Goal: Communication & Community: Answer question/provide support

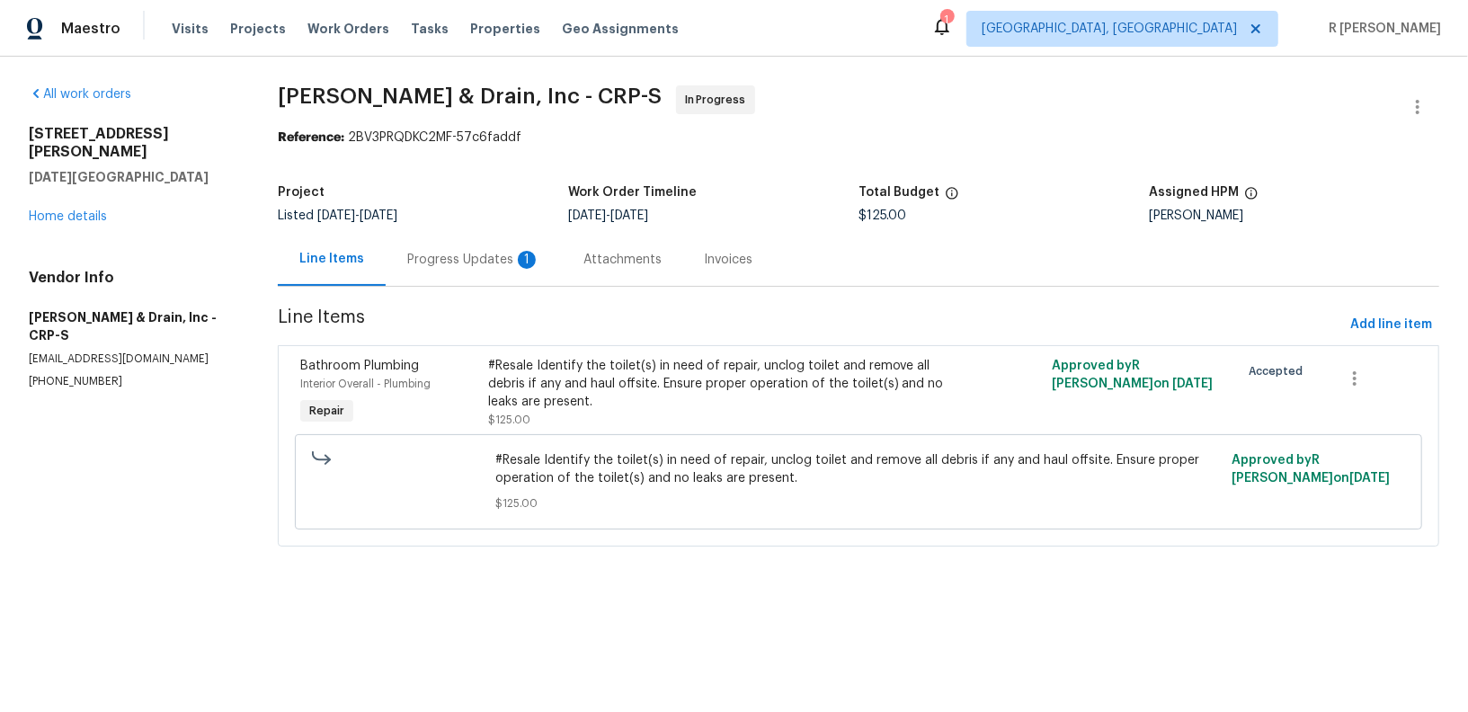
click at [499, 256] on div "Progress Updates 1" at bounding box center [473, 260] width 133 height 18
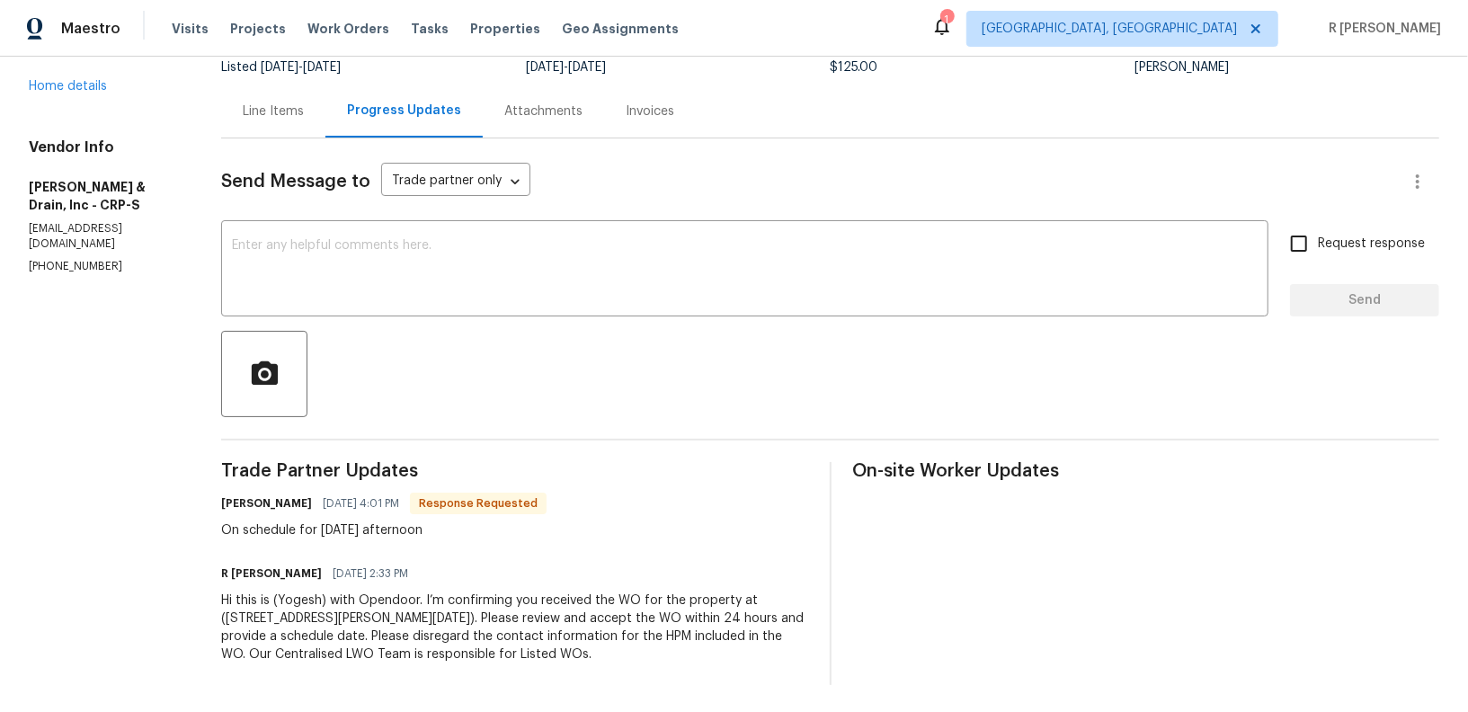
scroll to position [149, 0]
click at [473, 234] on div "x ​" at bounding box center [744, 270] width 1047 height 92
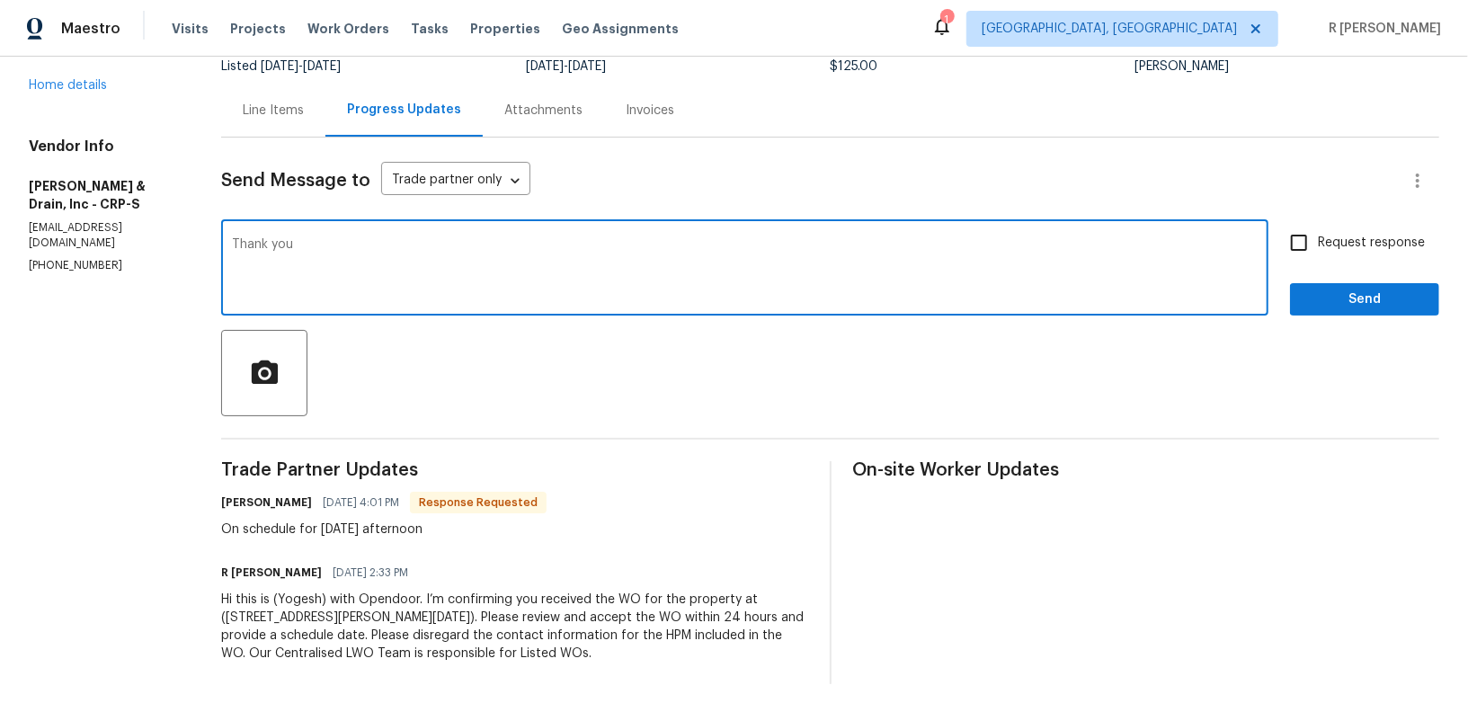
type textarea "Thank you"
click at [1370, 294] on span "Send" at bounding box center [1364, 300] width 120 height 22
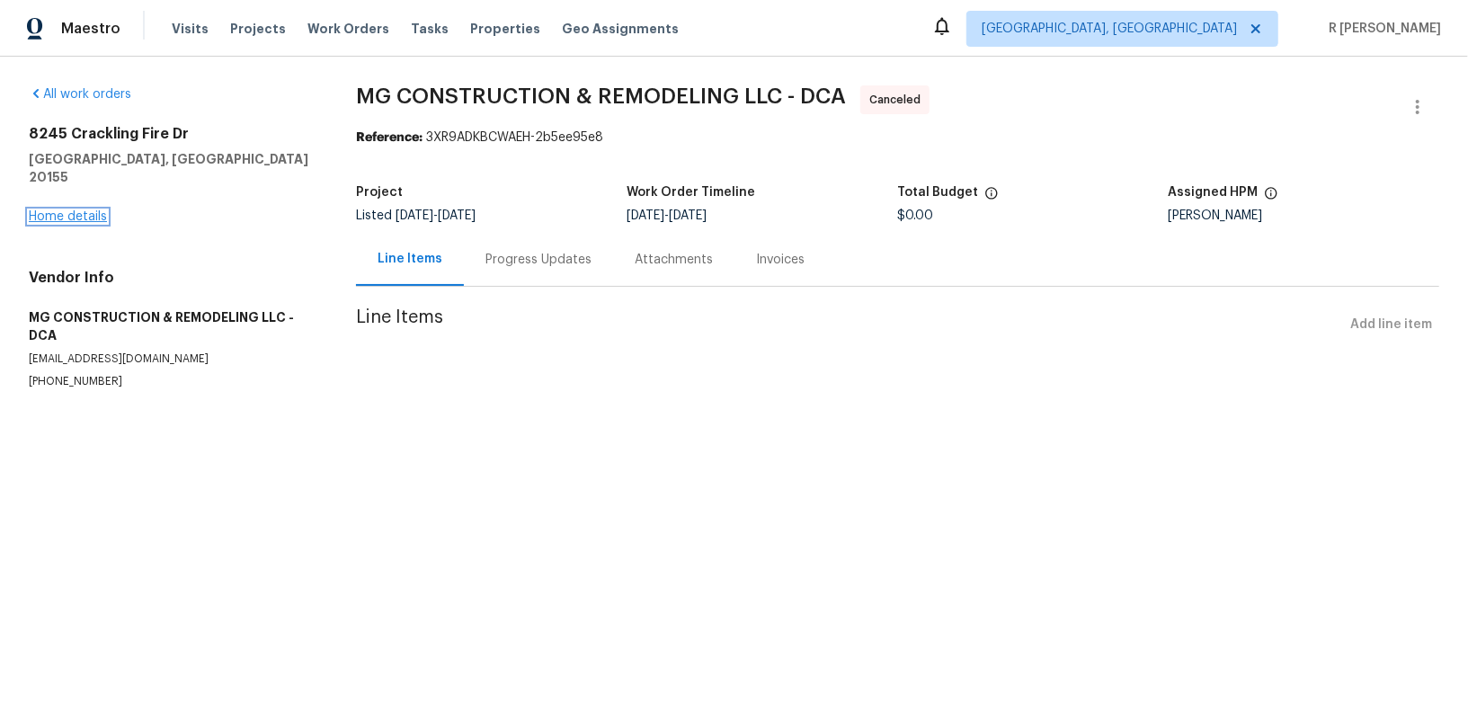
click at [78, 210] on link "Home details" at bounding box center [68, 216] width 78 height 13
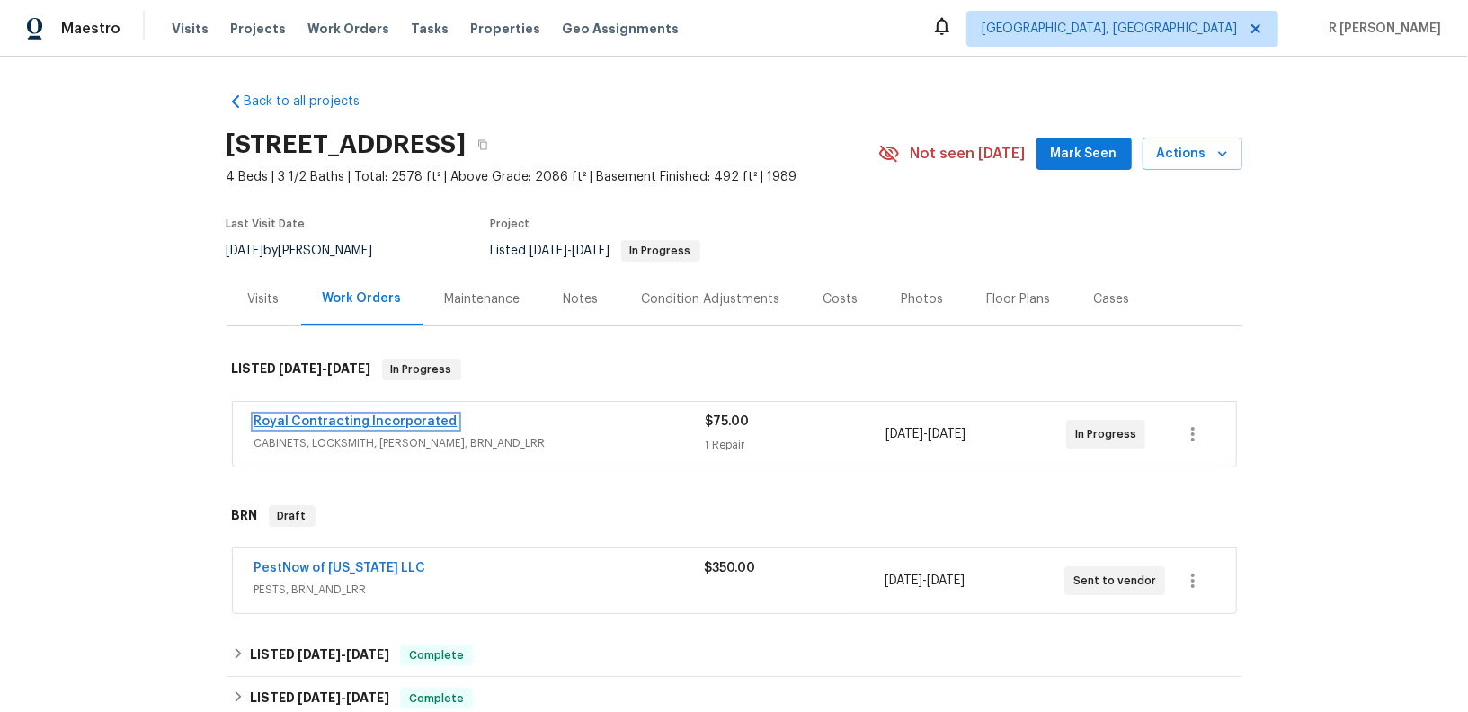
click at [347, 420] on link "Royal Contracting Incorporated" at bounding box center [355, 421] width 203 height 13
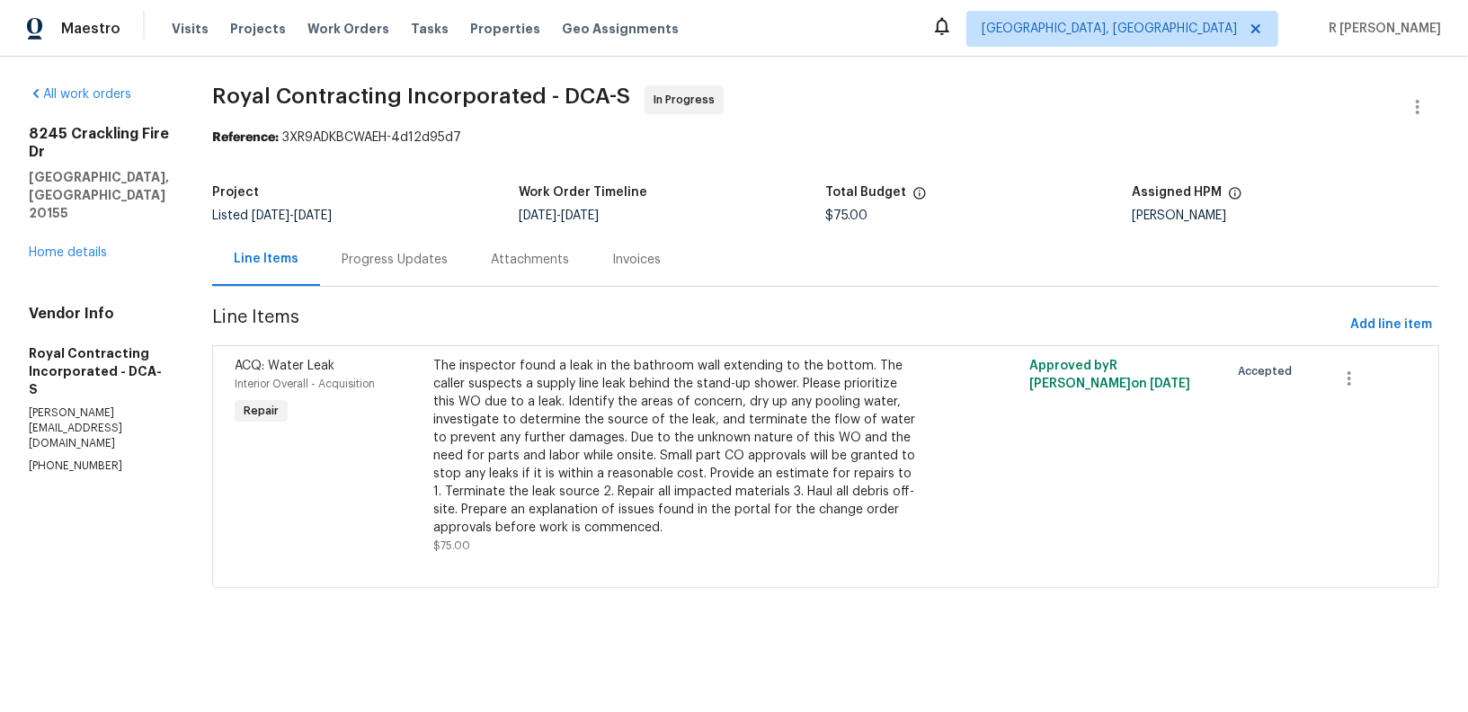
click at [400, 282] on div "Progress Updates" at bounding box center [394, 259] width 149 height 53
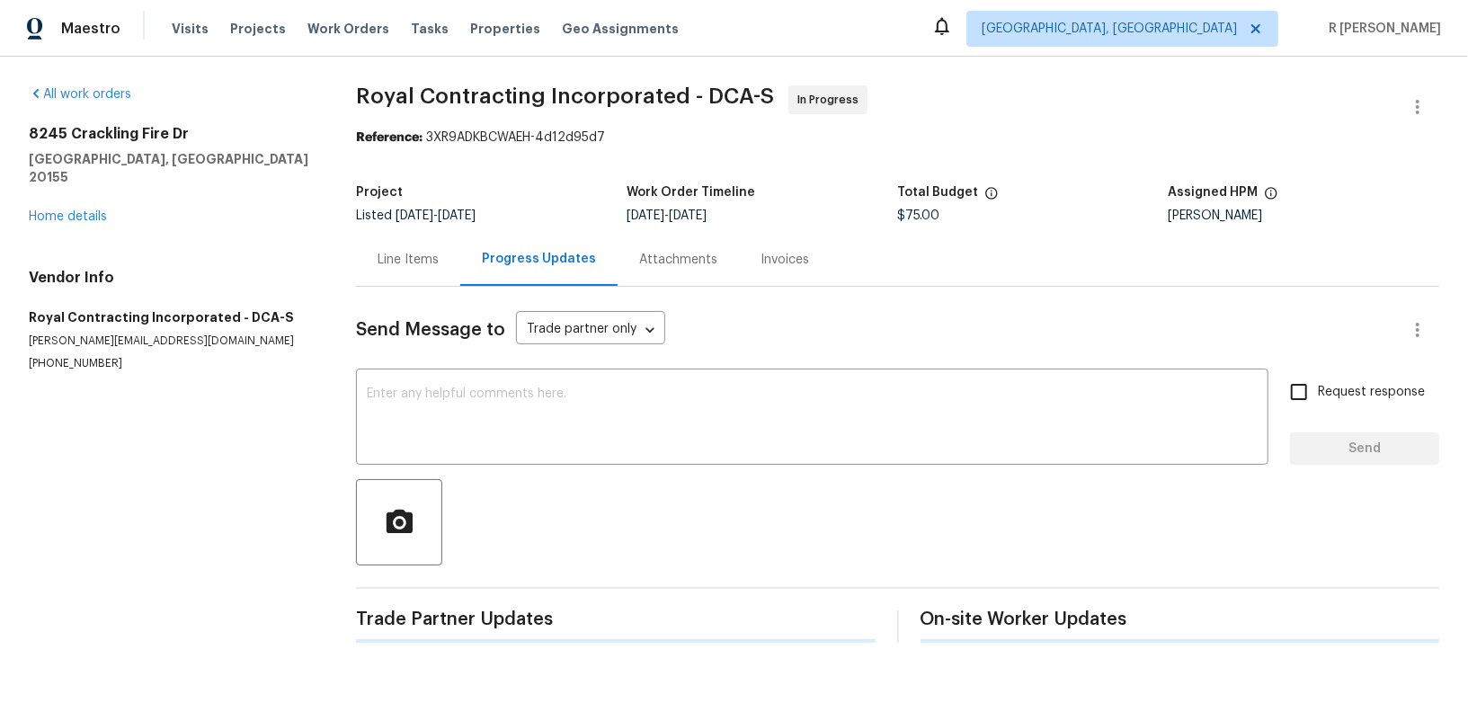
click at [400, 282] on div "Line Items" at bounding box center [408, 259] width 104 height 53
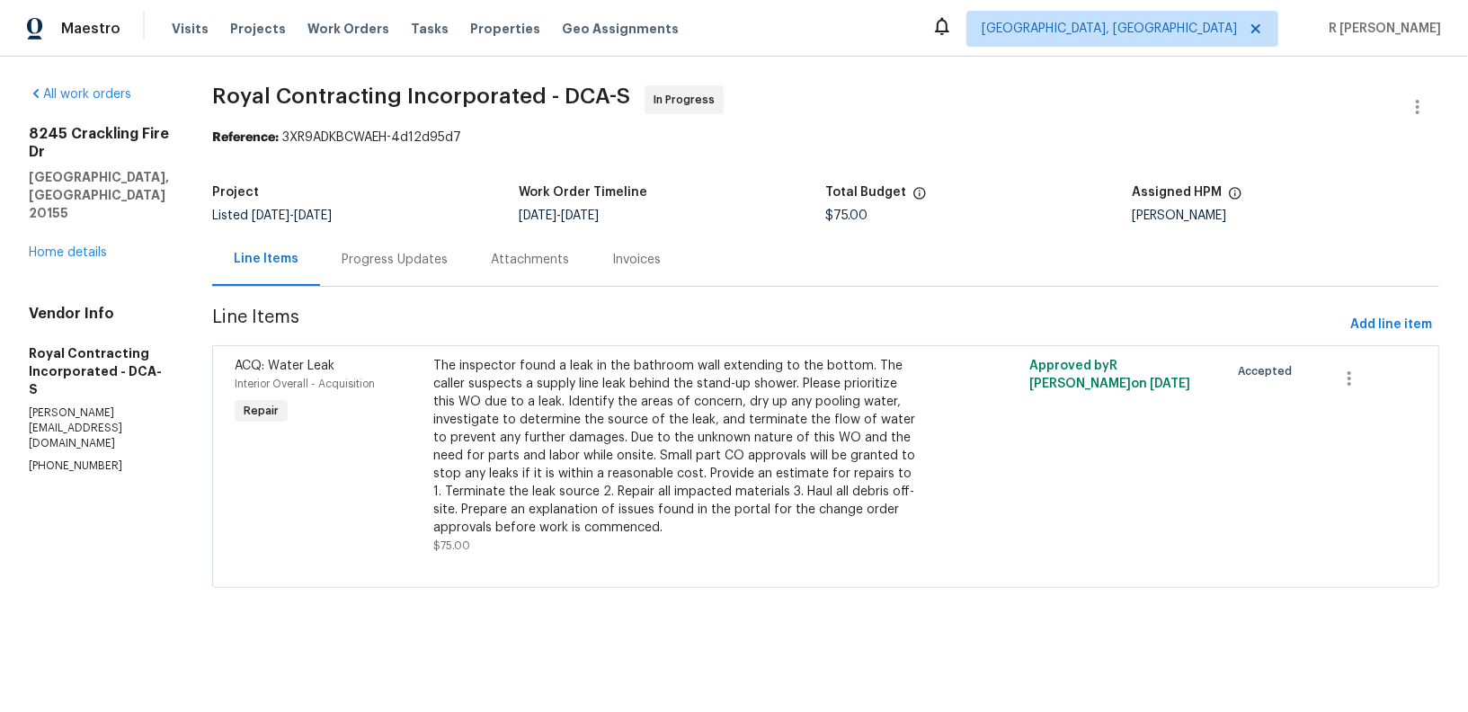
click at [462, 254] on div "Progress Updates" at bounding box center [394, 259] width 149 height 53
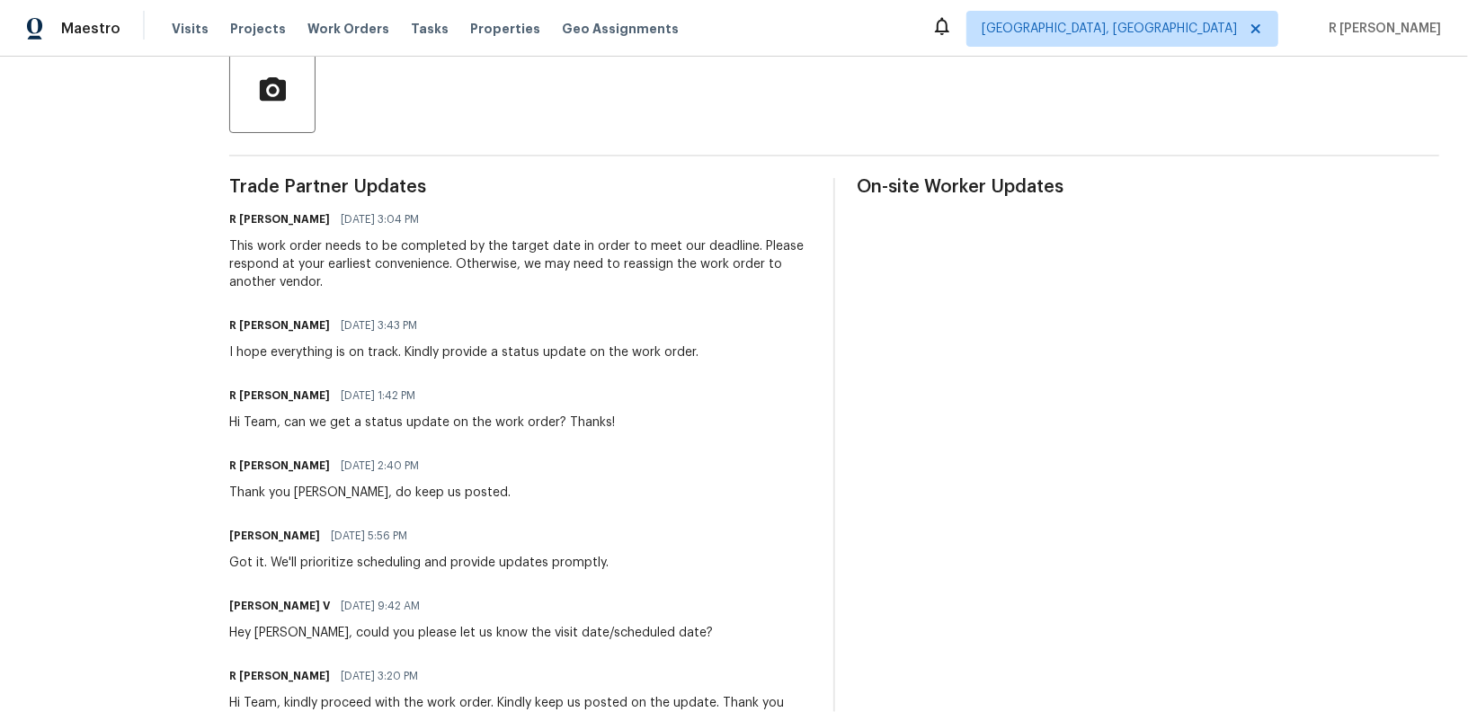
scroll to position [438, 0]
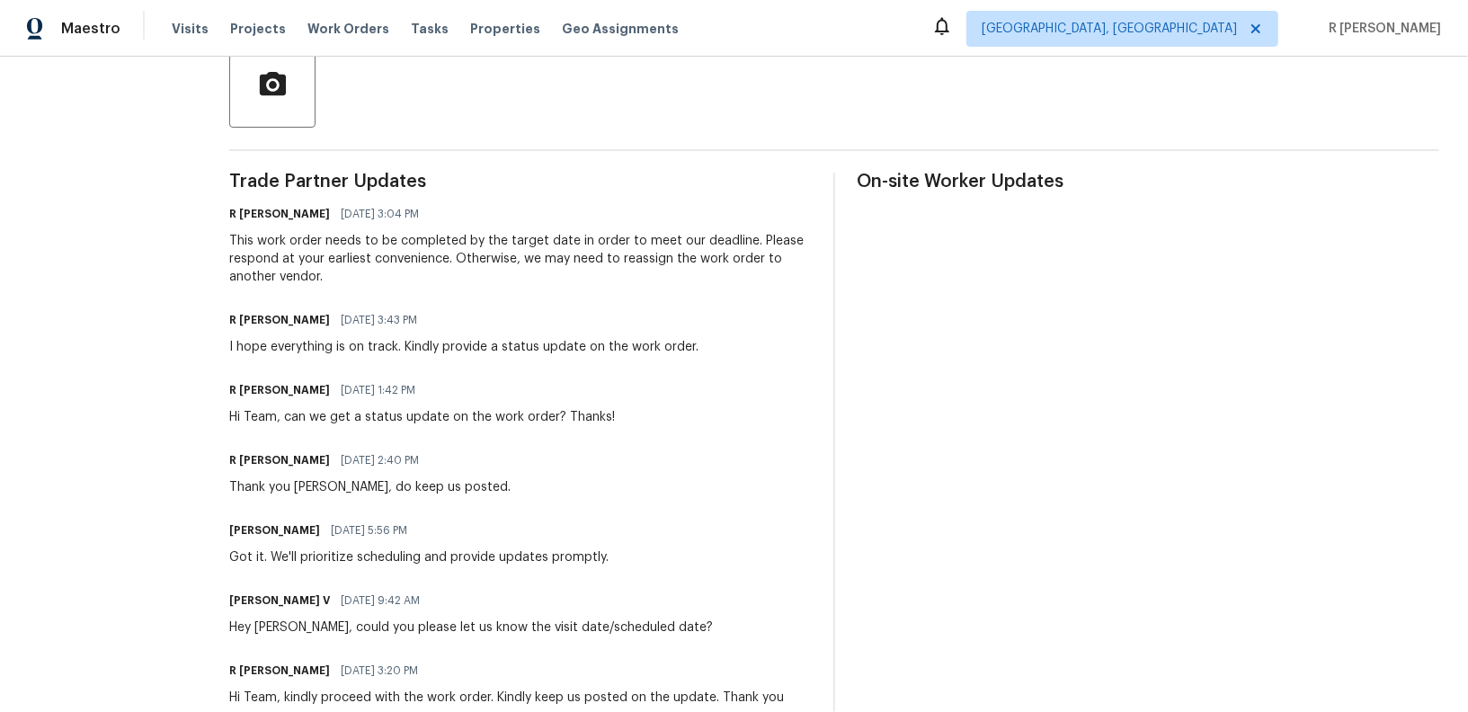
click at [545, 418] on div "Hi Team, can we get a status update on the work order? Thanks!" at bounding box center [422, 417] width 386 height 18
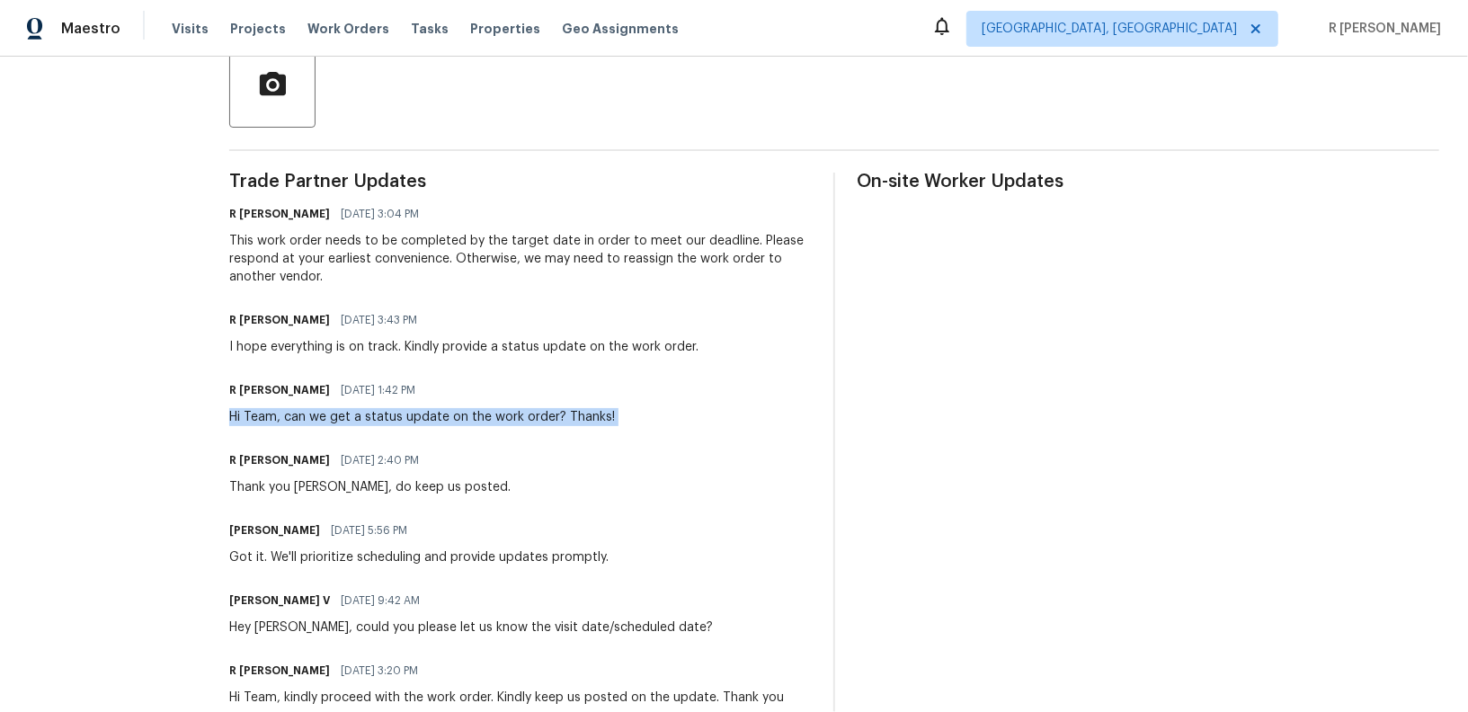
click at [545, 418] on div "Hi Team, can we get a status update on the work order? Thanks!" at bounding box center [422, 417] width 386 height 18
copy div "Hi Team, can we get a status update on the work order? Thanks!"
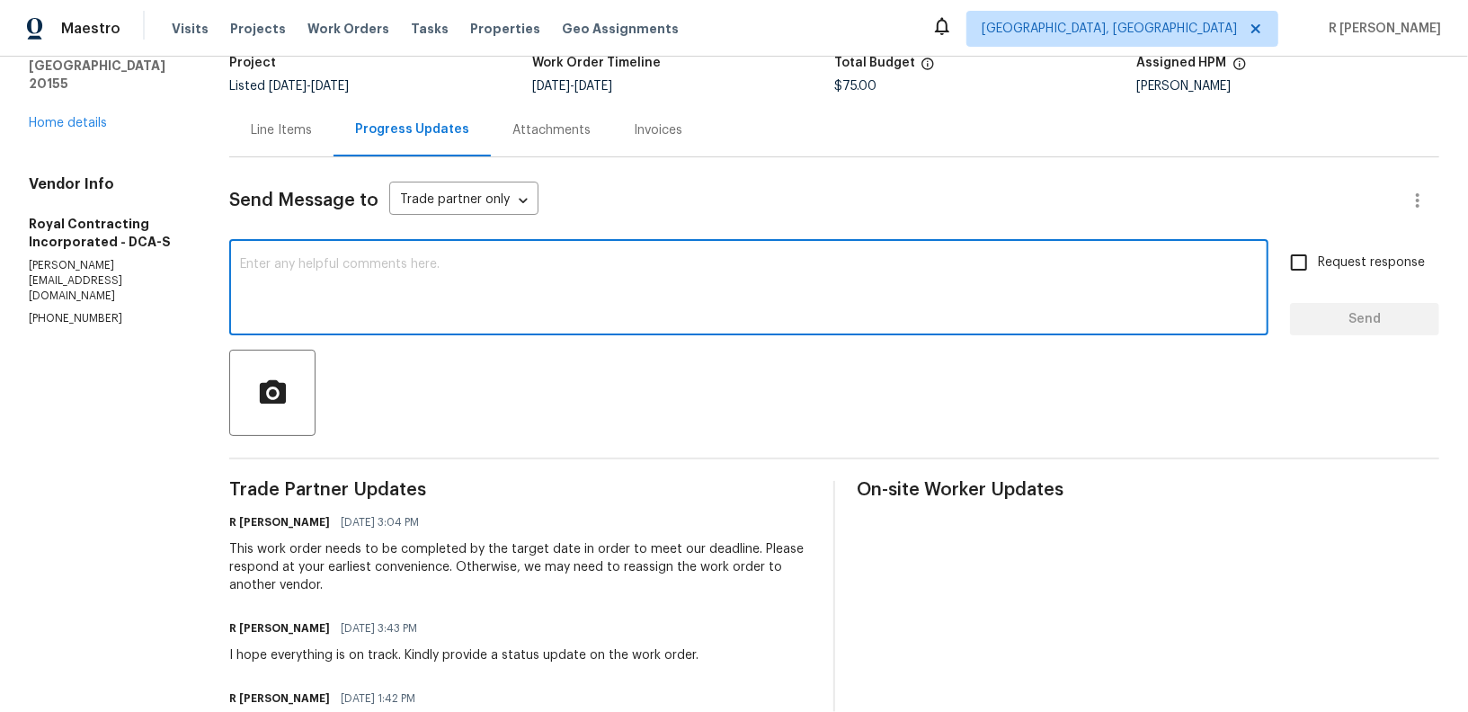
click at [662, 291] on textarea at bounding box center [748, 289] width 1017 height 63
paste textarea "Hi Team, can we get a status update on the work order? Thanks!"
type textarea "Hi Team, can we get a status update on the work order? Thanks!"
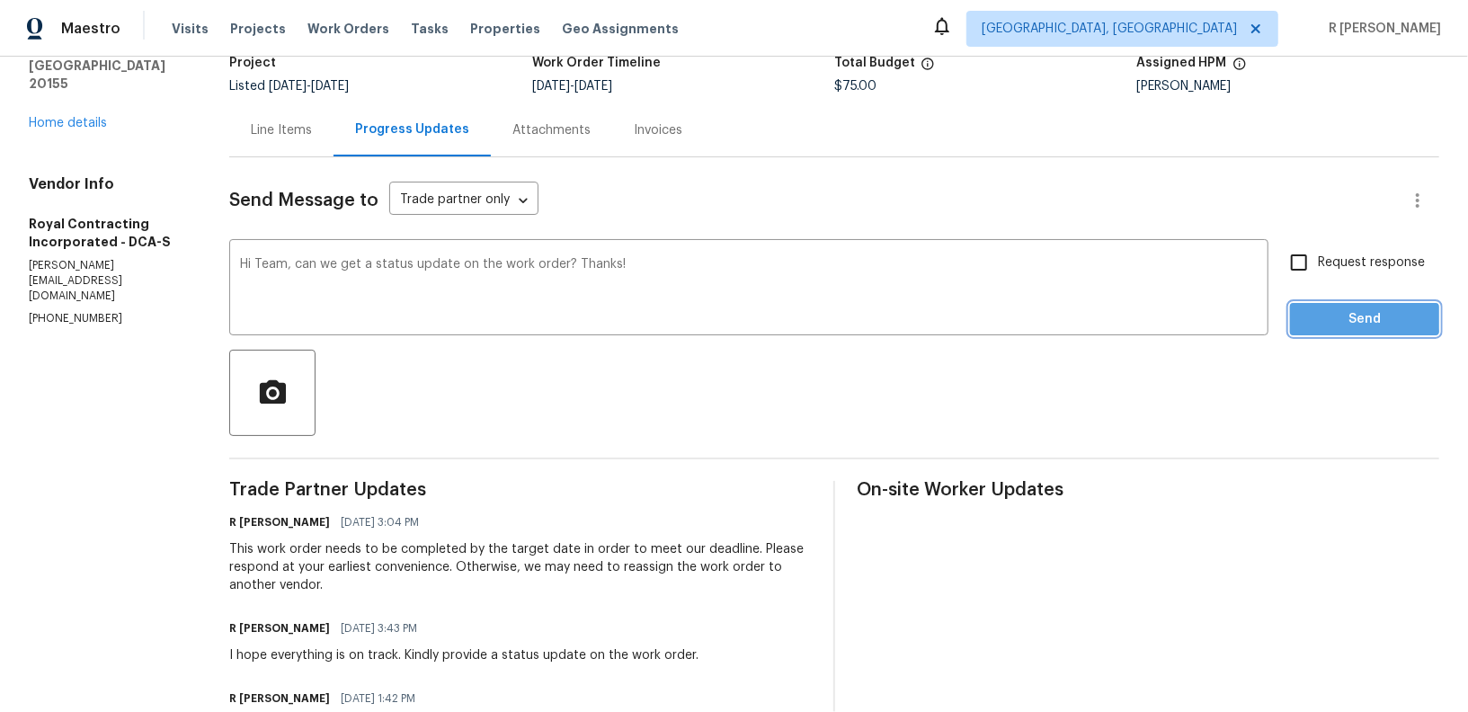
click at [1339, 316] on span "Send" at bounding box center [1364, 319] width 120 height 22
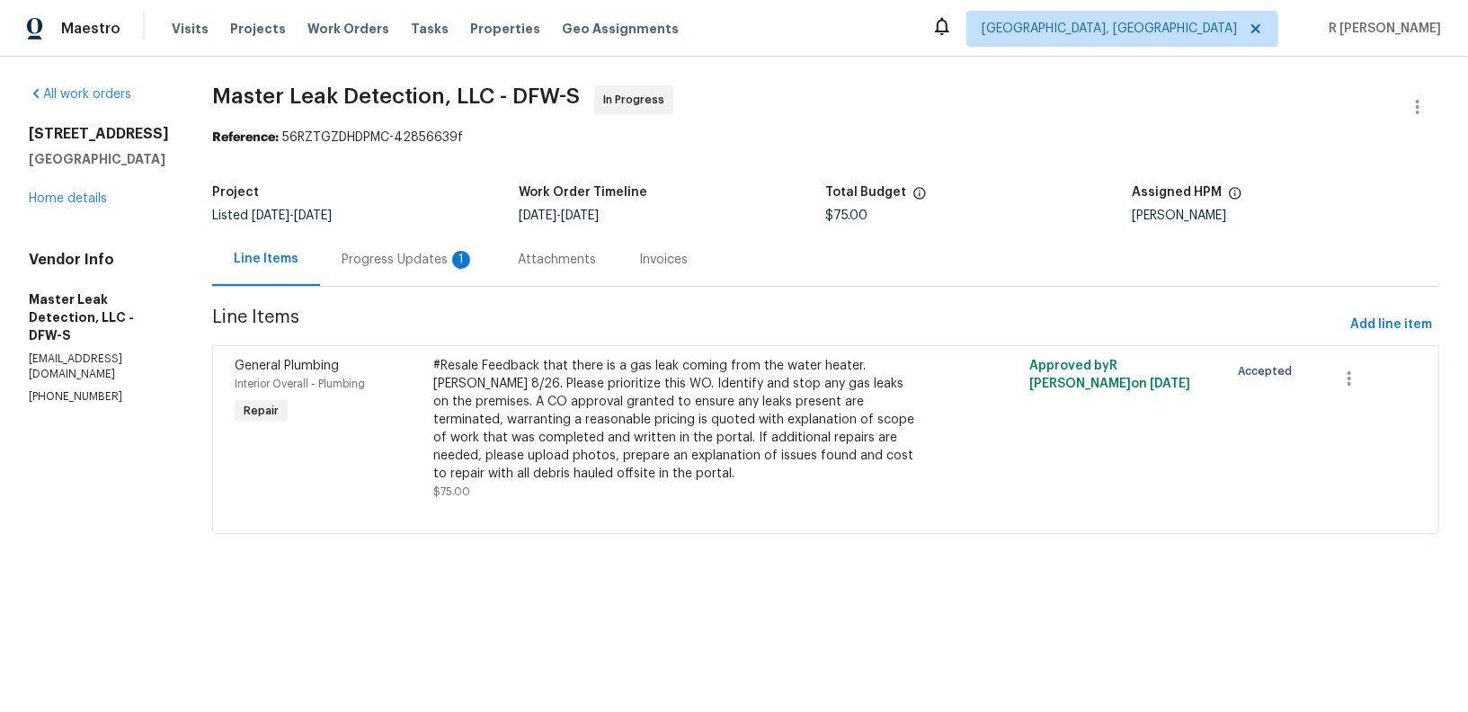
click at [415, 262] on div "Progress Updates 1" at bounding box center [408, 260] width 133 height 18
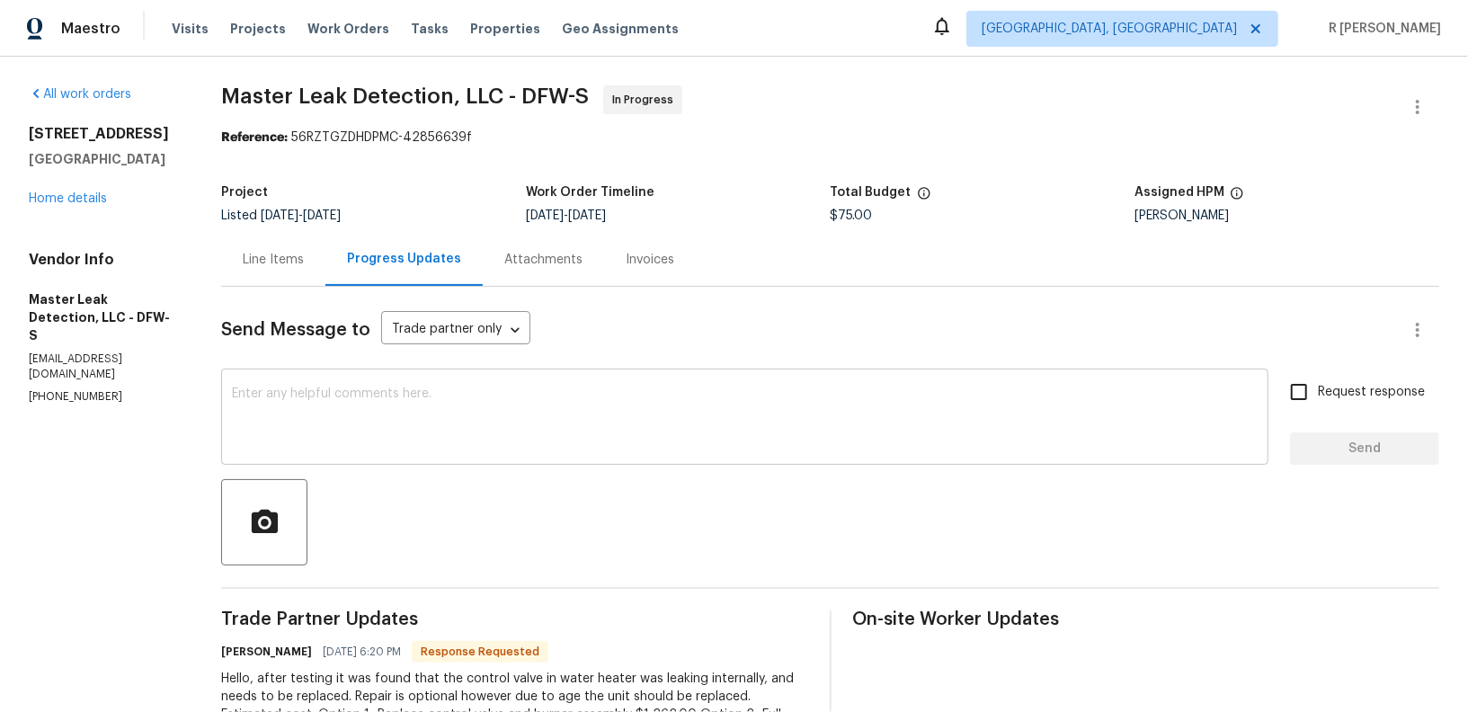
click at [394, 385] on div "x ​" at bounding box center [744, 419] width 1047 height 92
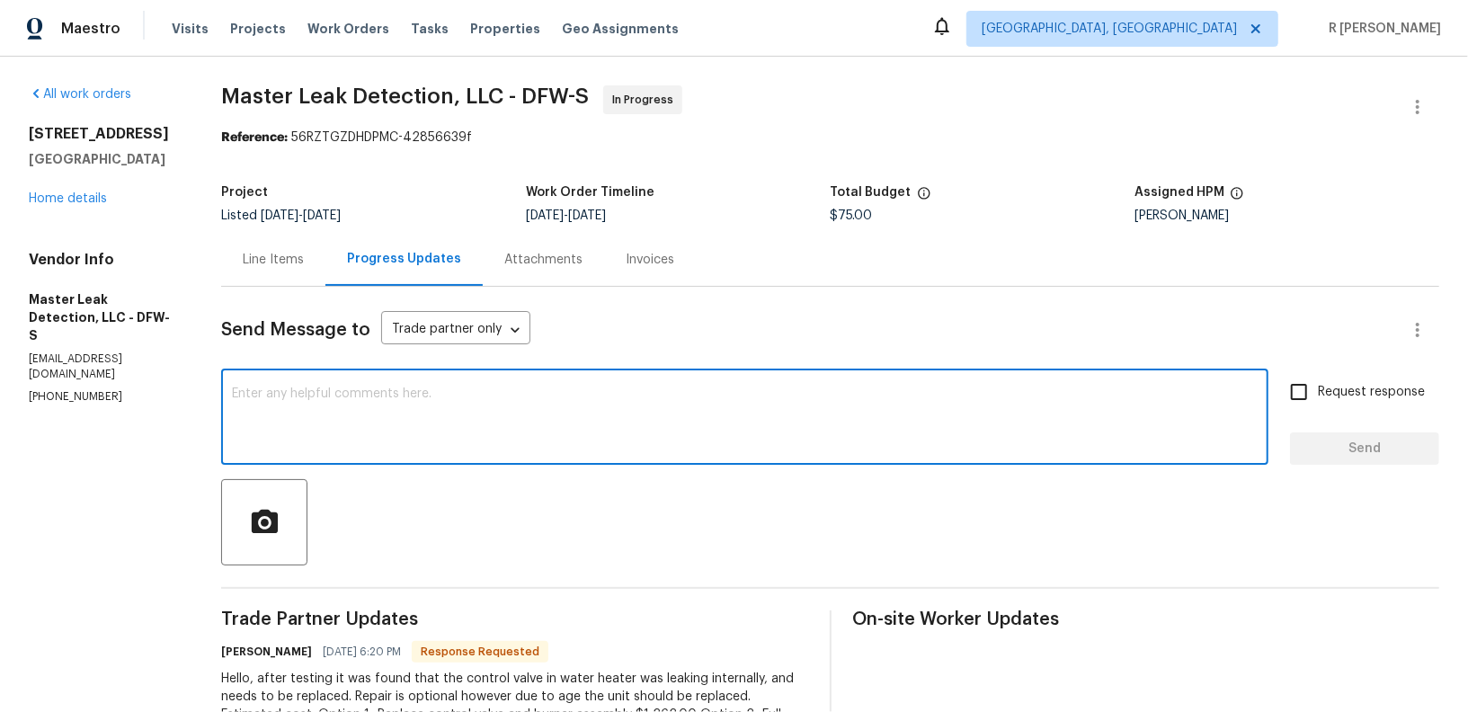
click at [394, 385] on div "x ​" at bounding box center [744, 419] width 1047 height 92
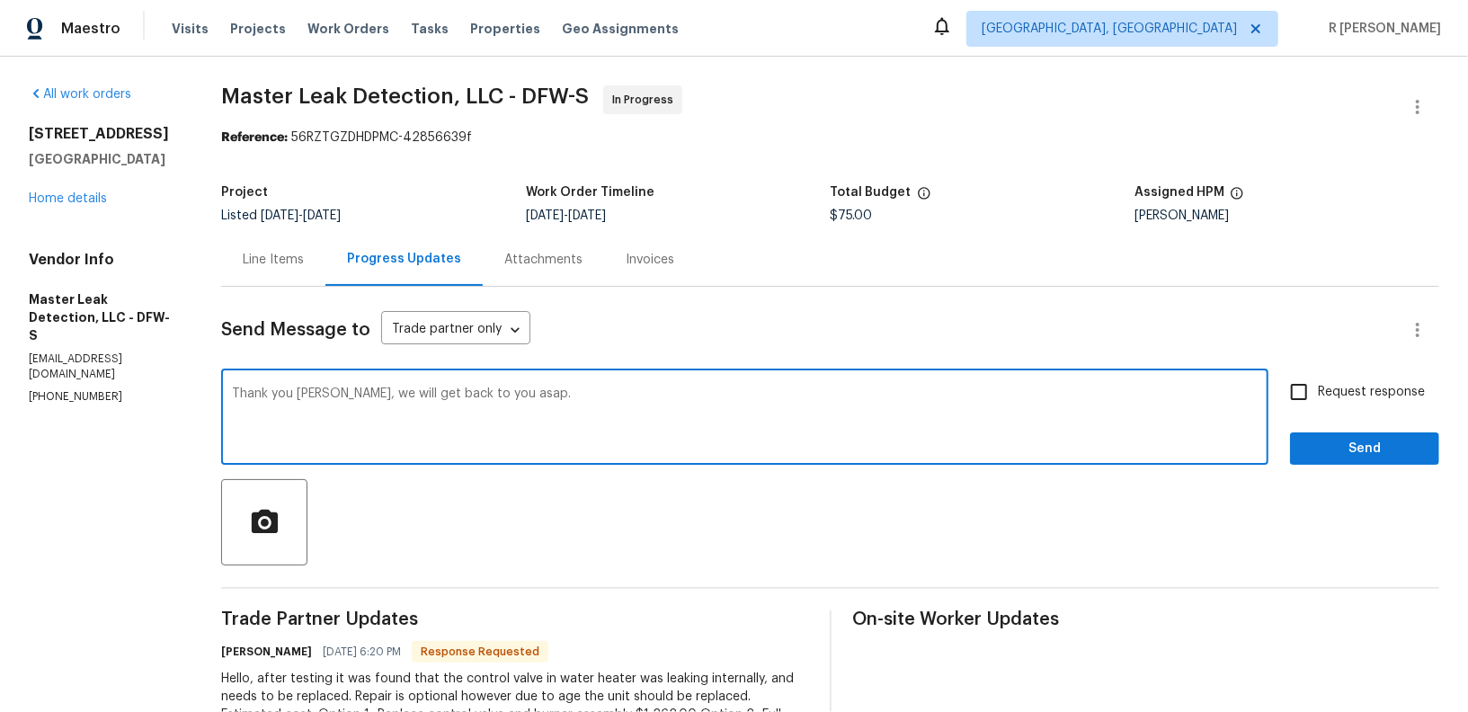
type textarea "Thank you Adam, we will get back to you asap."
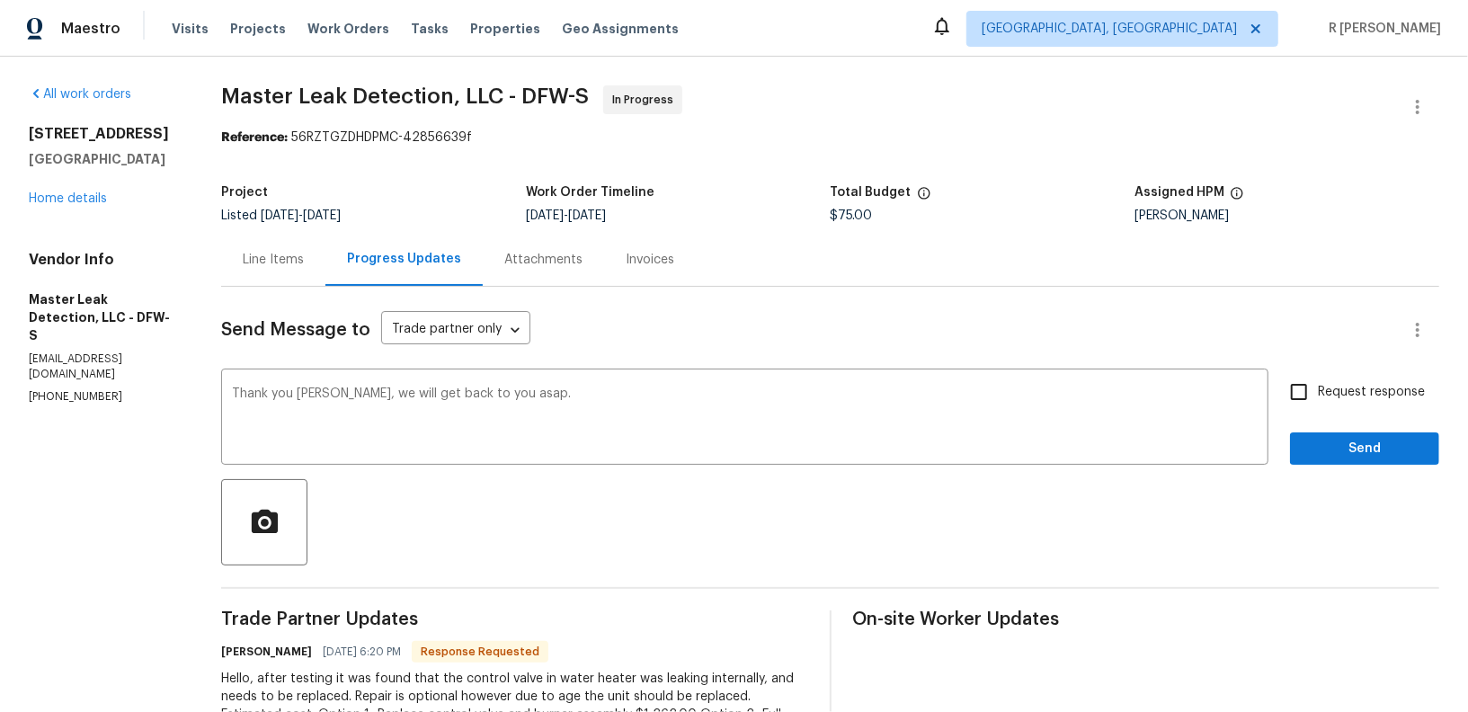
click at [1319, 378] on label "Request response" at bounding box center [1352, 392] width 145 height 38
click at [1318, 378] on input "Request response" at bounding box center [1299, 392] width 38 height 38
checkbox input "true"
click at [1311, 448] on span "Send" at bounding box center [1364, 449] width 120 height 22
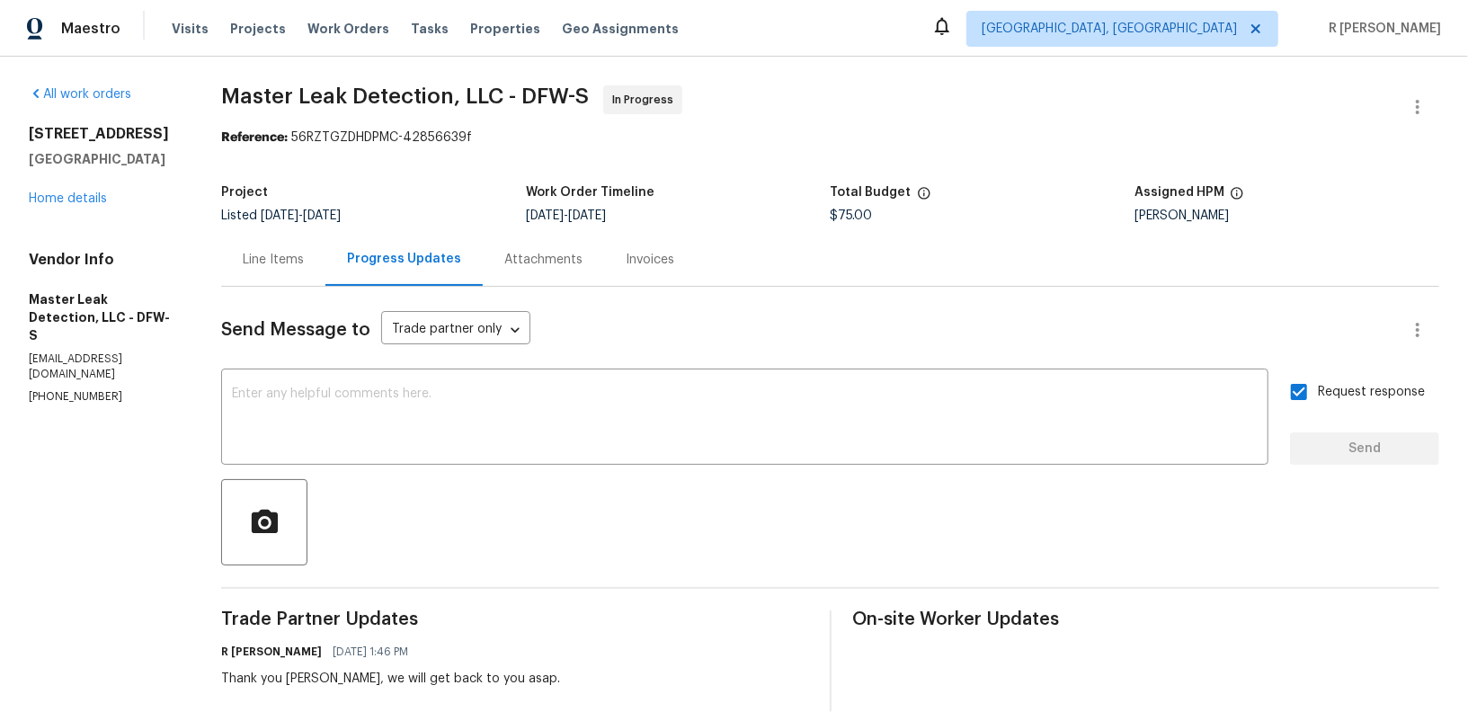
click at [292, 262] on div "Line Items" at bounding box center [273, 260] width 61 height 18
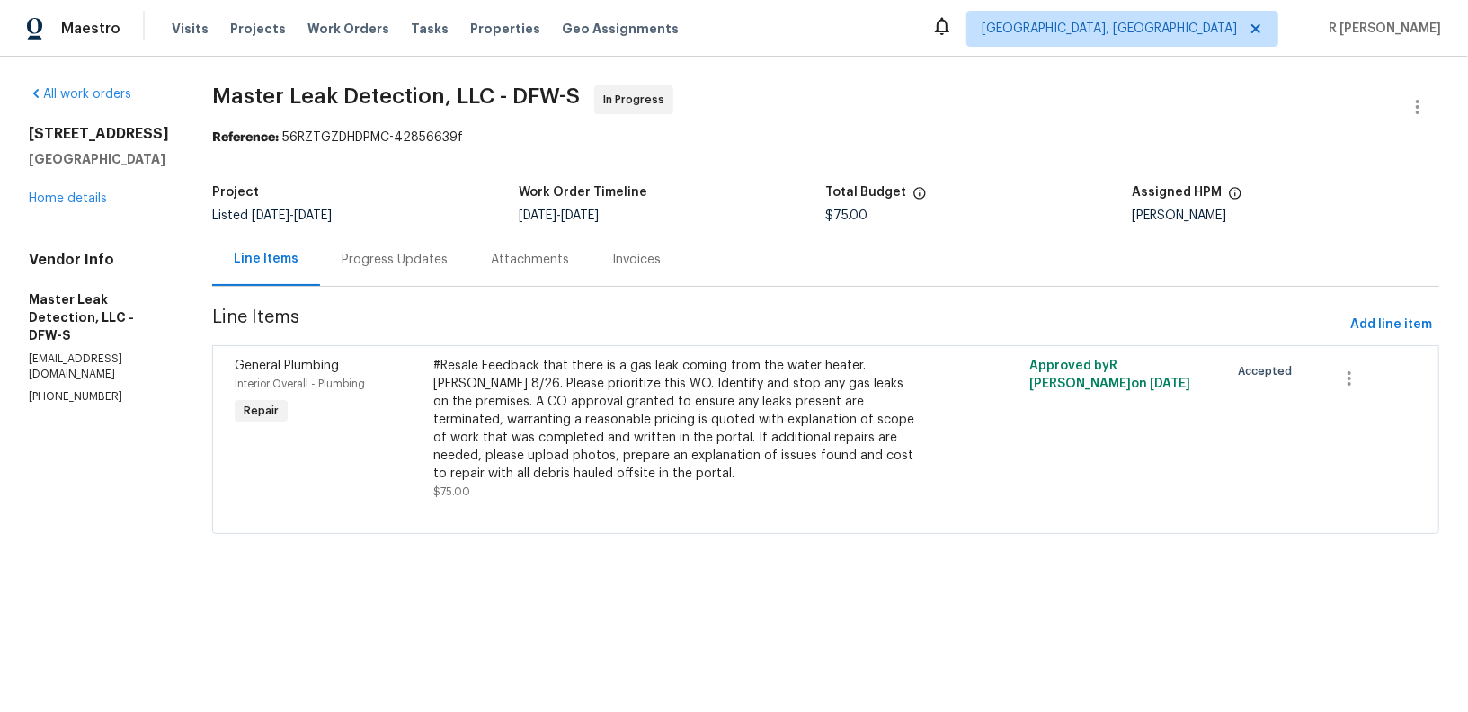
click at [590, 371] on div "#Resale Feedback that there is a gas leak coming from the water heater. COE 8/2…" at bounding box center [676, 420] width 486 height 126
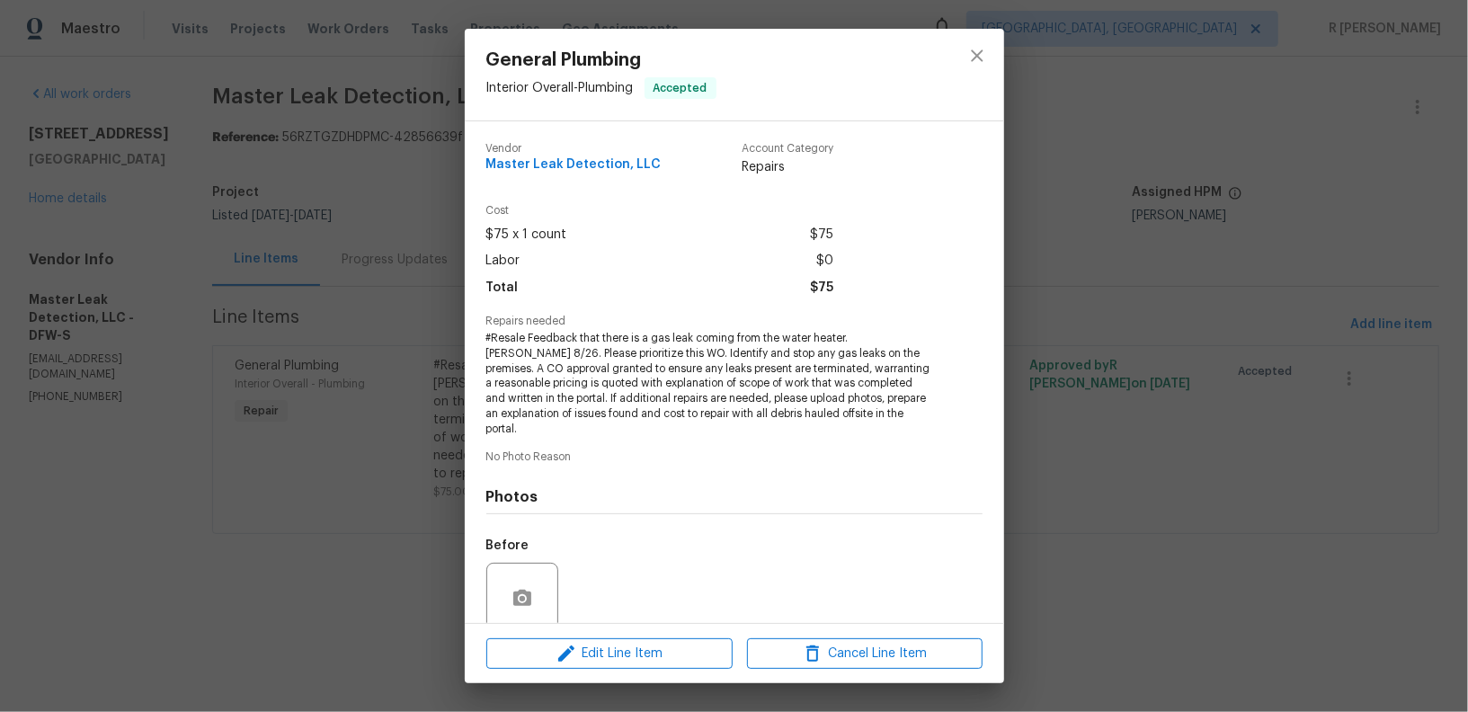
click at [555, 399] on span "#Resale Feedback that there is a gas leak coming from the water heater. COE 8/2…" at bounding box center [709, 384] width 447 height 106
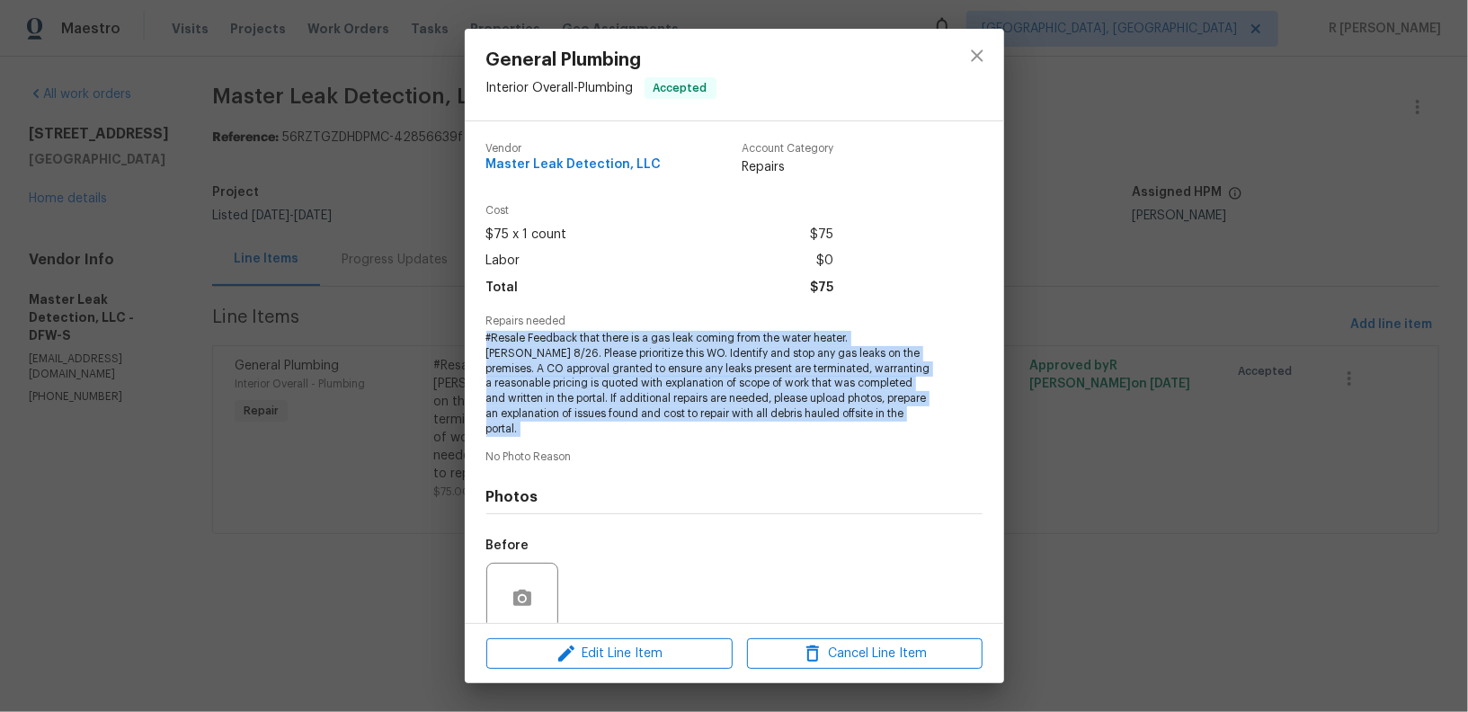
click at [555, 399] on span "#Resale Feedback that there is a gas leak coming from the water heater. COE 8/2…" at bounding box center [709, 384] width 447 height 106
copy span "#Resale Feedback that there is a gas leak coming from the water heater. COE 8/2…"
click at [973, 53] on icon "close" at bounding box center [977, 55] width 12 height 12
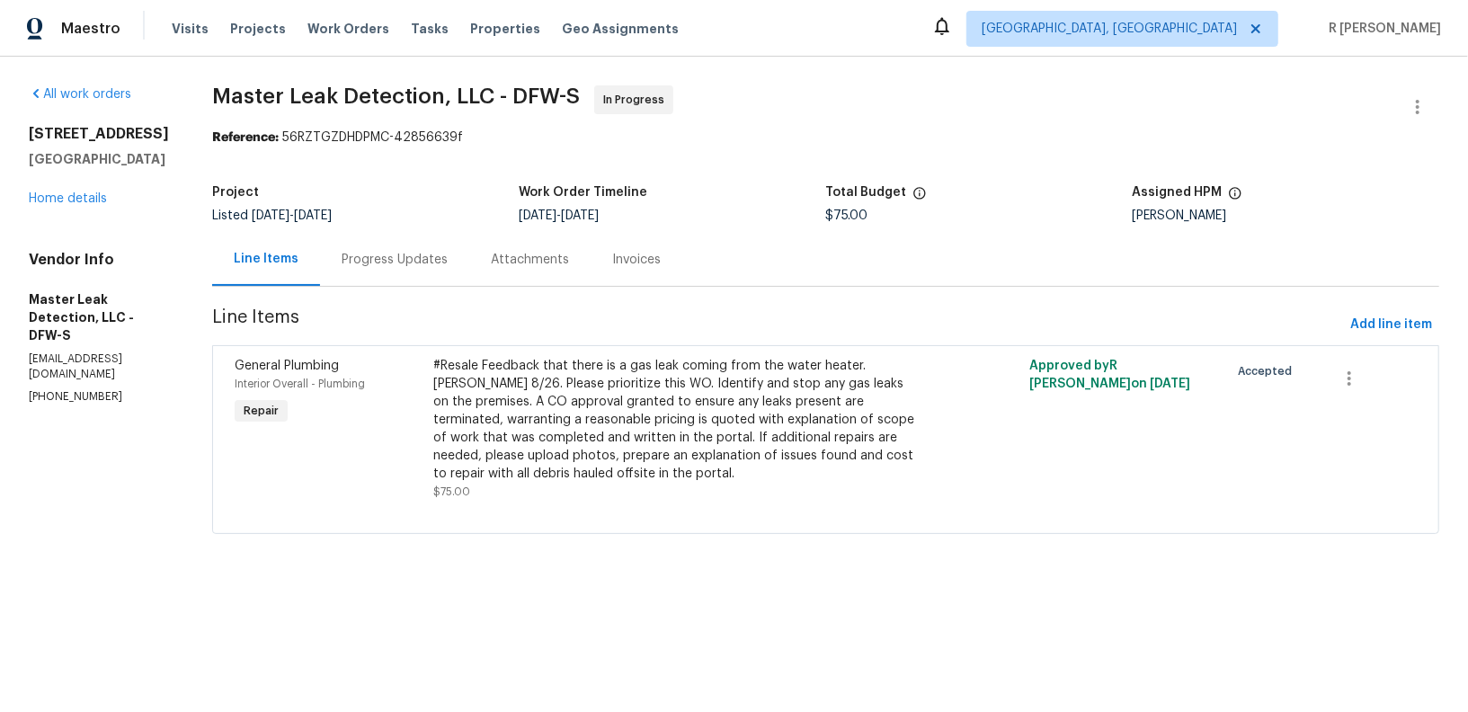
click at [417, 253] on div "Progress Updates" at bounding box center [395, 260] width 106 height 18
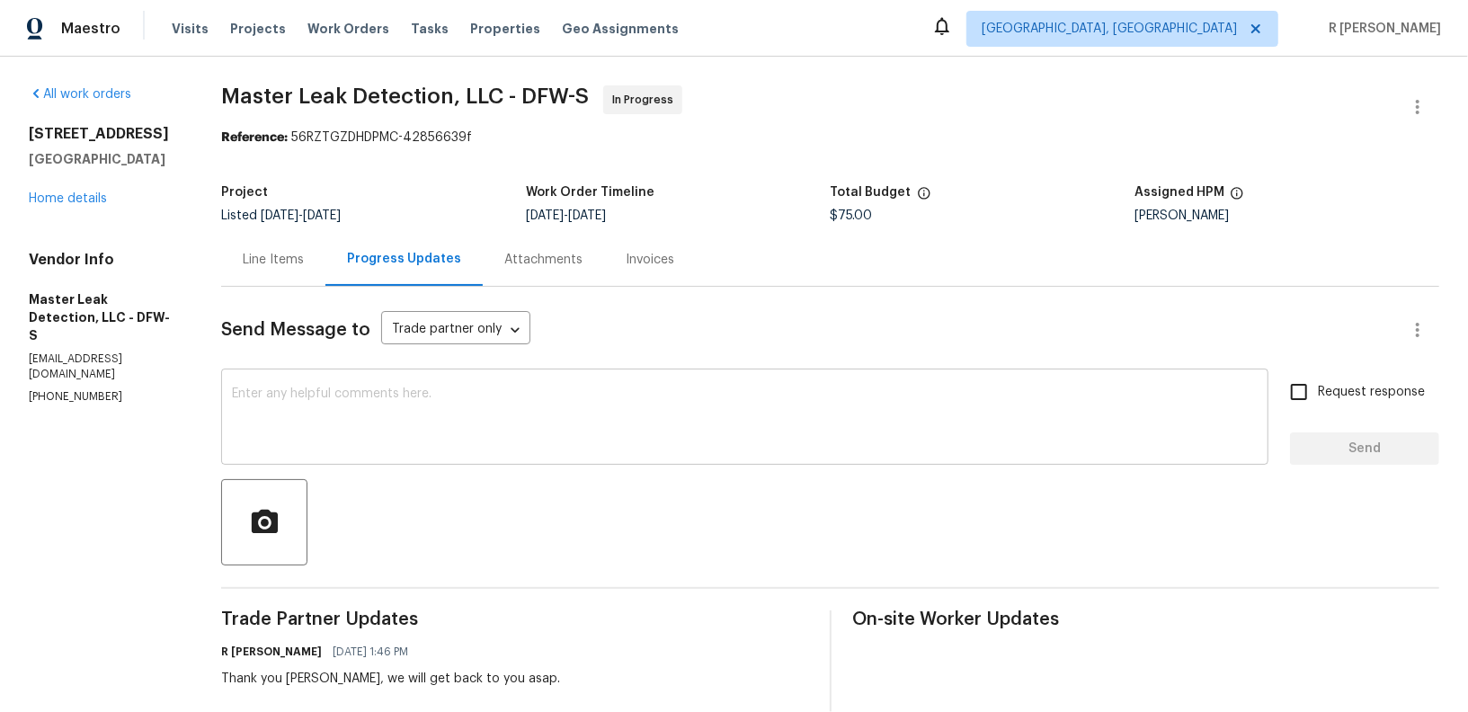
scroll to position [357, 0]
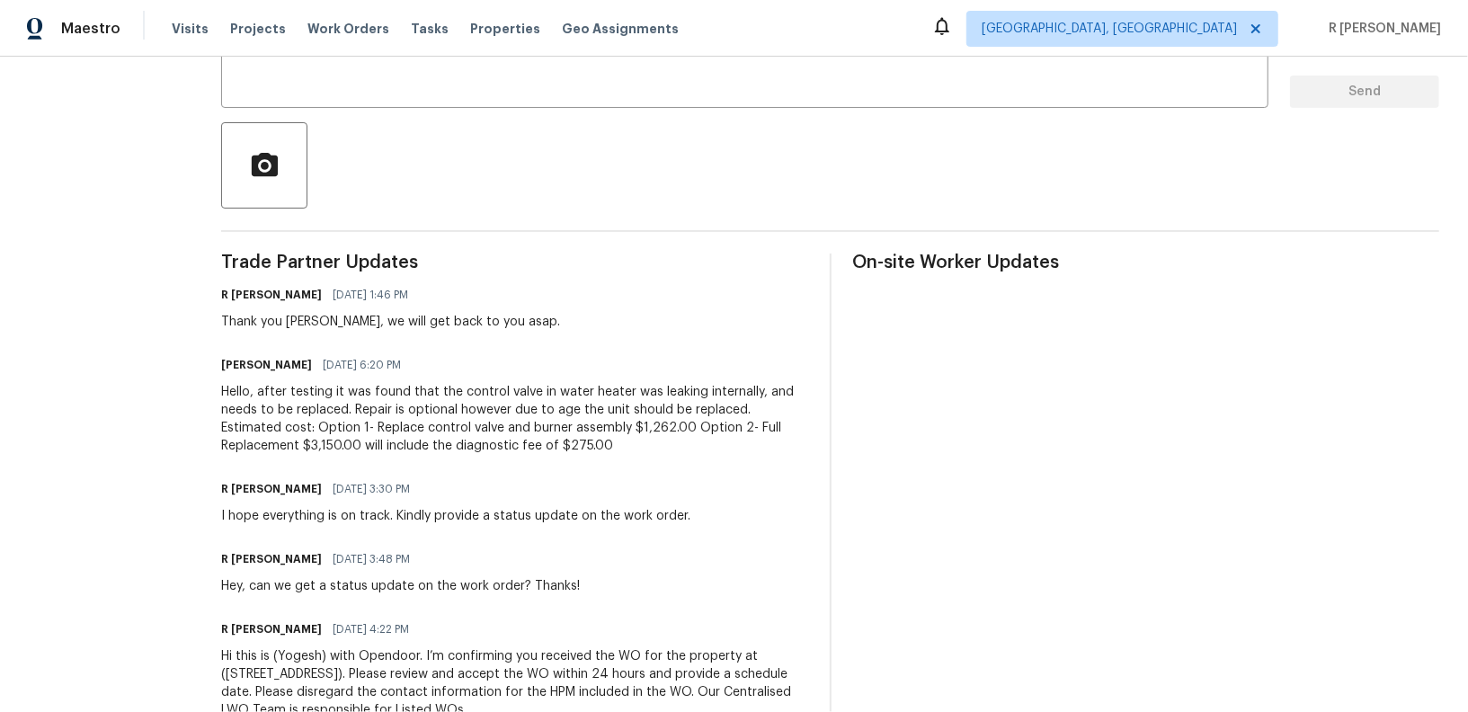
click at [486, 430] on div "Hello, after testing it was found that the control valve in water heater was le…" at bounding box center [514, 419] width 586 height 72
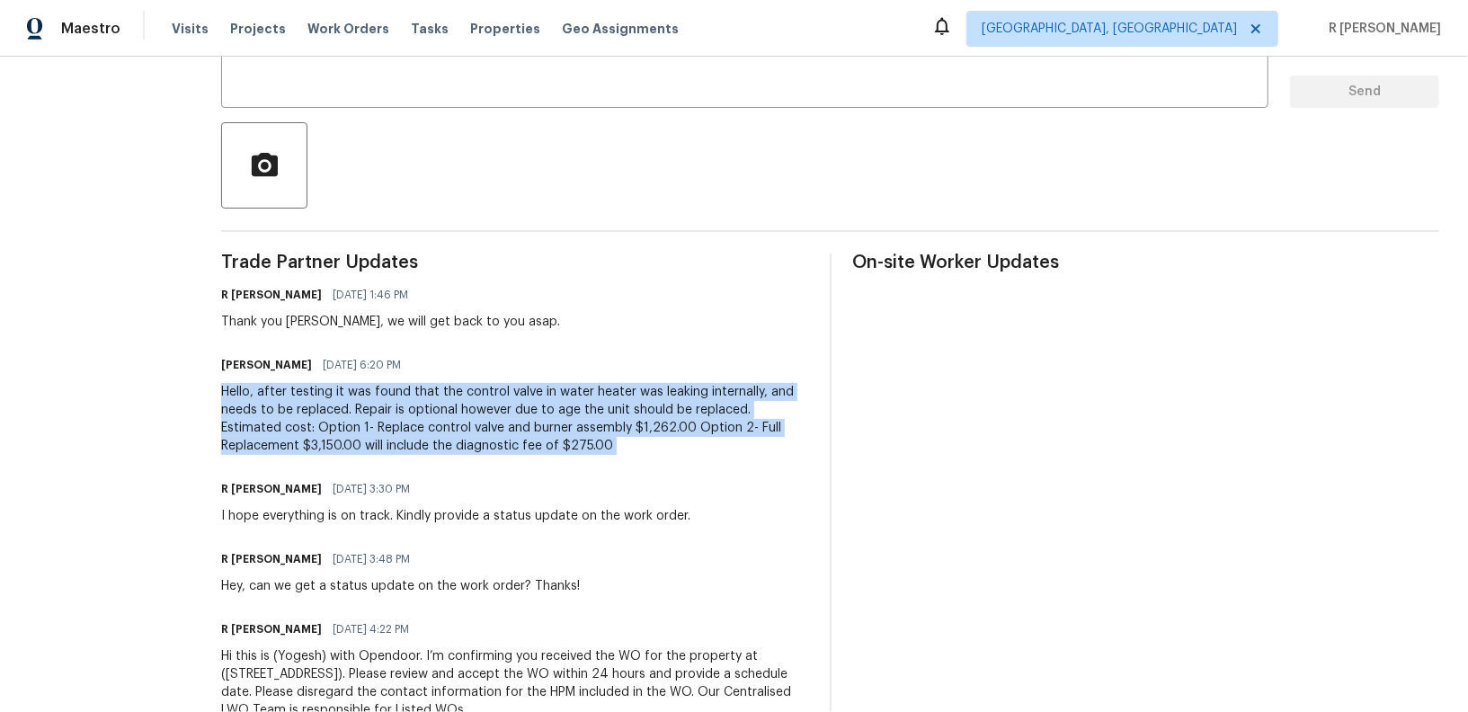
click at [486, 430] on div "Hello, after testing it was found that the control valve in water heater was le…" at bounding box center [514, 419] width 586 height 72
copy div "Hello, after testing it was found that the control valve in water heater was le…"
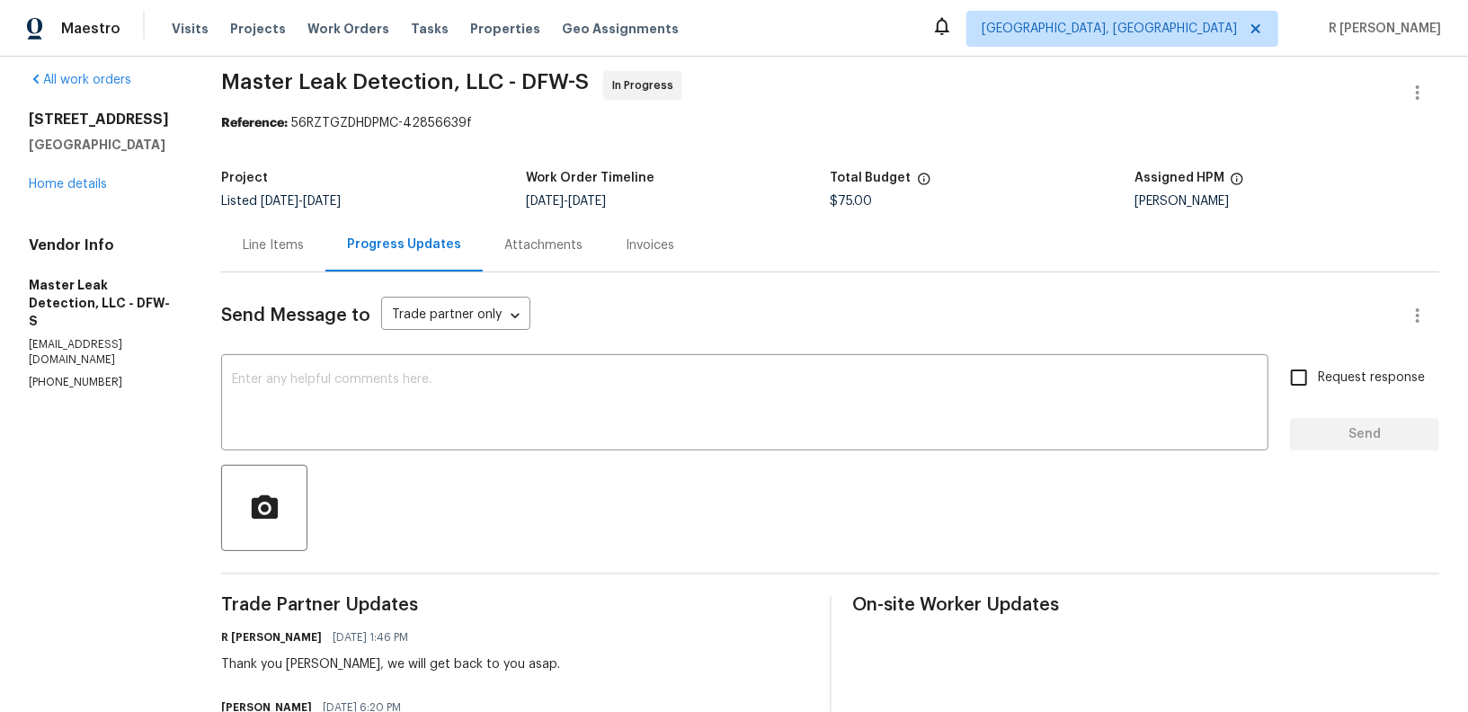
scroll to position [0, 0]
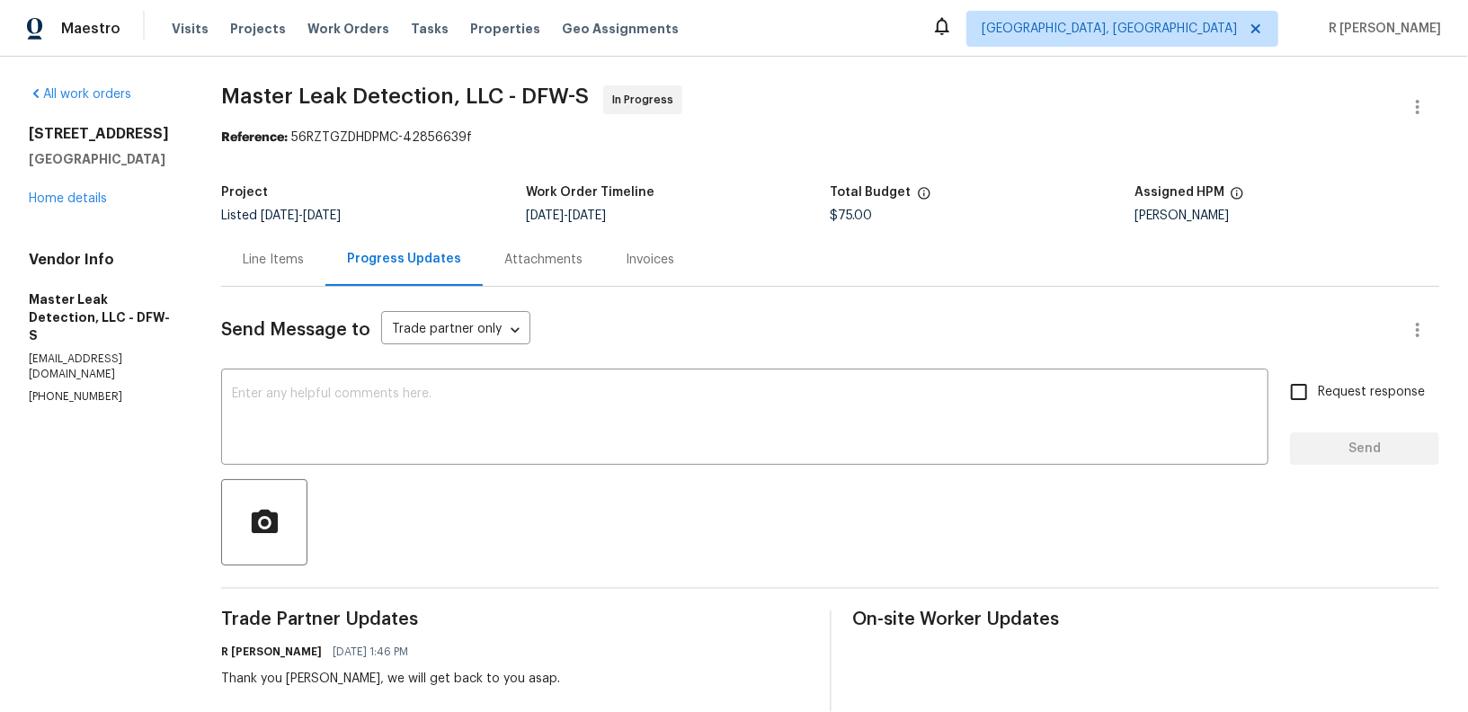
click at [301, 271] on div "Line Items" at bounding box center [273, 259] width 104 height 53
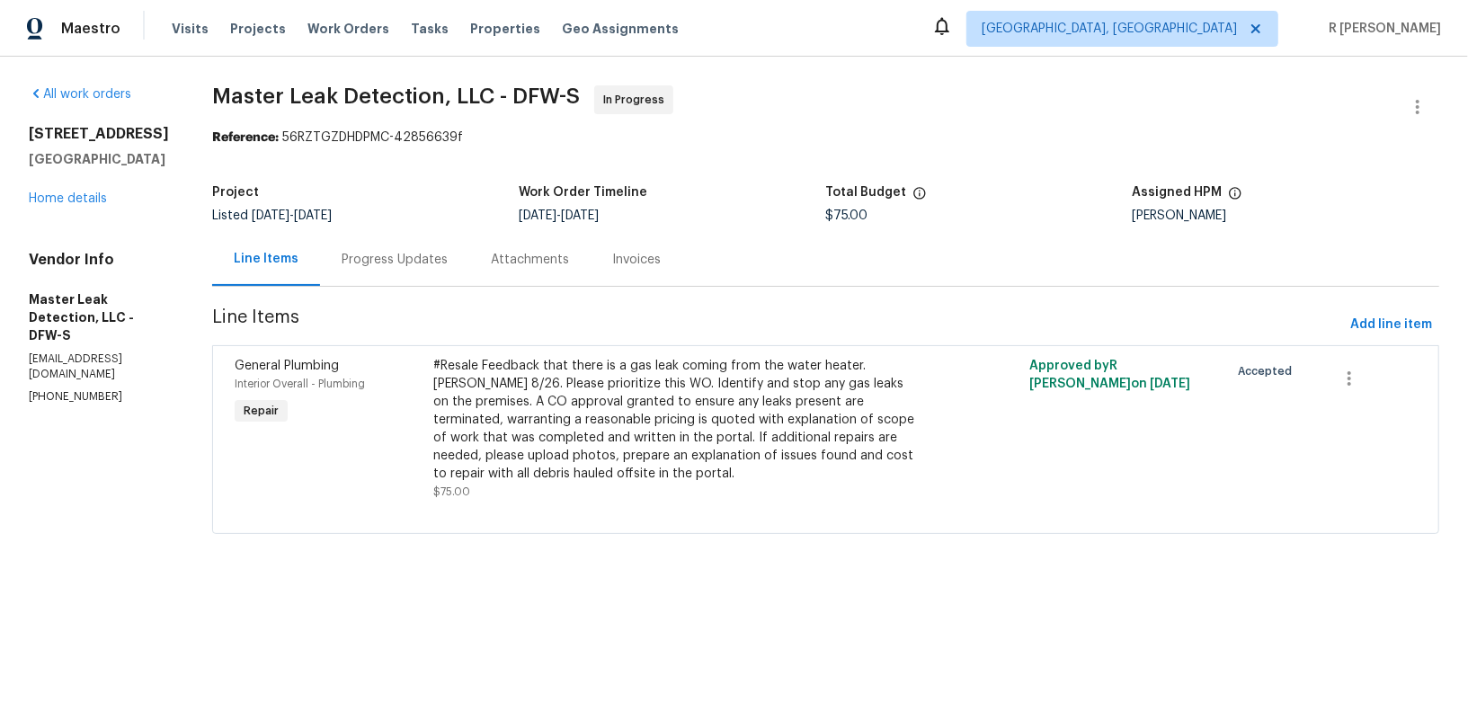
click at [61, 218] on div "All work orders 1408 Wilderness St Denton, TX 76205 Home details Vendor Info Ma…" at bounding box center [99, 244] width 140 height 319
click at [71, 190] on div "1408 Wilderness St Denton, TX 76205 Home details" at bounding box center [99, 166] width 140 height 83
click at [71, 205] on div "1408 Wilderness St Denton, TX 76205 Home details" at bounding box center [99, 166] width 140 height 83
click at [52, 188] on div "1408 Wilderness St Denton, TX 76205 Home details" at bounding box center [99, 166] width 140 height 83
click at [64, 194] on link "Home details" at bounding box center [68, 198] width 78 height 13
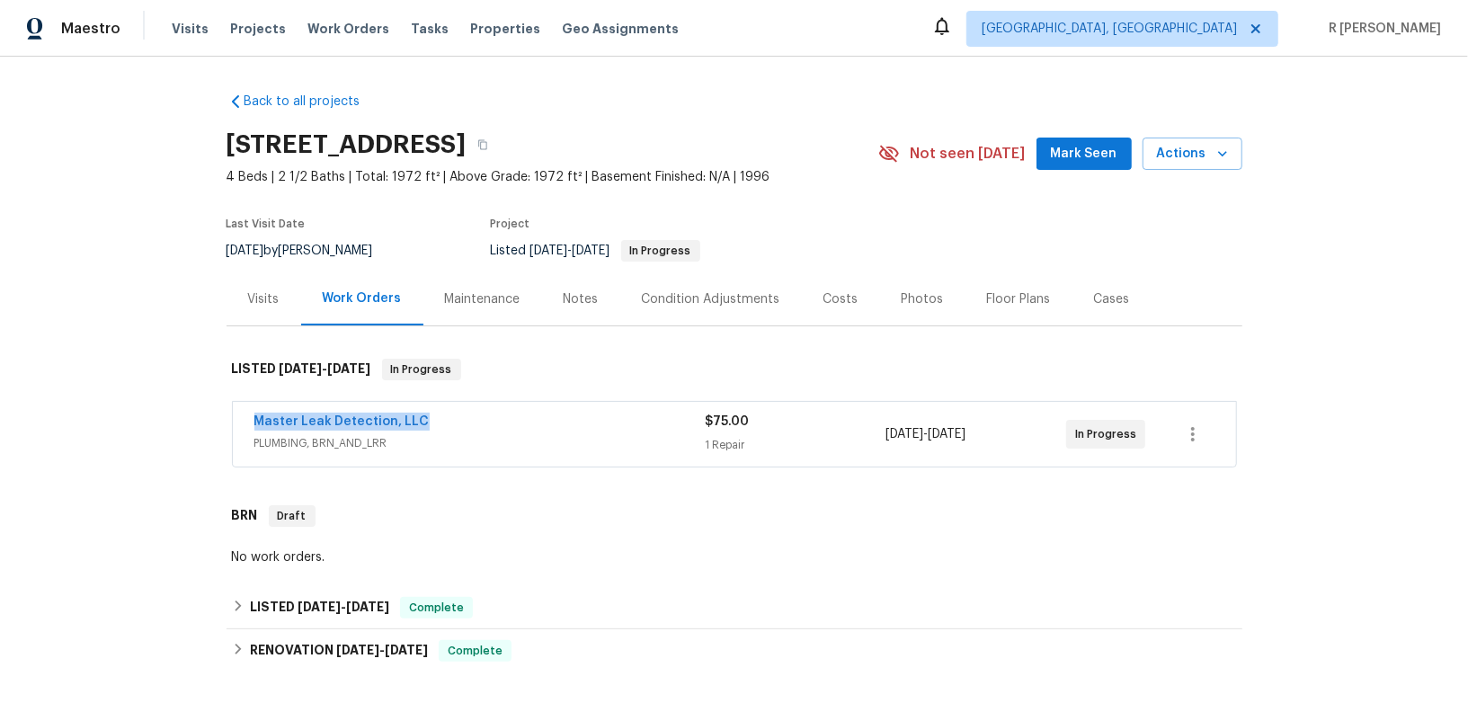
drag, startPoint x: 448, startPoint y: 422, endPoint x: 0, endPoint y: 433, distance: 447.7
click at [0, 433] on div "Back to all projects 1408 Wilderness St, Denton, TX 76205 4 Beds | 2 1/2 Baths …" at bounding box center [734, 384] width 1468 height 655
drag, startPoint x: 428, startPoint y: 416, endPoint x: 179, endPoint y: 416, distance: 249.0
click at [178, 416] on div "Back to all projects 1408 Wilderness St, Denton, TX 76205 4 Beds | 2 1/2 Baths …" at bounding box center [734, 384] width 1468 height 655
copy link "Master Leak Detection, LLC"
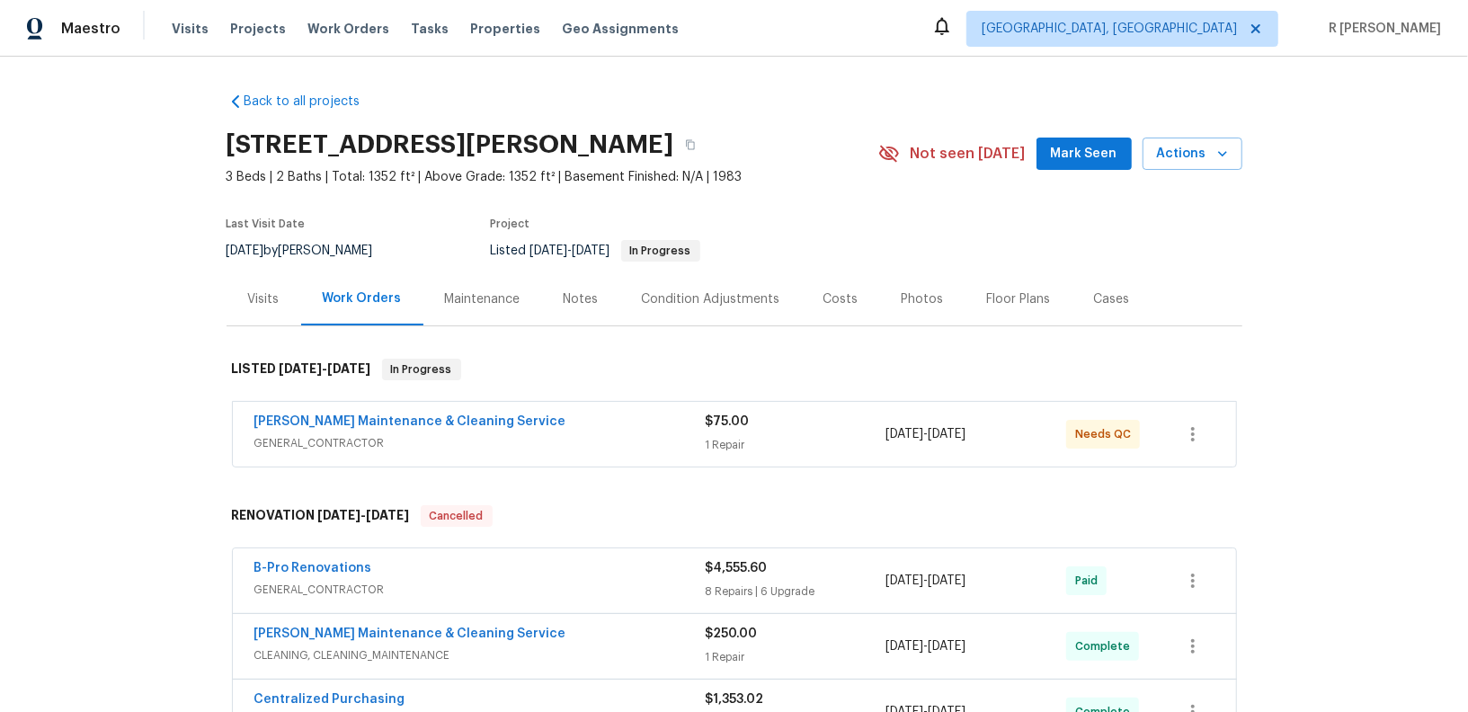
click at [564, 420] on div "[PERSON_NAME] Maintenance & Cleaning Service" at bounding box center [479, 424] width 451 height 22
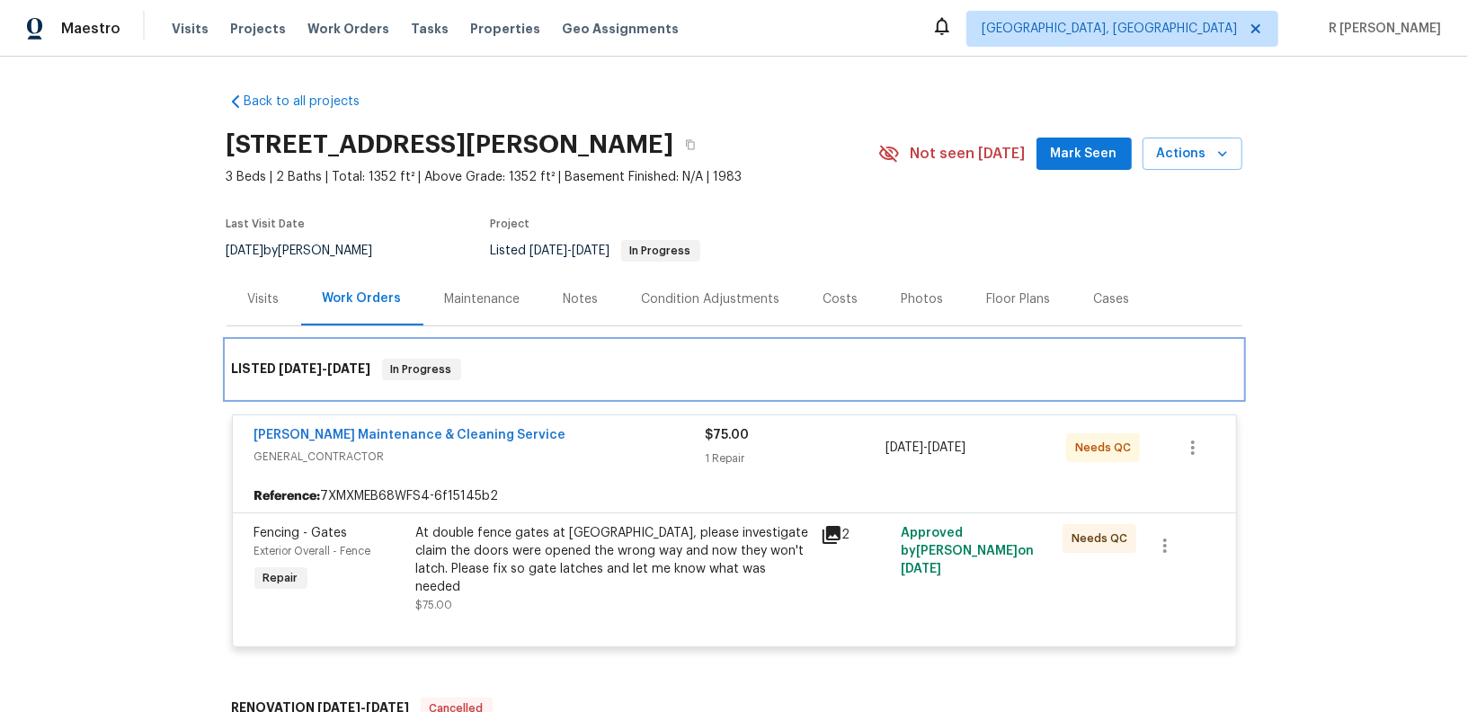
click at [629, 349] on div "LISTED 8/5/25 - 8/6/25 In Progress" at bounding box center [734, 370] width 1016 height 58
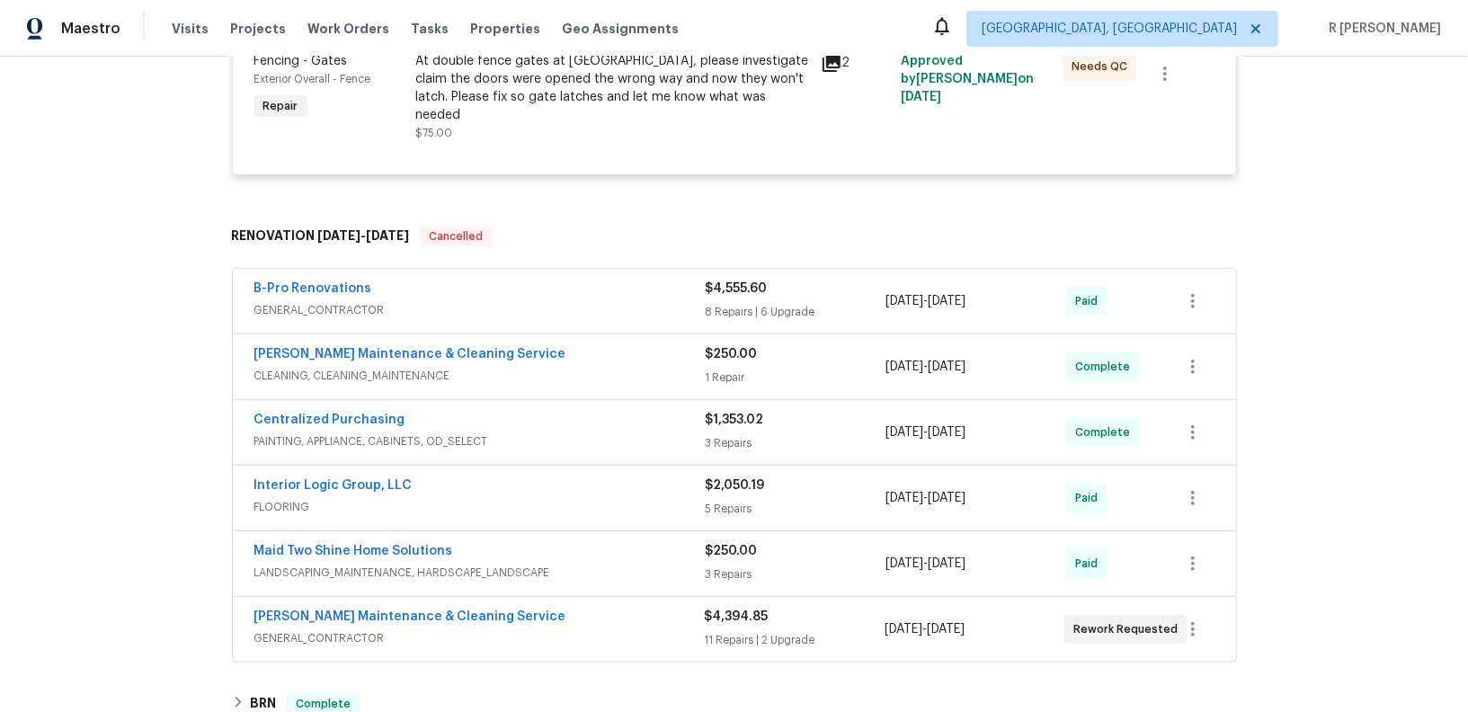
scroll to position [778, 0]
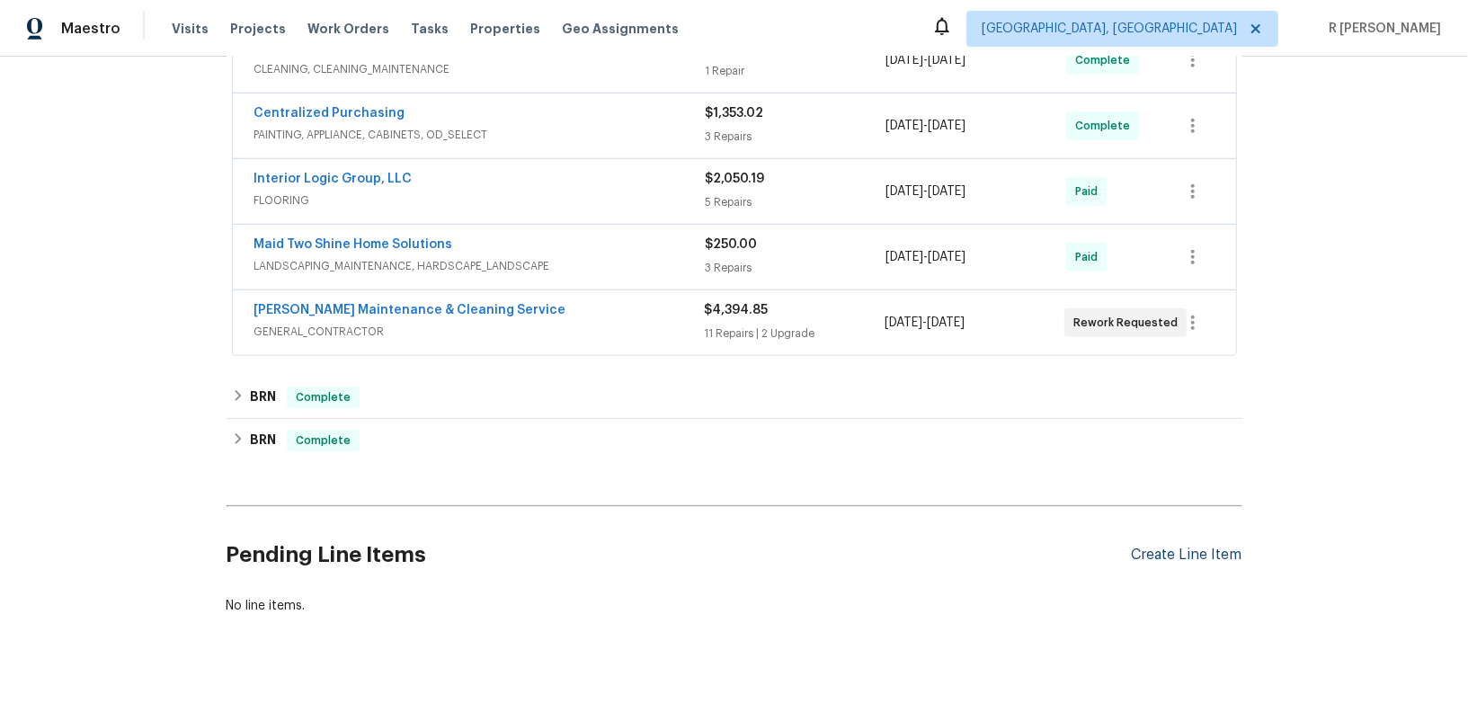
click at [1159, 546] on div "Create Line Item" at bounding box center [1187, 554] width 111 height 17
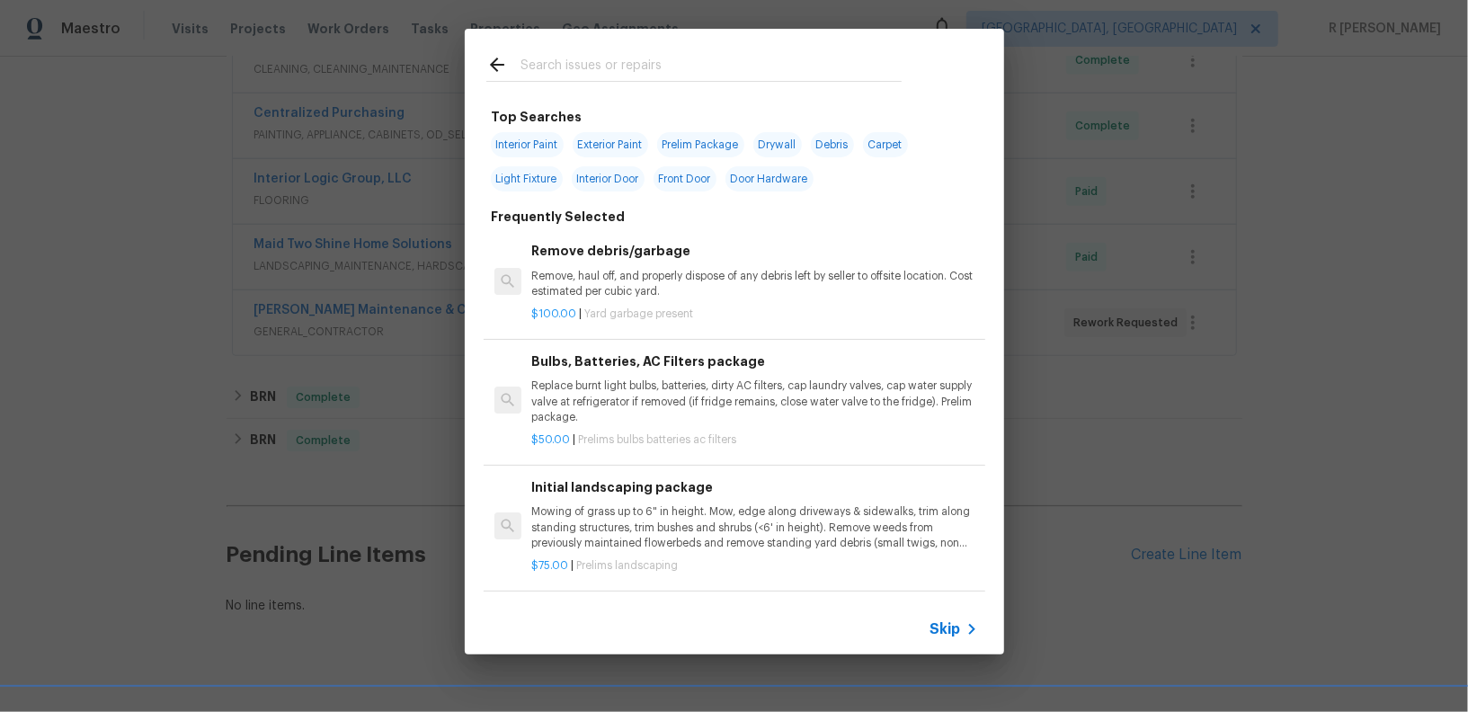
click at [956, 624] on span "Skip" at bounding box center [945, 629] width 31 height 18
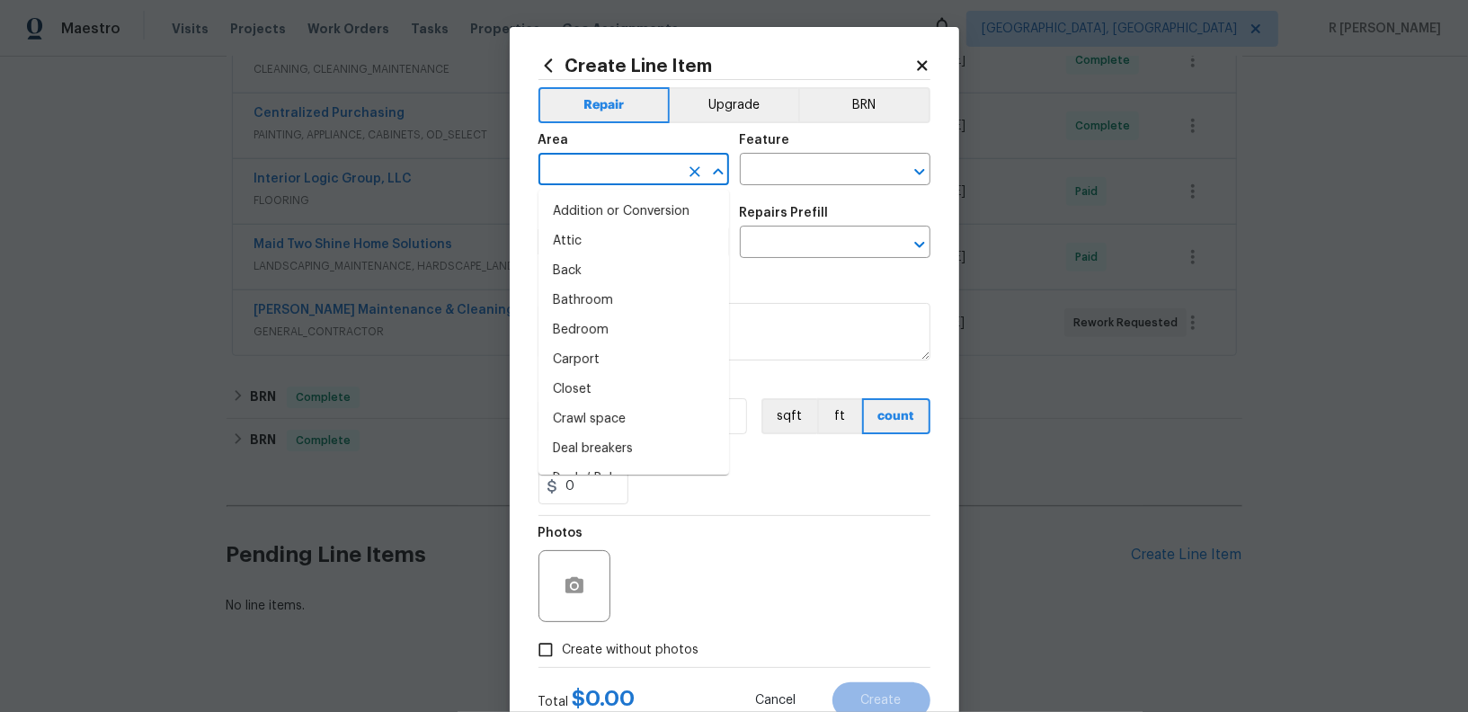
click at [638, 173] on input "text" at bounding box center [608, 171] width 140 height 28
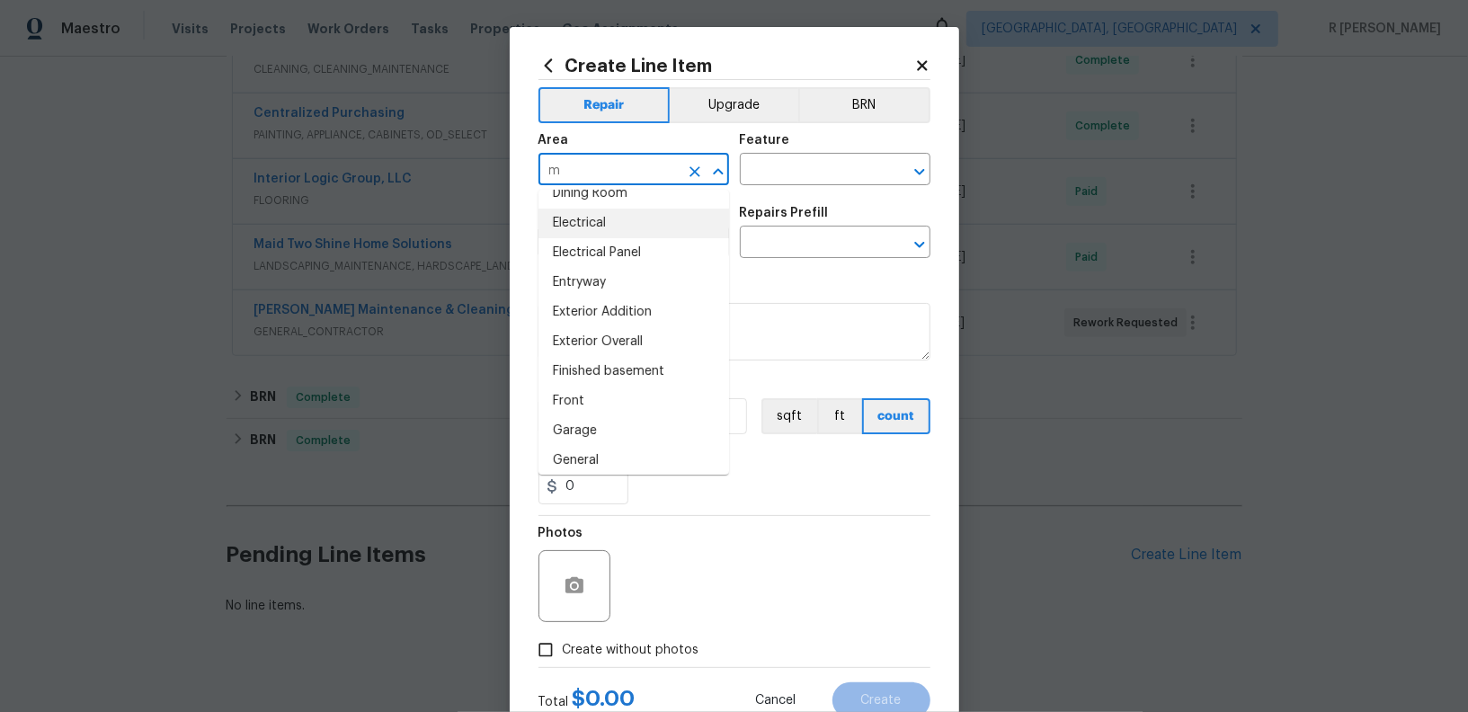
scroll to position [0, 0]
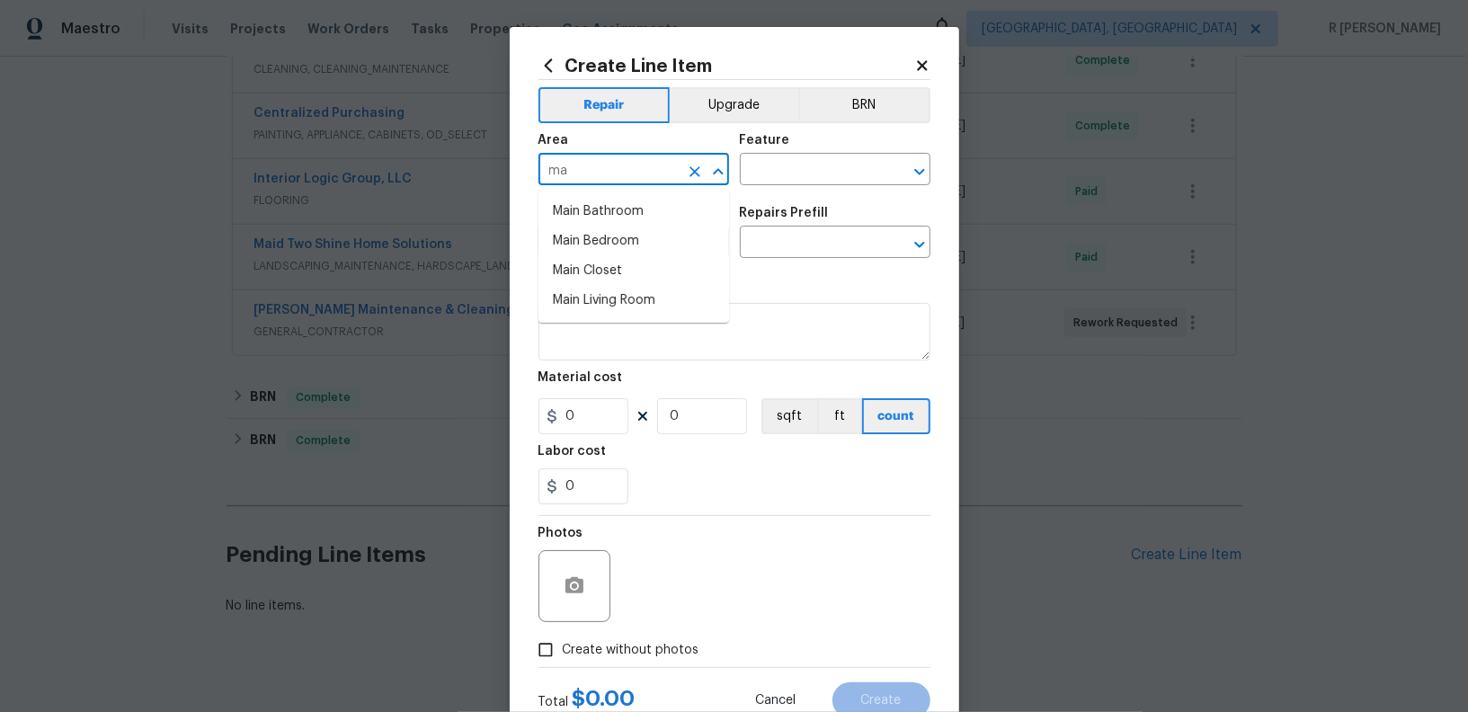
type input "m"
type input "l"
click at [613, 241] on li "Interior Overall" at bounding box center [633, 241] width 191 height 30
type input "Interior Overall"
click at [842, 178] on input "text" at bounding box center [810, 171] width 140 height 28
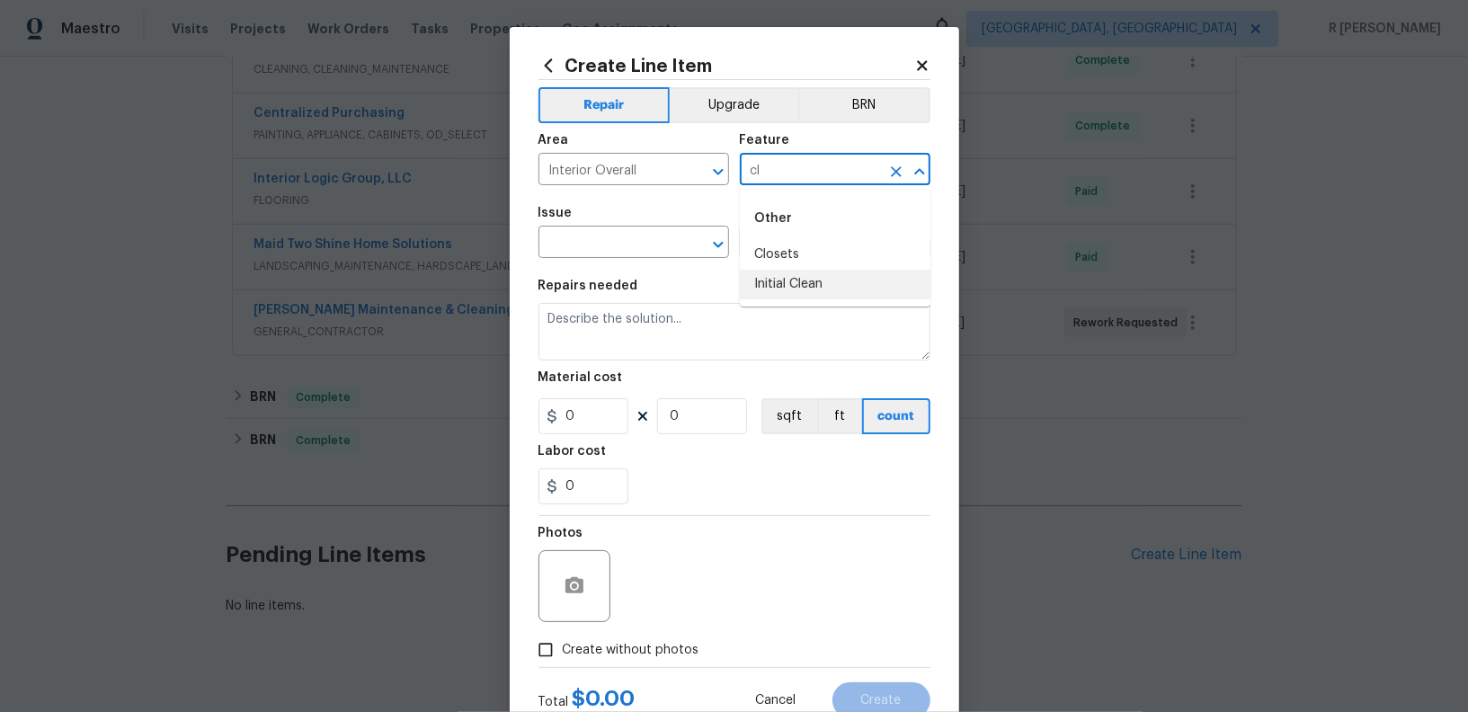
click at [810, 270] on li "Initial Clean" at bounding box center [835, 285] width 191 height 30
type input "Initial Clean"
click at [630, 251] on input "text" at bounding box center [608, 244] width 140 height 28
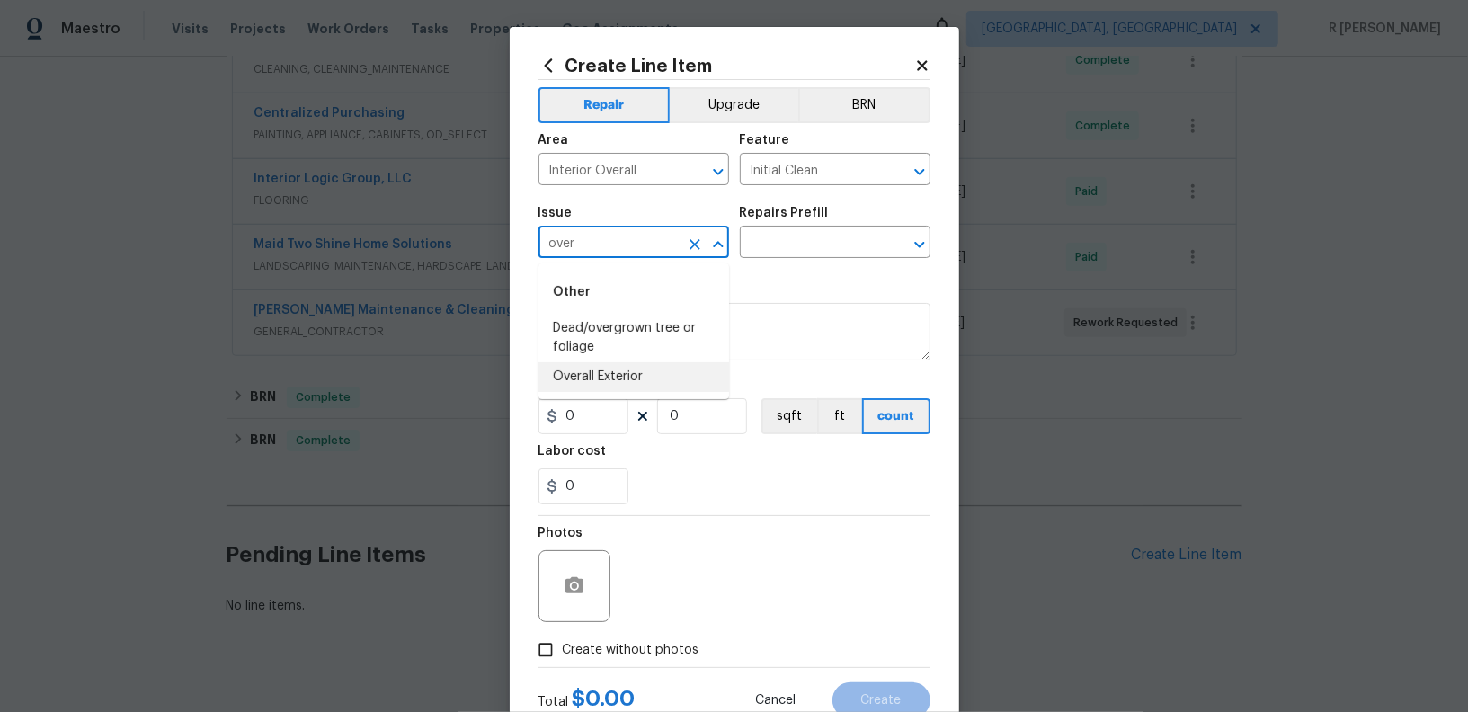
click at [600, 384] on li "Overall Exterior" at bounding box center [633, 377] width 191 height 30
type input "Overall Exterior"
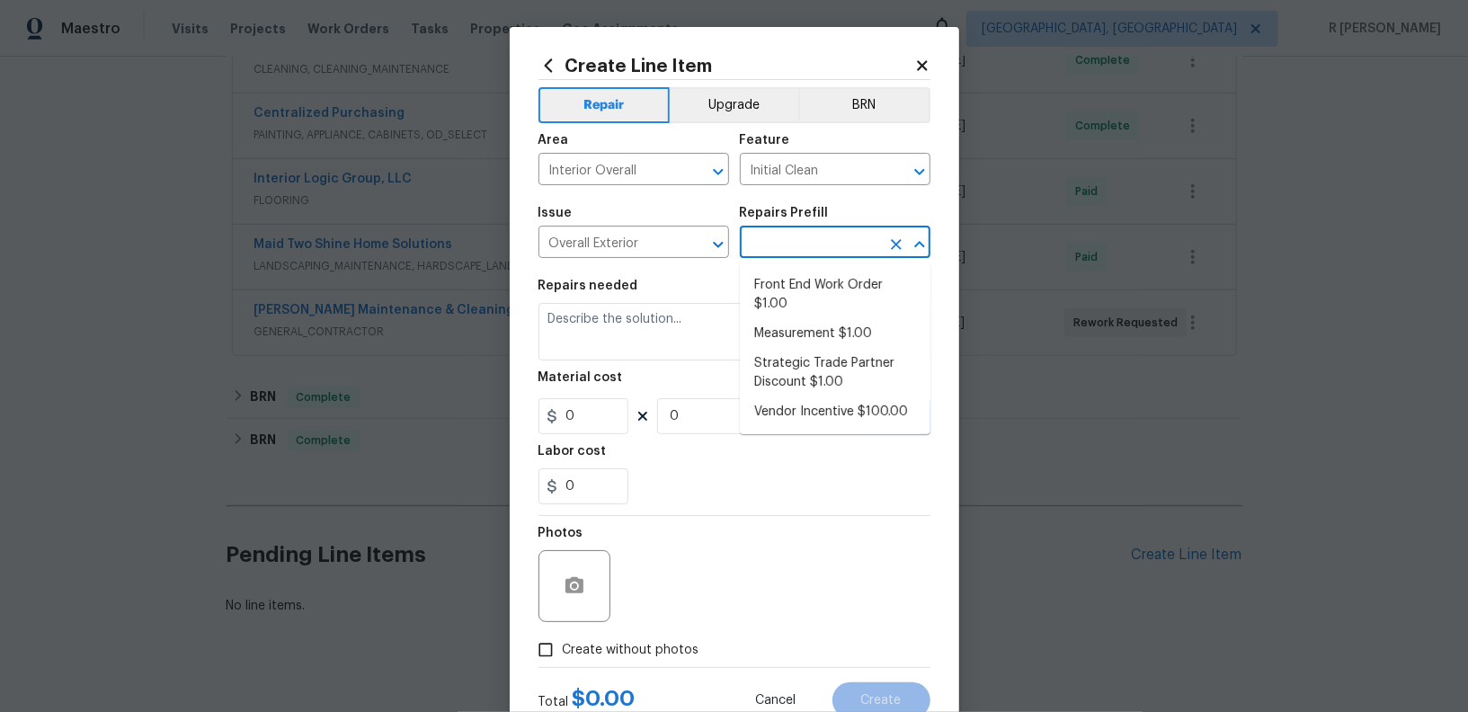
click at [852, 254] on input "text" at bounding box center [810, 244] width 140 height 28
click at [829, 289] on li "Front End Work Order $1.00" at bounding box center [835, 295] width 191 height 49
type input "Front End Work Order $1.00"
type textarea "Placeholder line item for the creation of front end work orders."
type input "1"
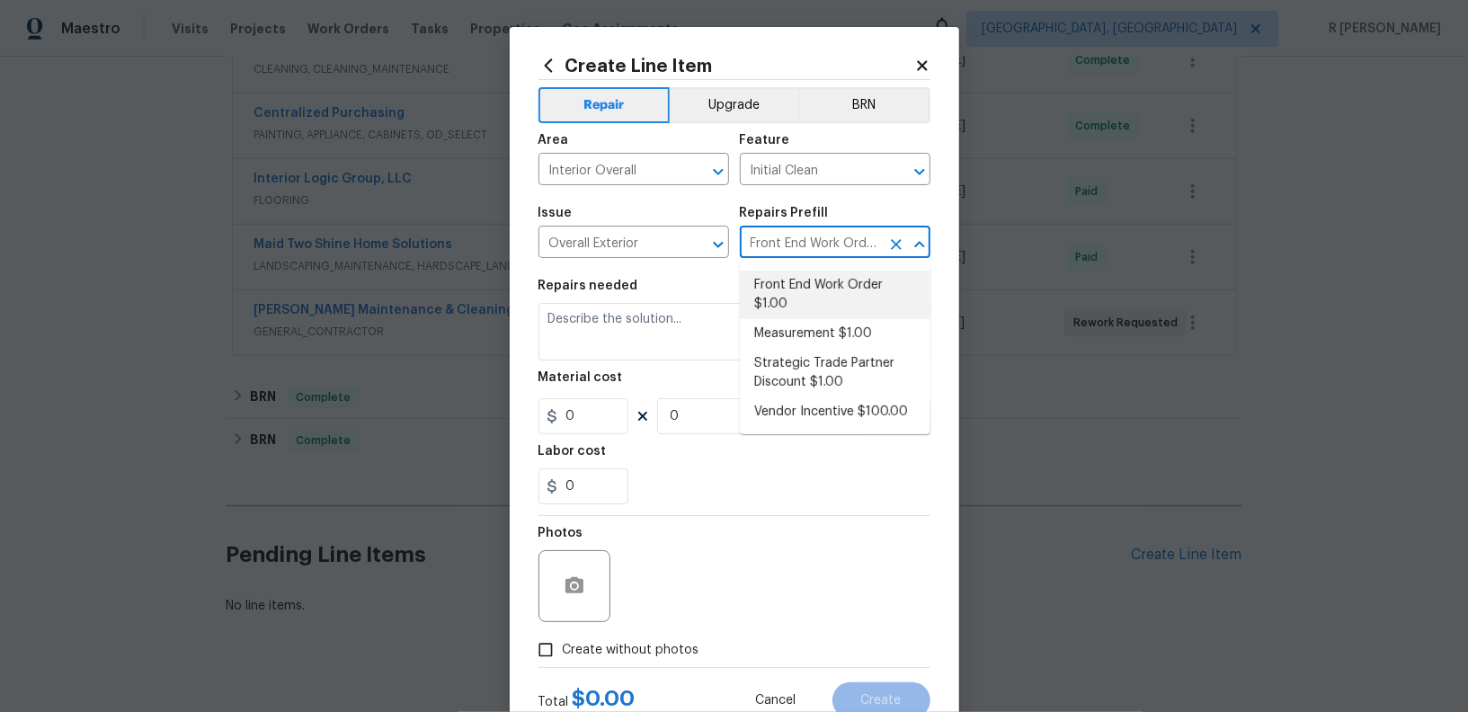
type input "1"
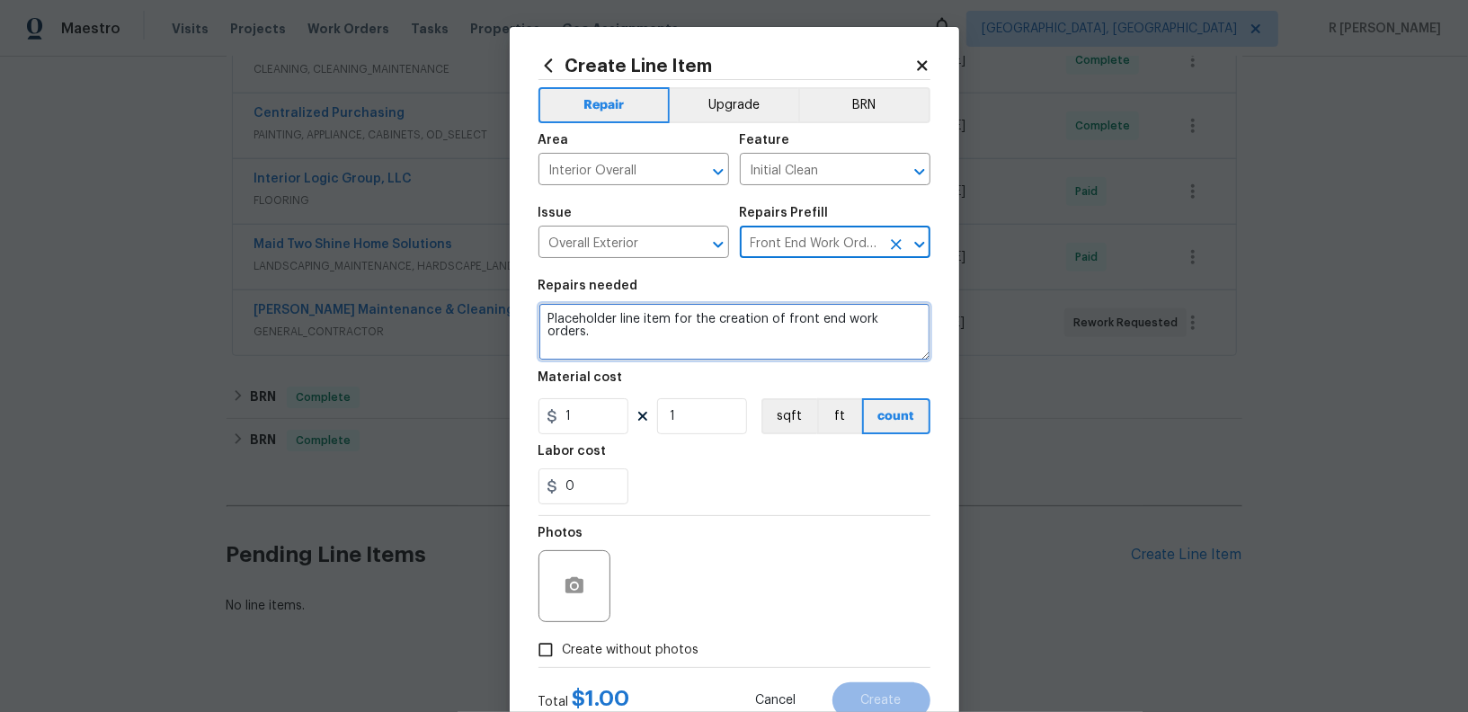
click at [732, 318] on textarea "Placeholder line item for the creation of front end work orders." at bounding box center [734, 332] width 392 height 58
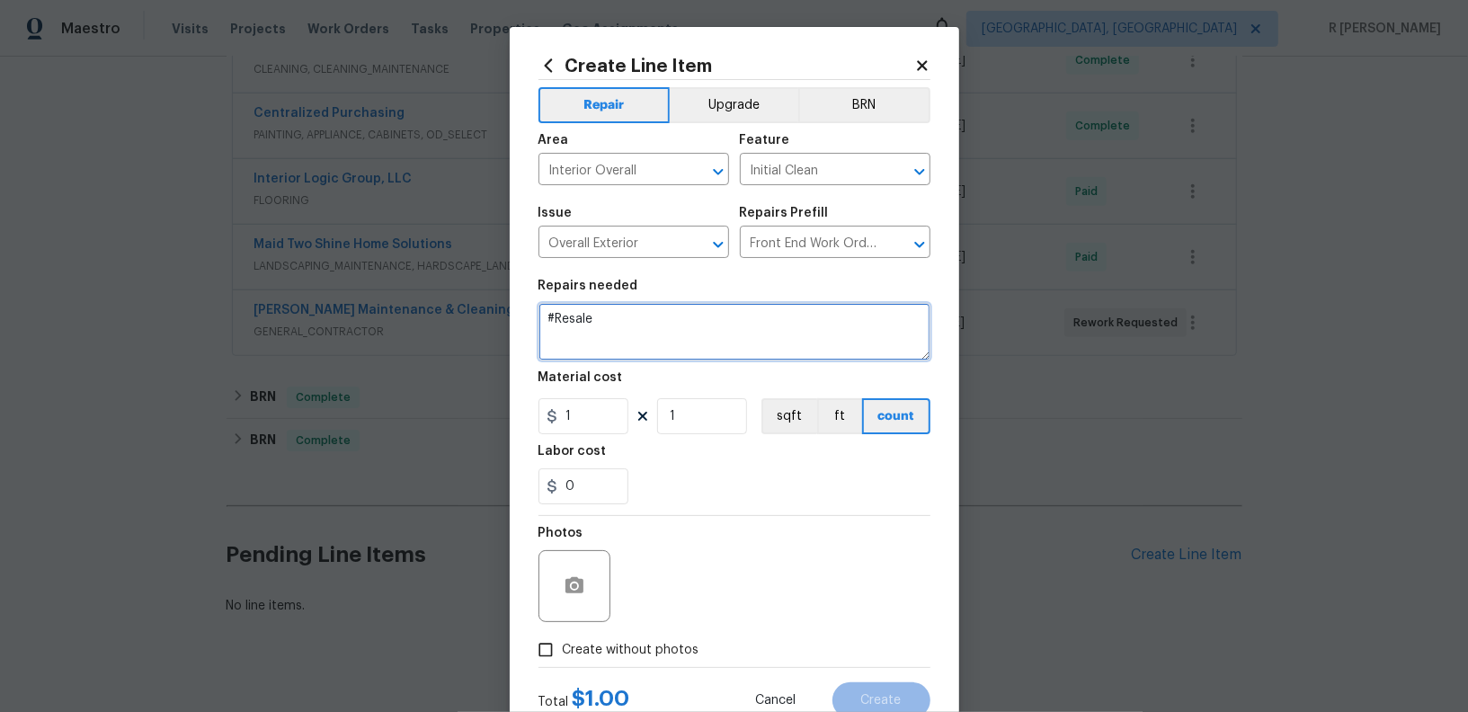
paste textarea "Trip charge and landscape maintenance done."
type textarea "#Resale Trip charge and landscape maintenance done."
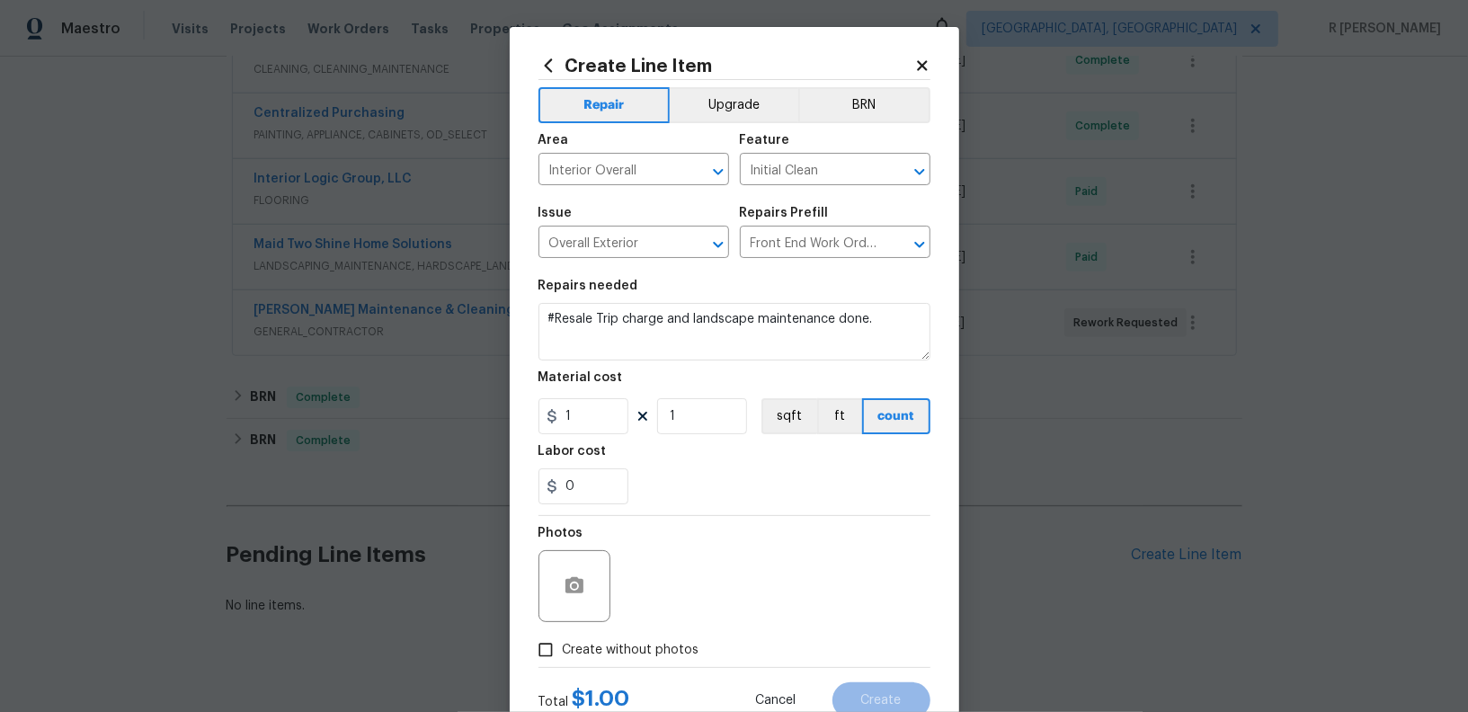
drag, startPoint x: 628, startPoint y: 58, endPoint x: 678, endPoint y: 361, distance: 307.8
click at [678, 361] on div "Create Line Item Repair Upgrade BRN Area Interior Overall ​ Feature Initial Cle…" at bounding box center [734, 387] width 392 height 662
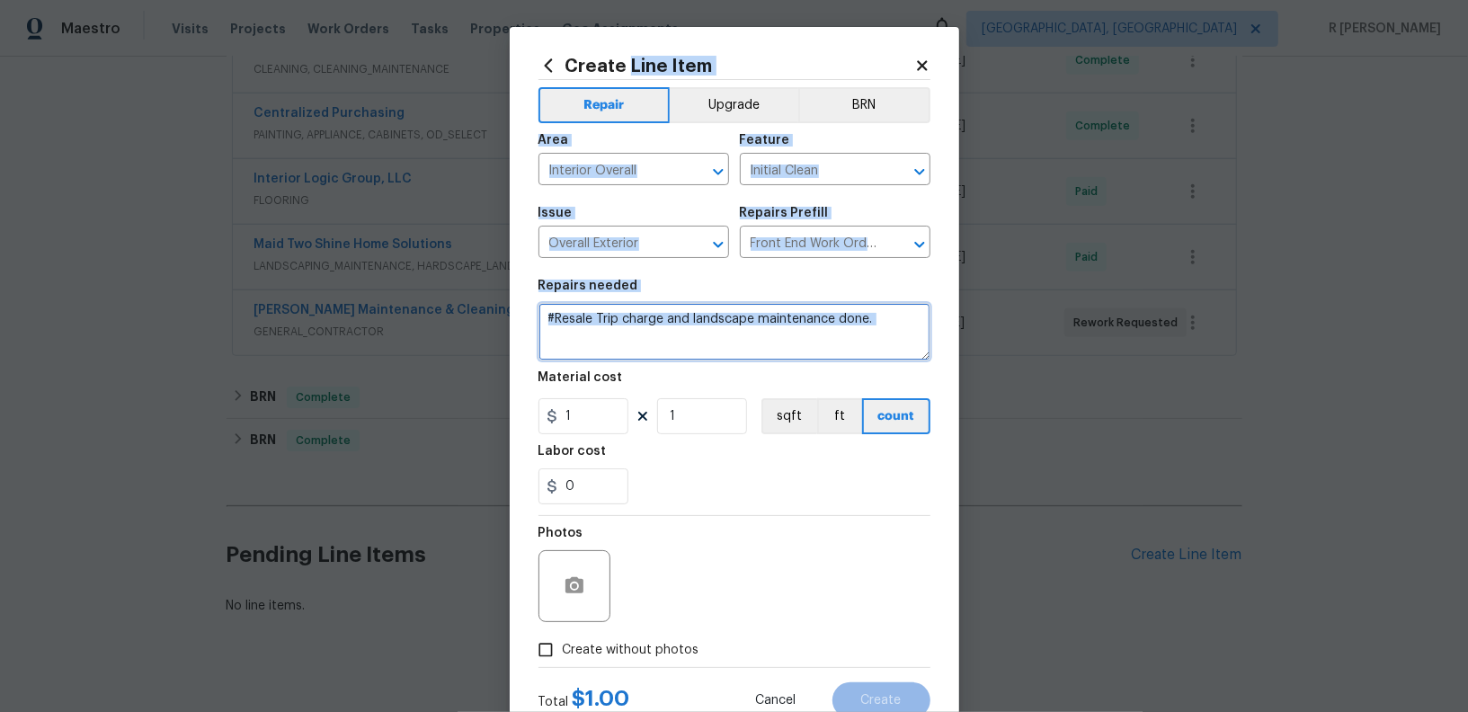
click at [763, 338] on textarea "#Resale Trip charge and landscape maintenance done." at bounding box center [734, 332] width 392 height 58
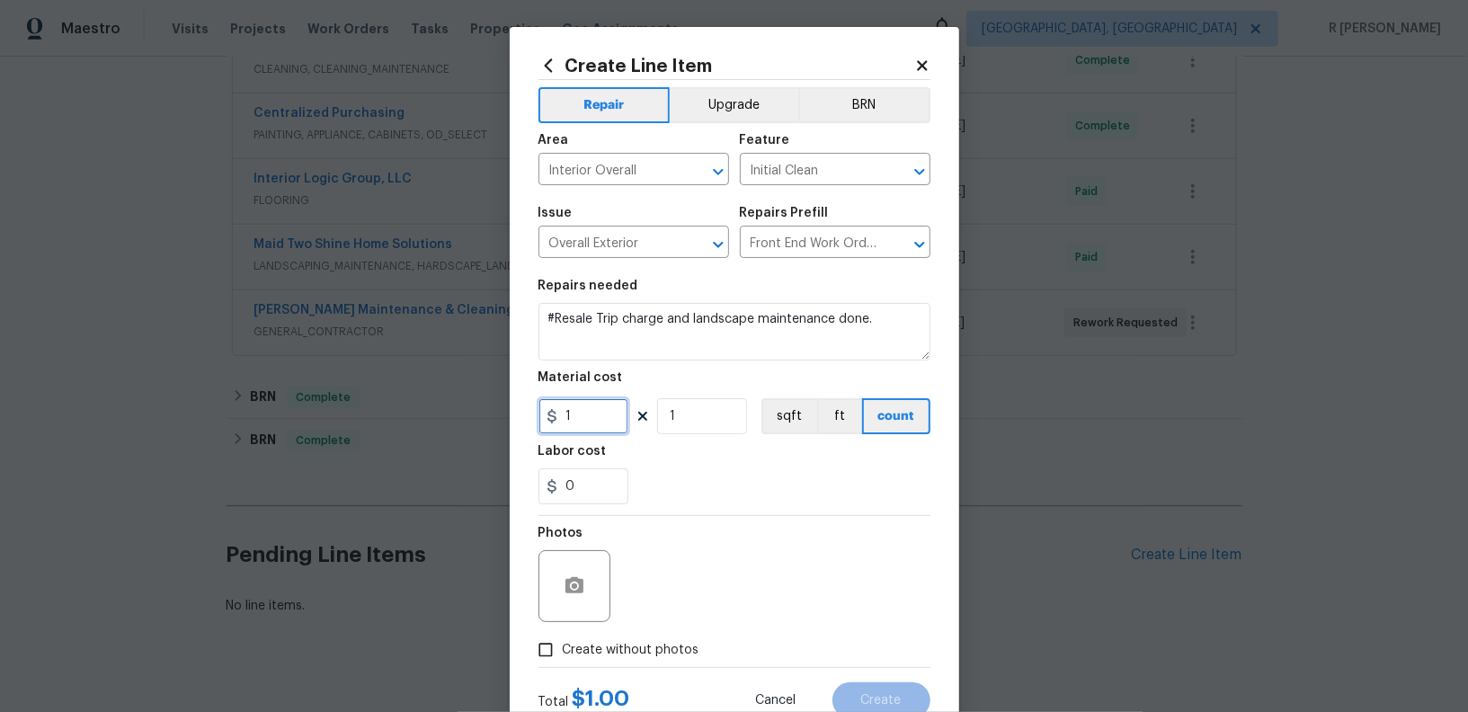
click at [599, 430] on input "1" at bounding box center [583, 416] width 90 height 36
click at [616, 418] on input "1" at bounding box center [583, 416] width 90 height 36
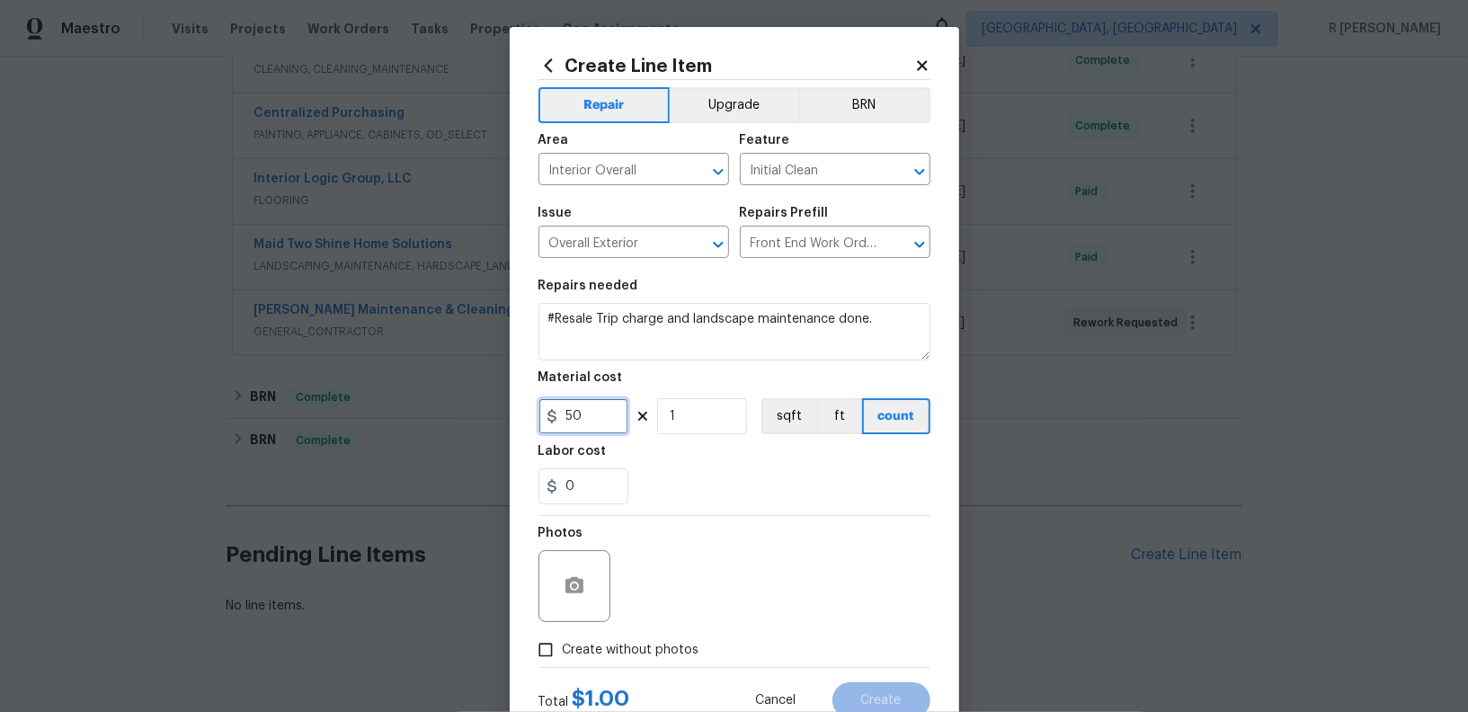
scroll to position [61, 0]
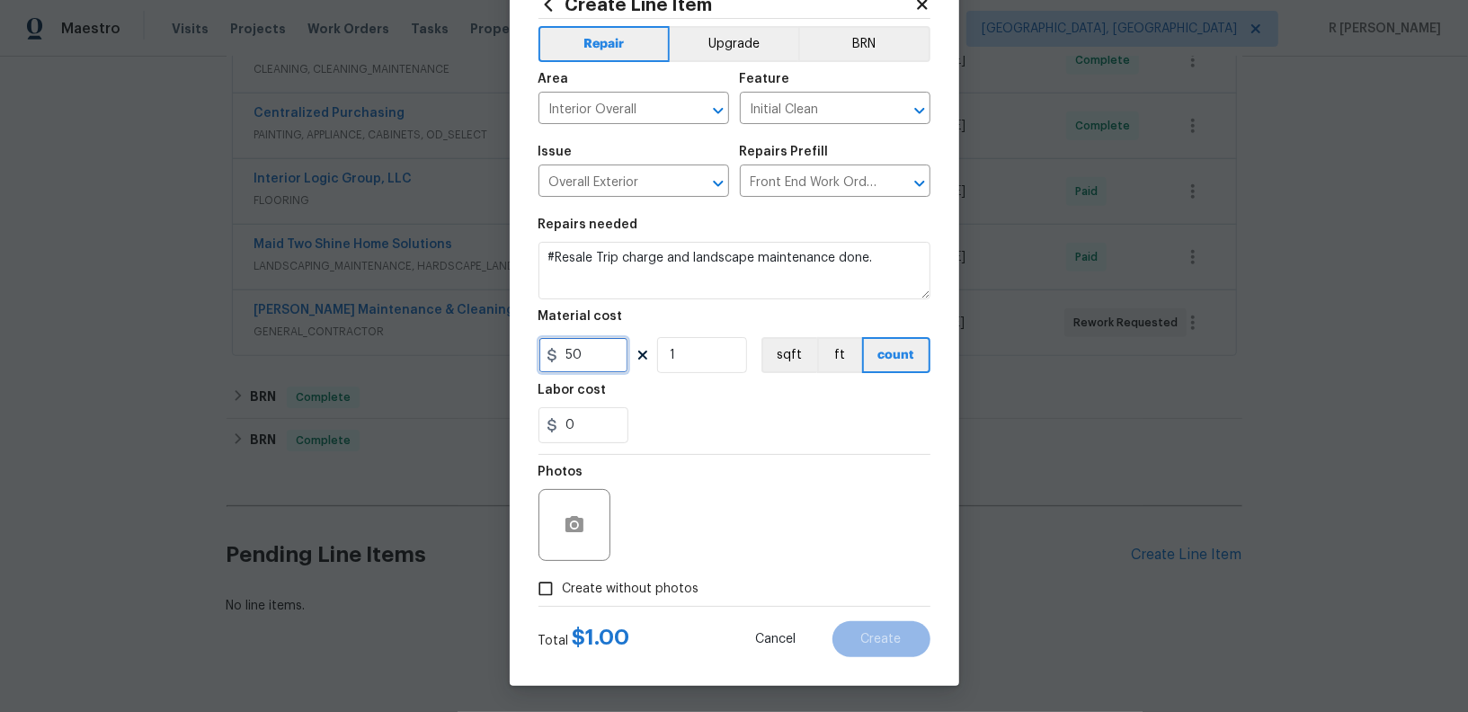
type input "50"
click at [636, 603] on label "Create without photos" at bounding box center [613, 589] width 171 height 34
click at [563, 603] on input "Create without photos" at bounding box center [545, 589] width 34 height 34
checkbox input "true"
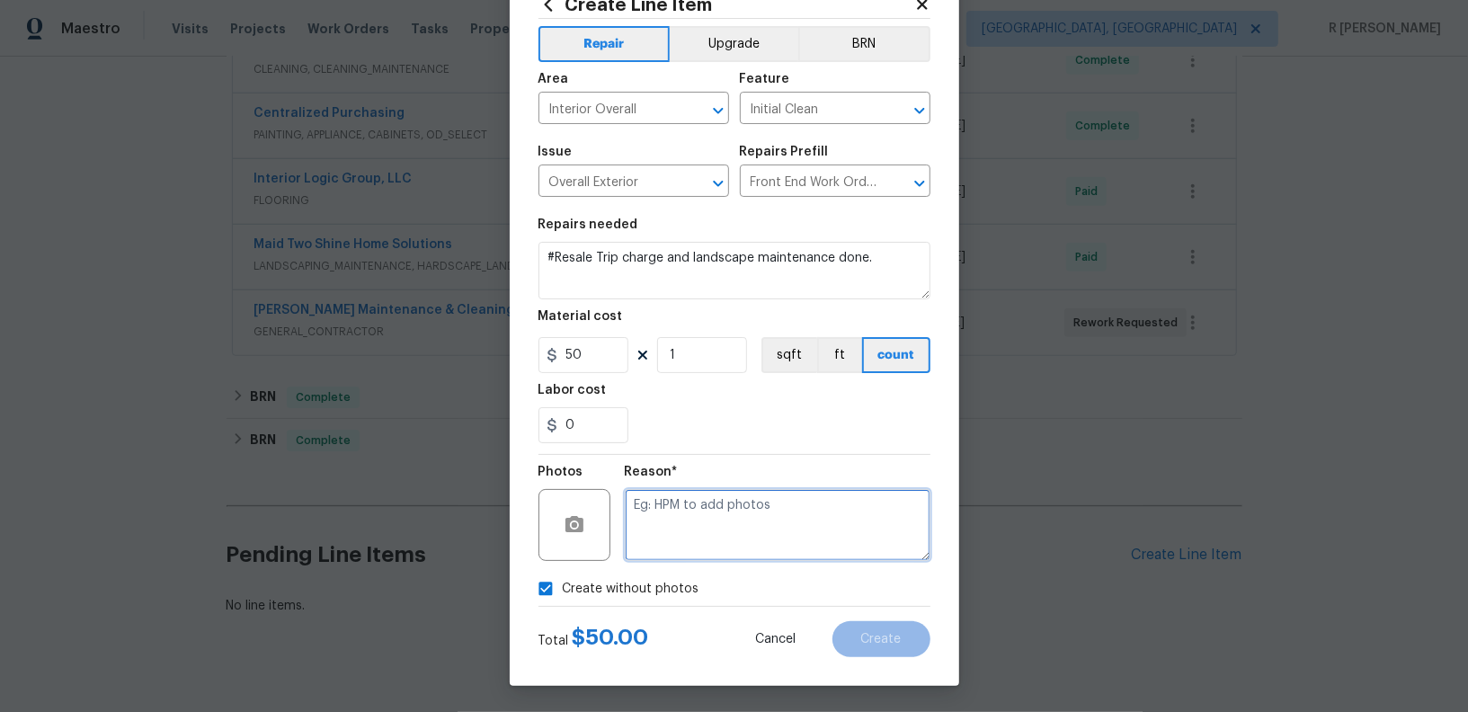
click at [689, 549] on textarea at bounding box center [778, 525] width 306 height 72
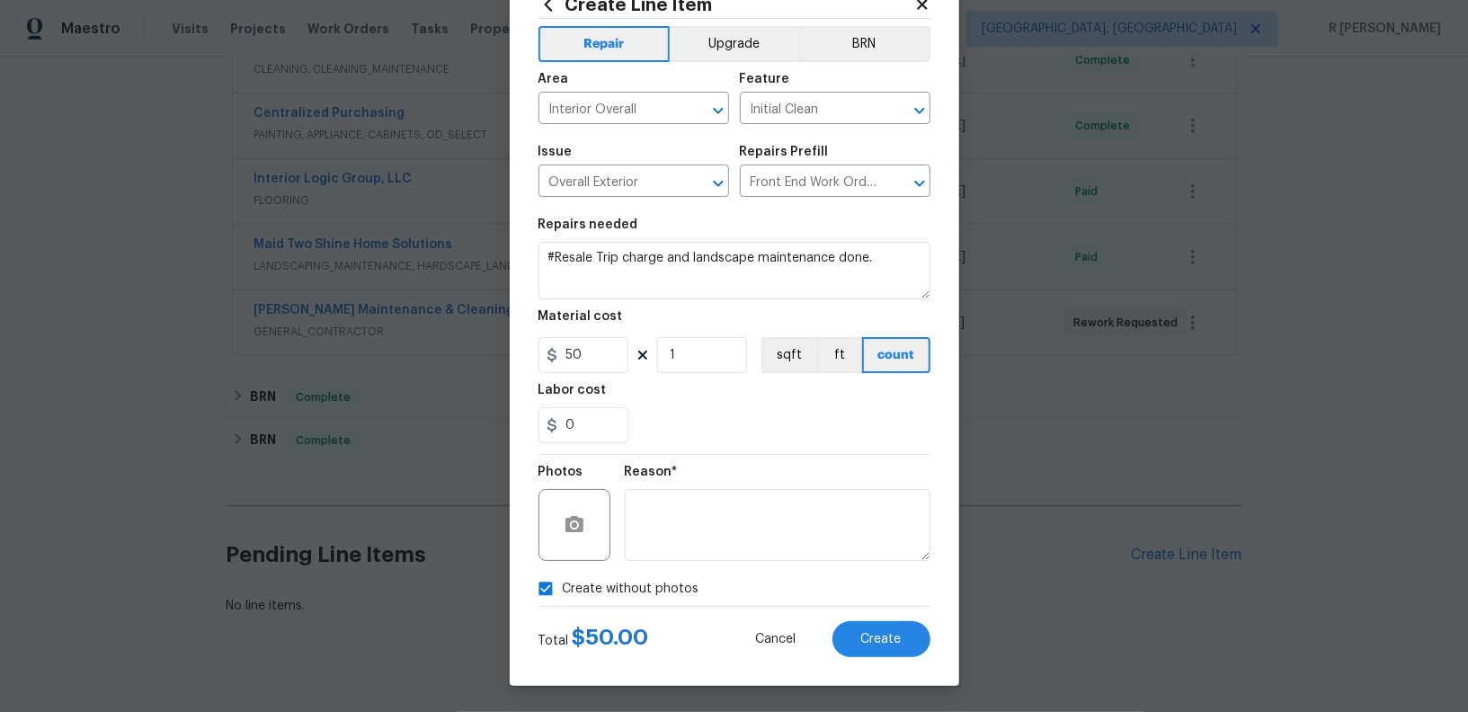
click at [883, 612] on div "Total $ 50.00 Cancel Create" at bounding box center [734, 632] width 392 height 50
click at [883, 626] on button "Create" at bounding box center [881, 639] width 98 height 36
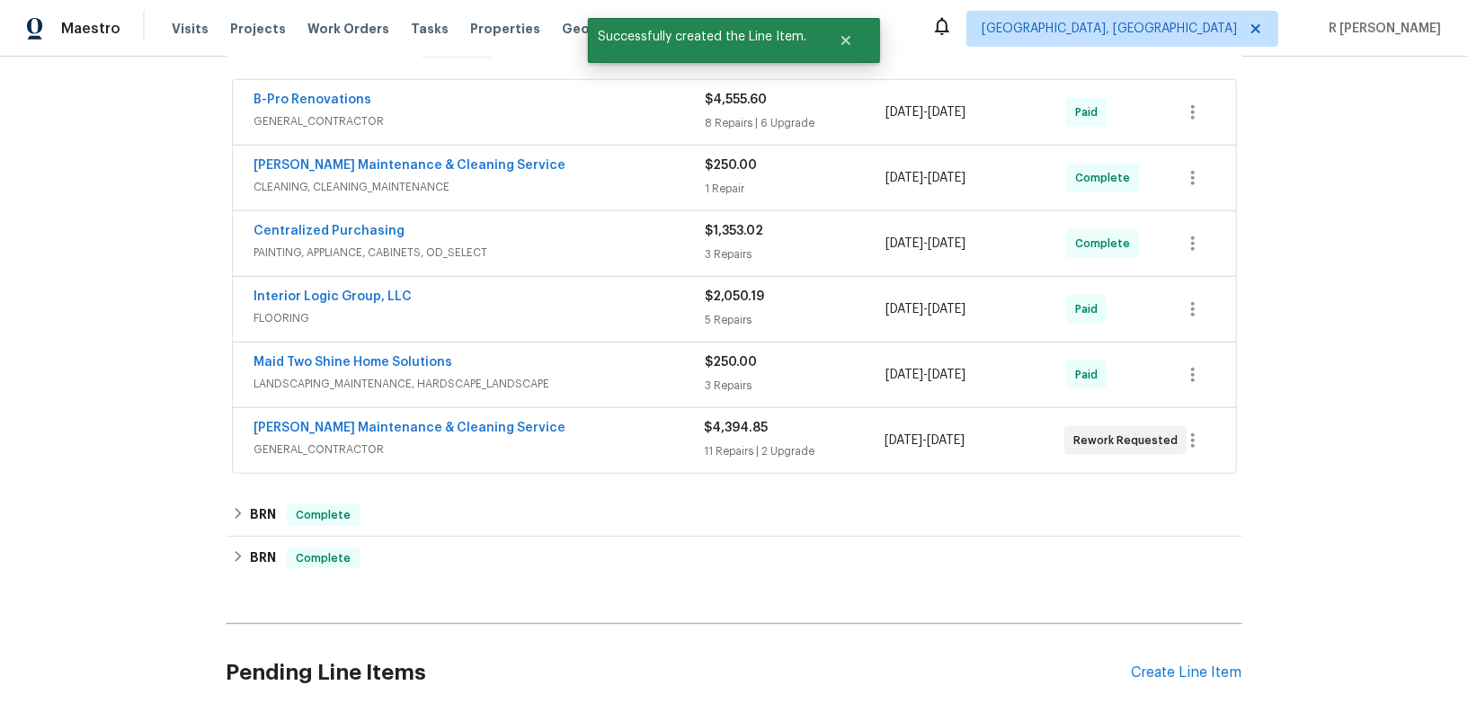
scroll to position [981, 0]
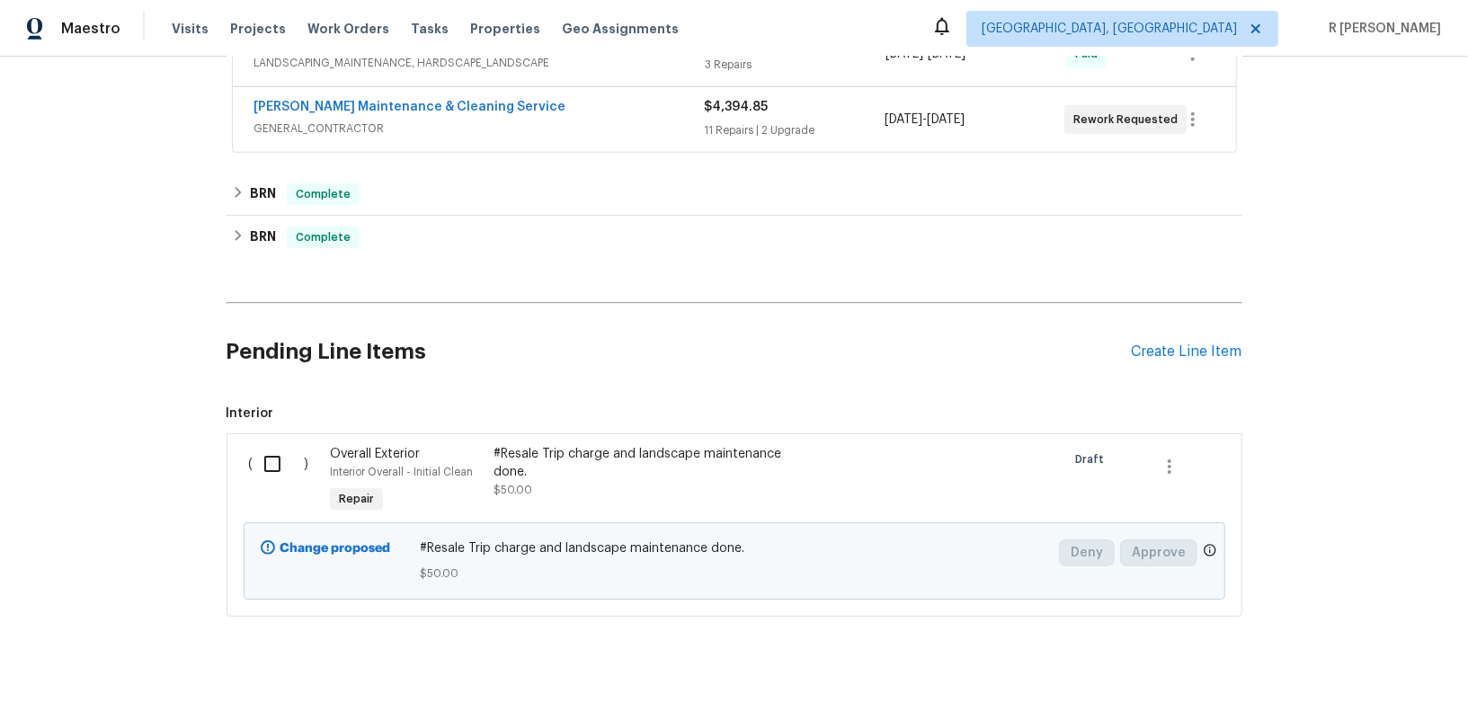
click at [286, 446] on input "checkbox" at bounding box center [278, 464] width 51 height 38
click at [1350, 663] on span "Create Work Order" at bounding box center [1365, 667] width 120 height 22
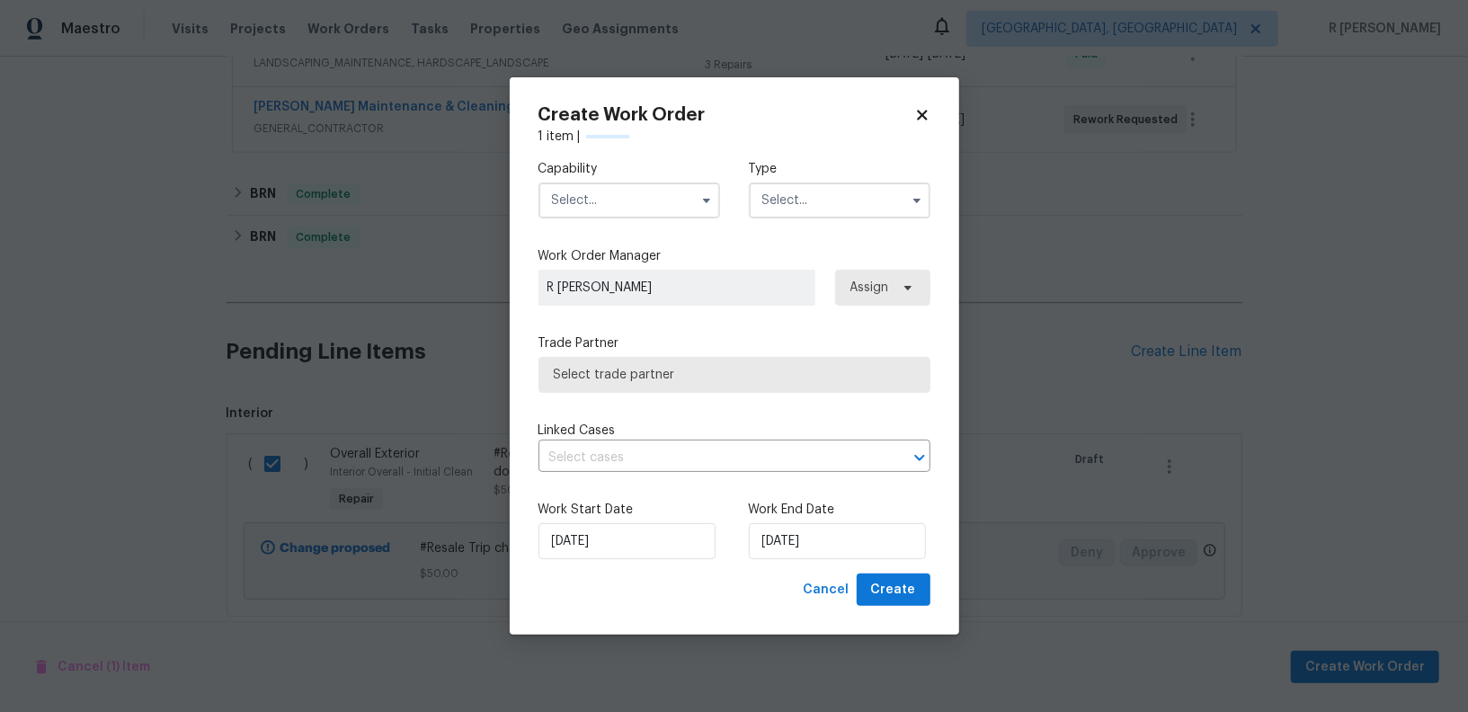
checkbox input "false"
click at [639, 173] on label "Capability" at bounding box center [629, 169] width 182 height 18
click at [638, 218] on div "Capability Type" at bounding box center [734, 189] width 392 height 87
click at [628, 205] on input "text" at bounding box center [629, 200] width 182 height 36
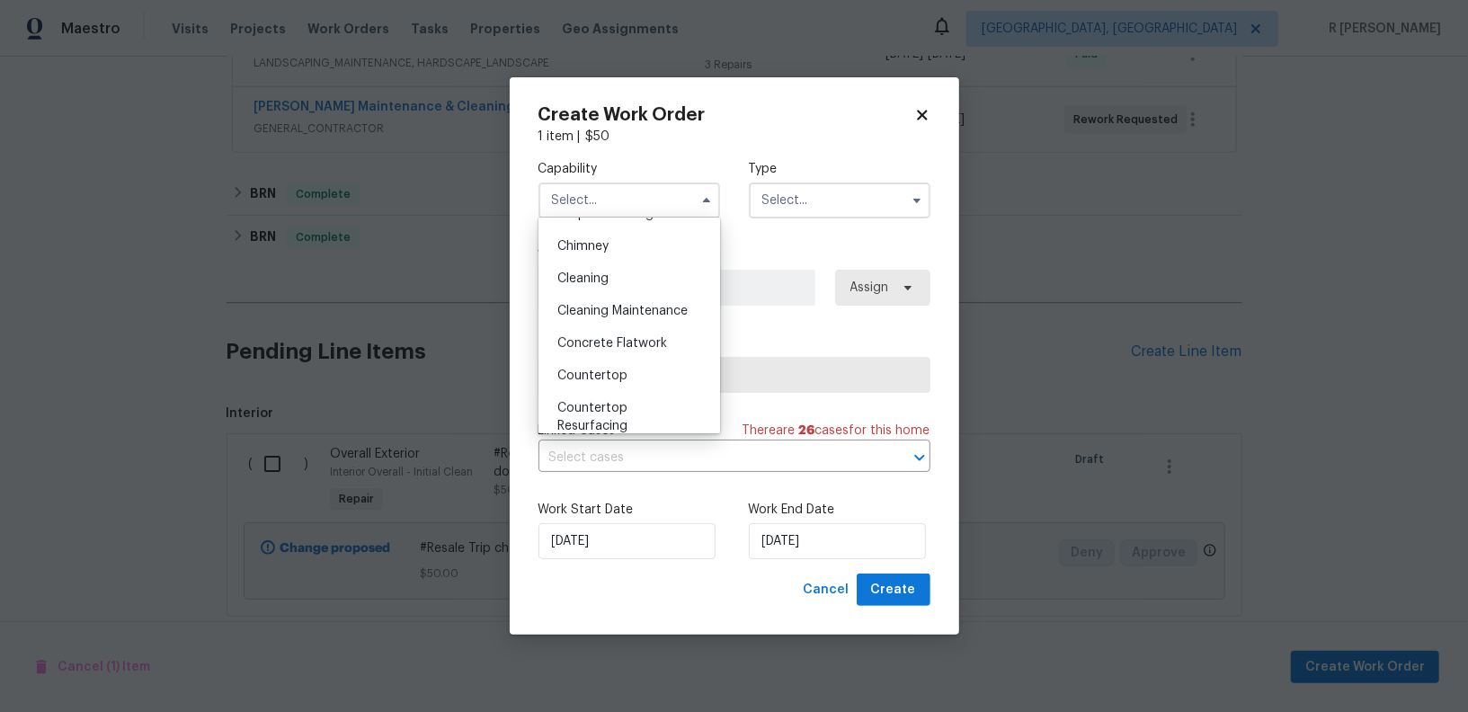
scroll to position [182, 0]
click at [630, 342] on span "Cleaning Maintenance" at bounding box center [622, 347] width 130 height 13
type input "Cleaning Maintenance"
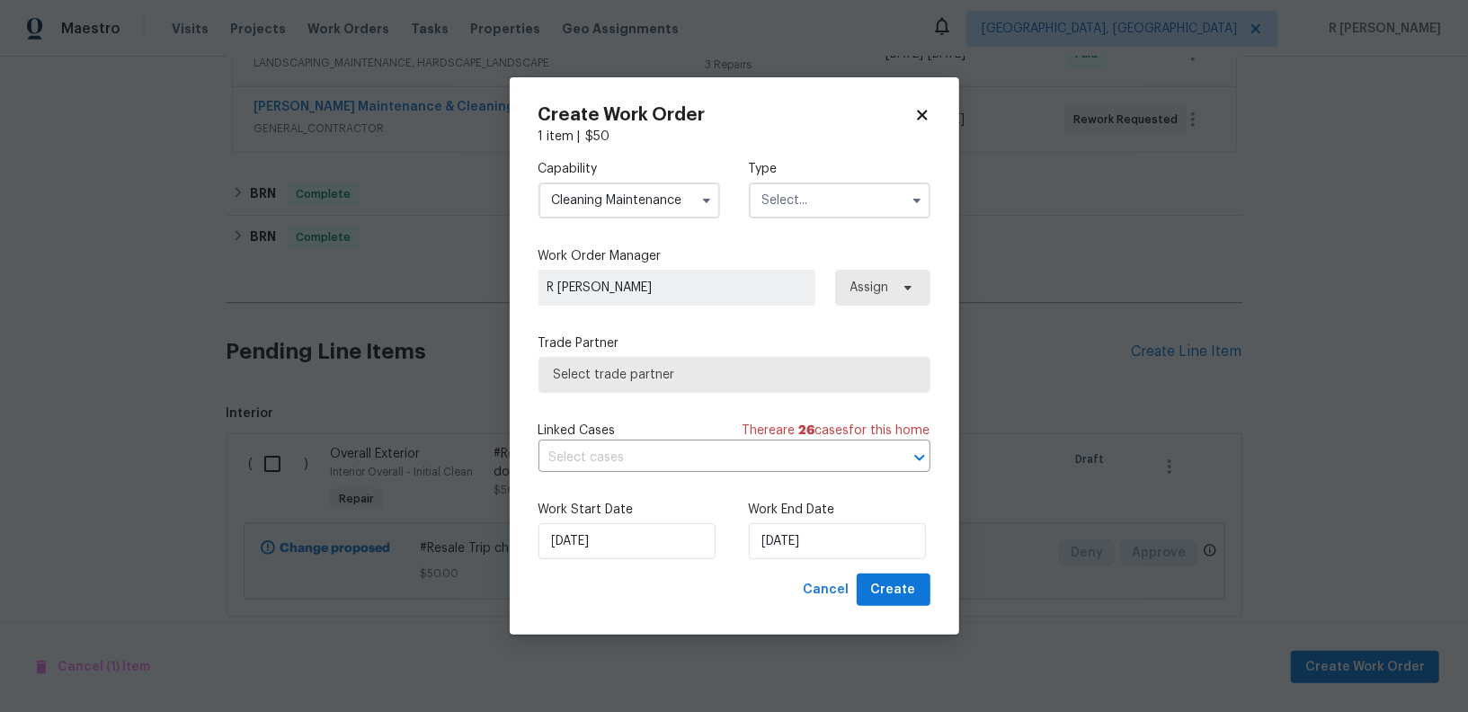
click at [794, 199] on input "text" at bounding box center [840, 200] width 182 height 36
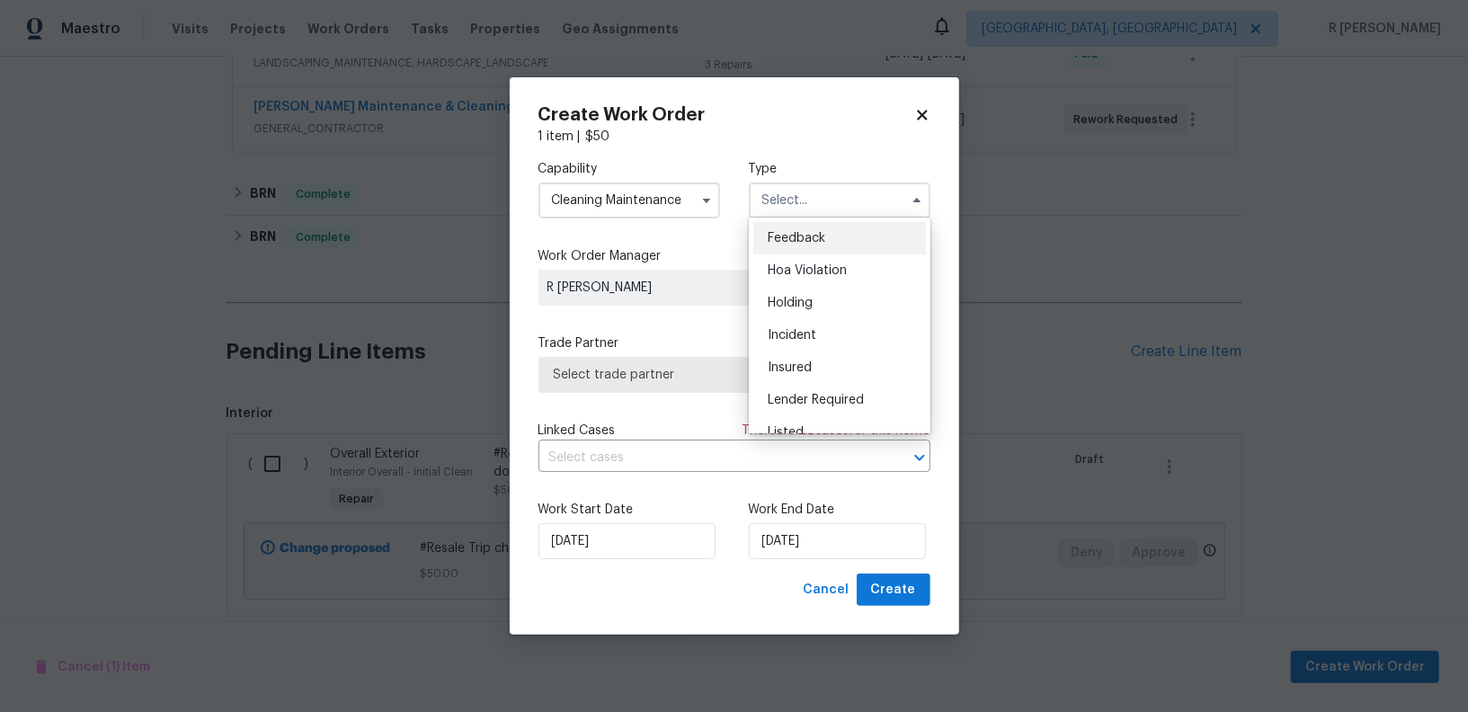
click at [774, 232] on span "Feedback" at bounding box center [797, 238] width 58 height 13
type input "Feedback"
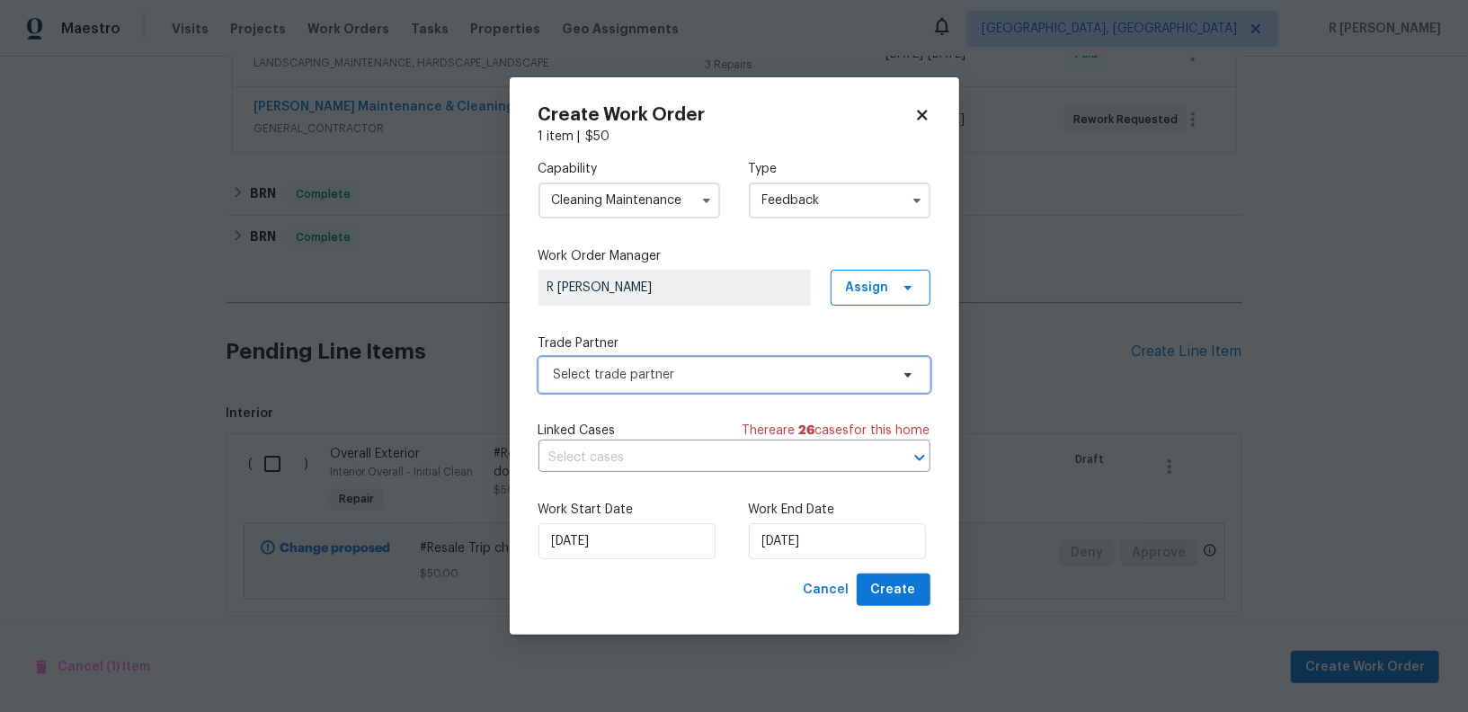
click at [606, 381] on span "Select trade partner" at bounding box center [721, 375] width 335 height 18
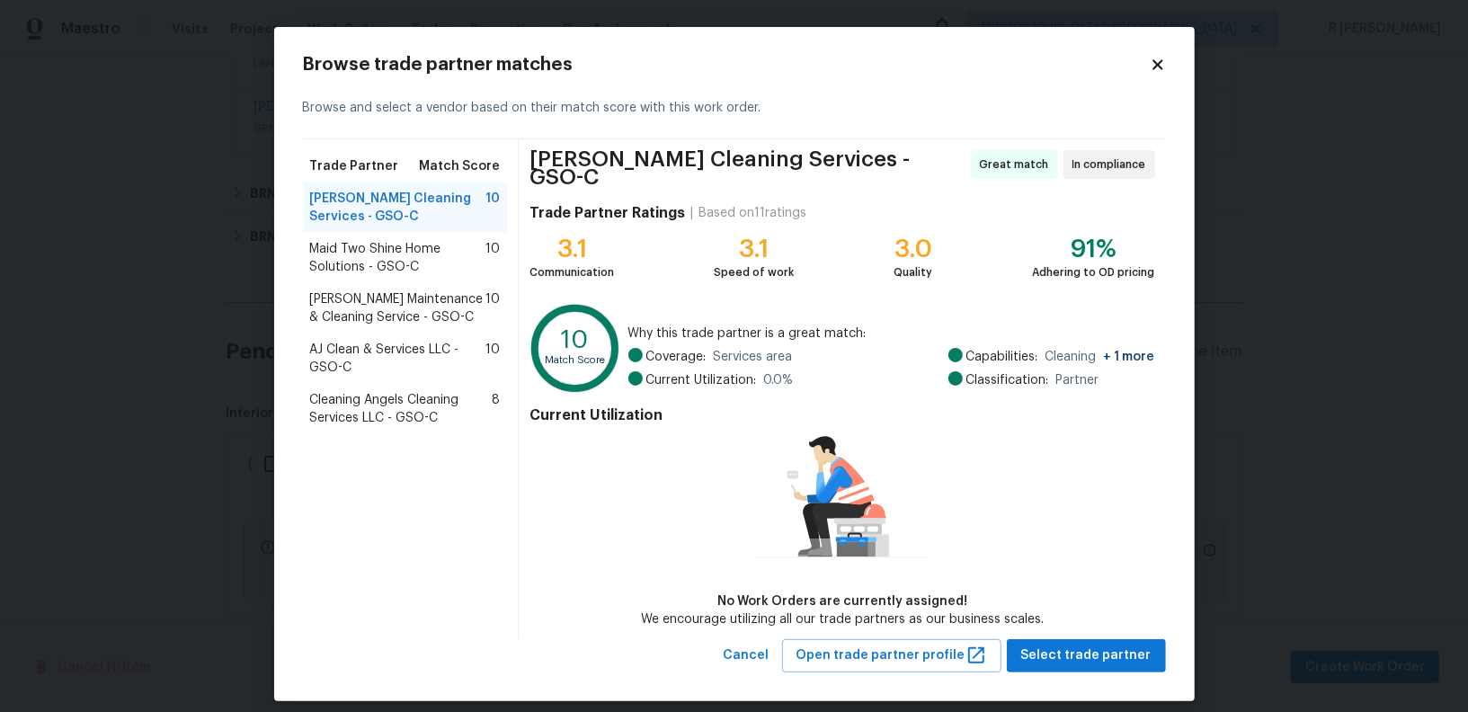
scroll to position [6, 0]
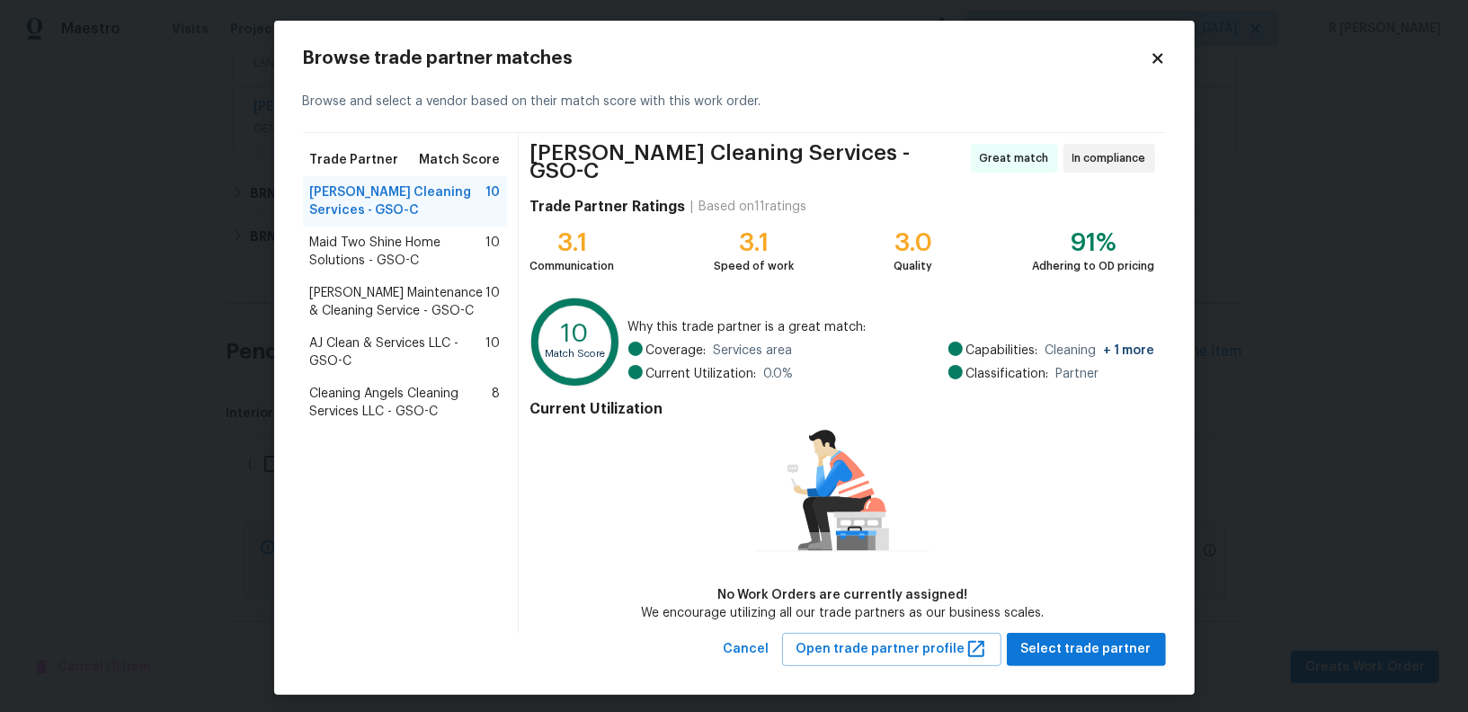
click at [431, 311] on span "Baker's Maintenance & Cleaning Service - GSO-C" at bounding box center [398, 302] width 176 height 36
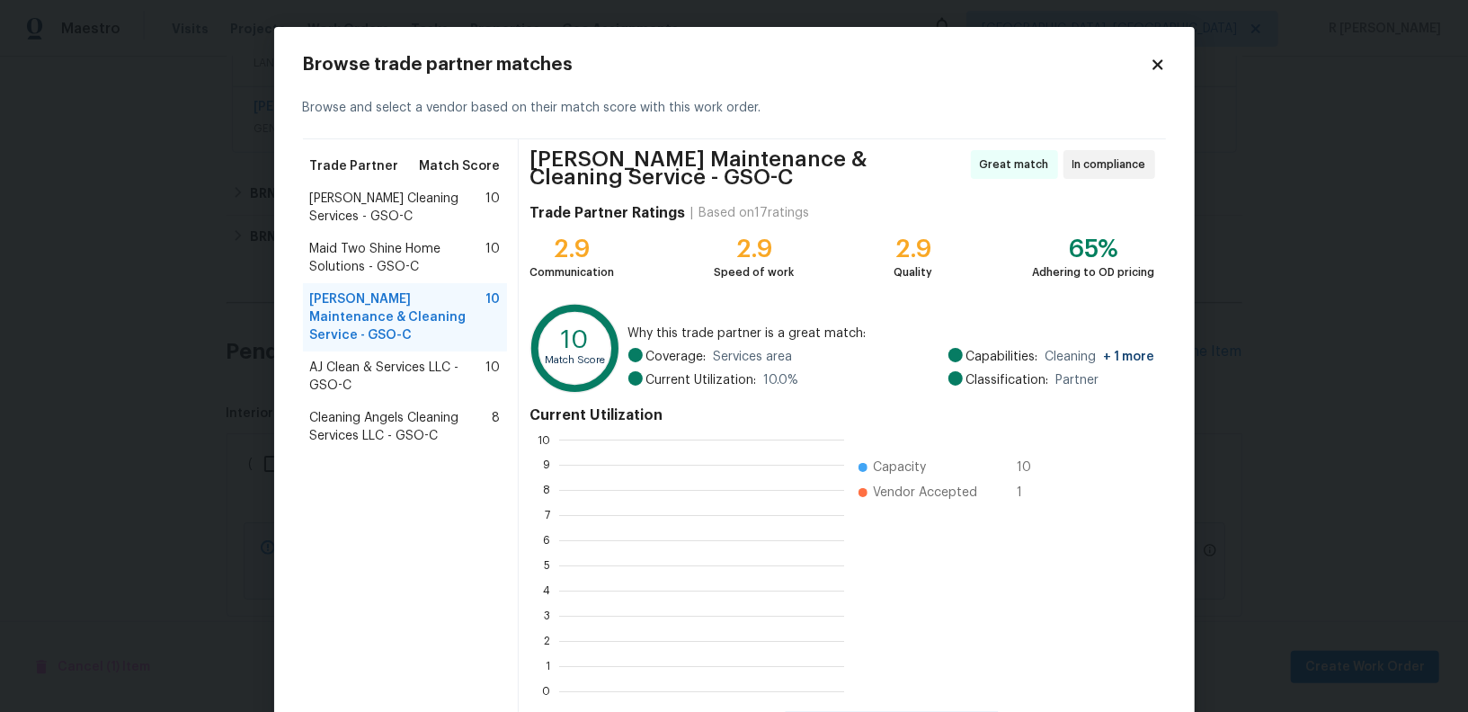
scroll to position [252, 284]
click at [357, 270] on span "Maid Two Shine Home Solutions - GSO-C" at bounding box center [398, 258] width 176 height 36
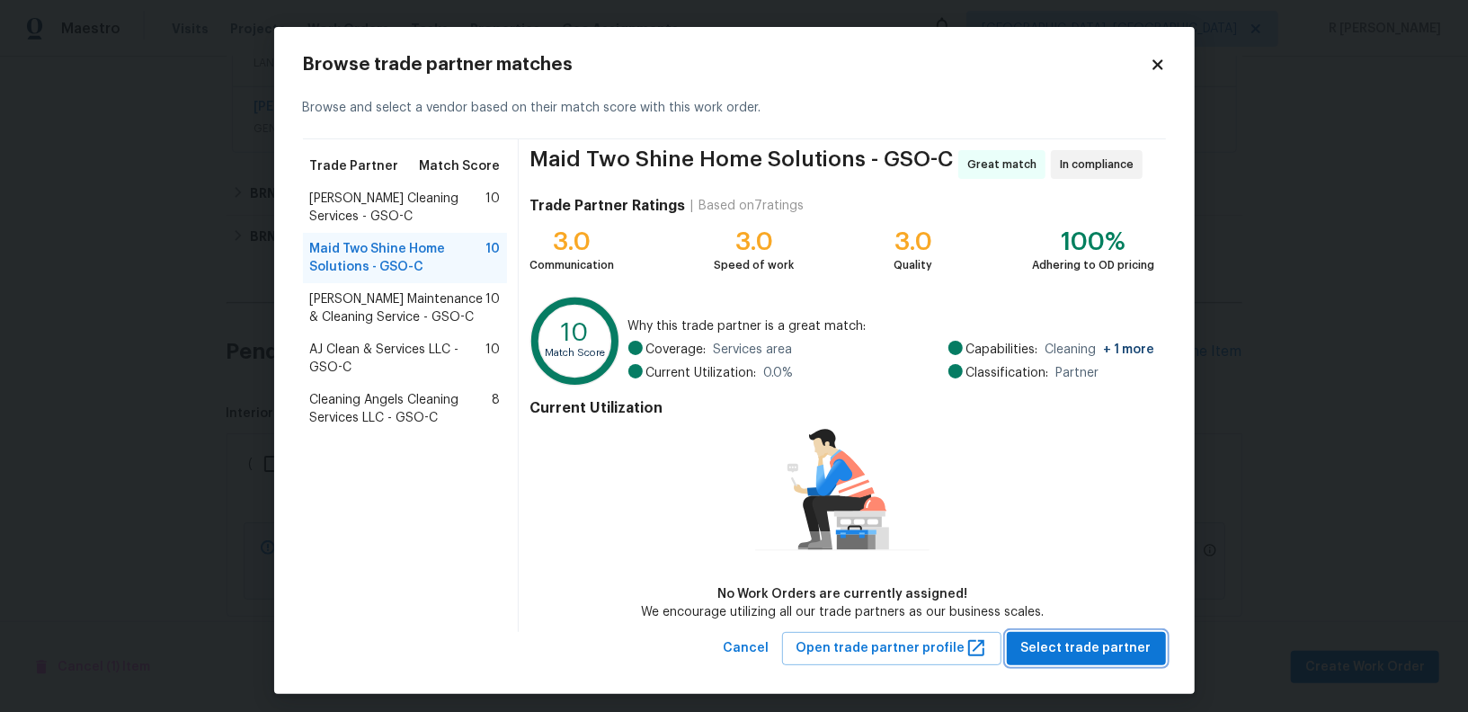
click at [1074, 634] on button "Select trade partner" at bounding box center [1086, 648] width 159 height 33
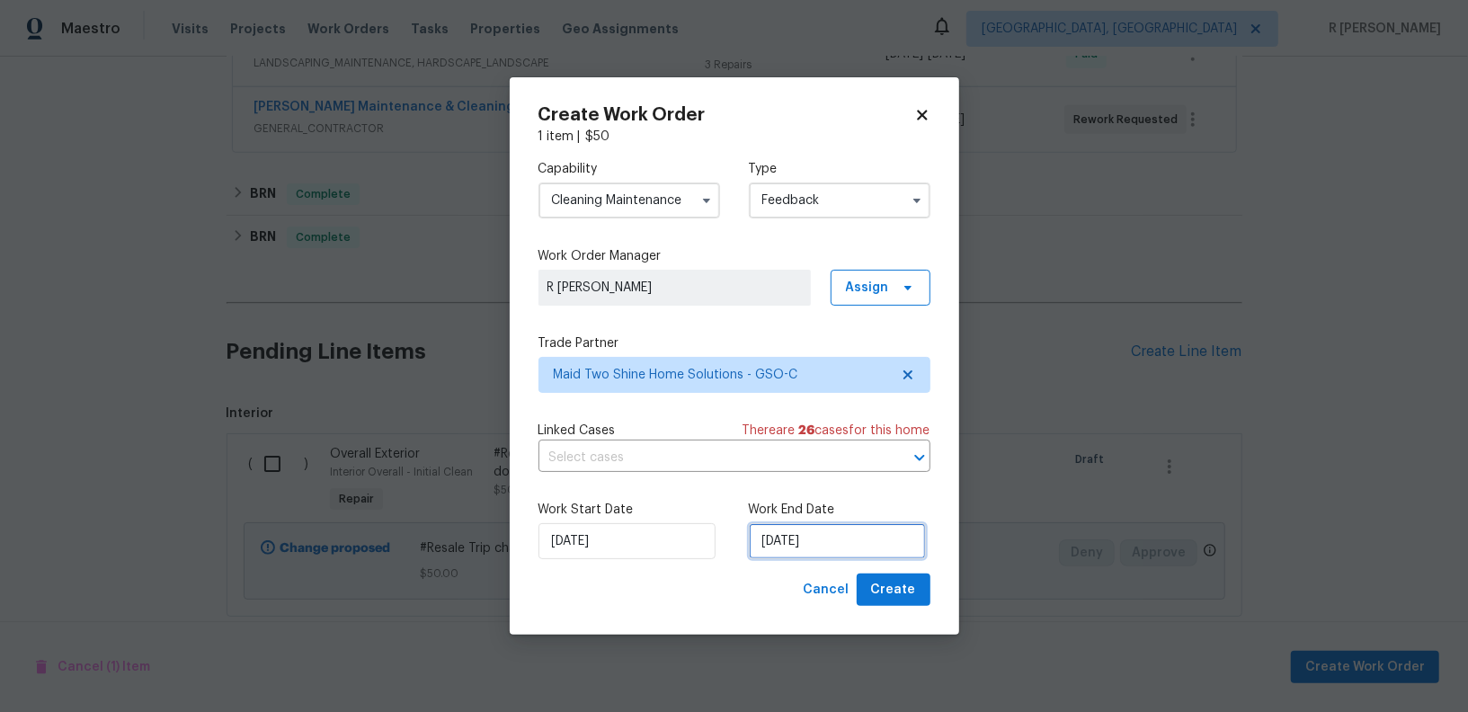
click at [822, 533] on input "[DATE]" at bounding box center [837, 541] width 177 height 36
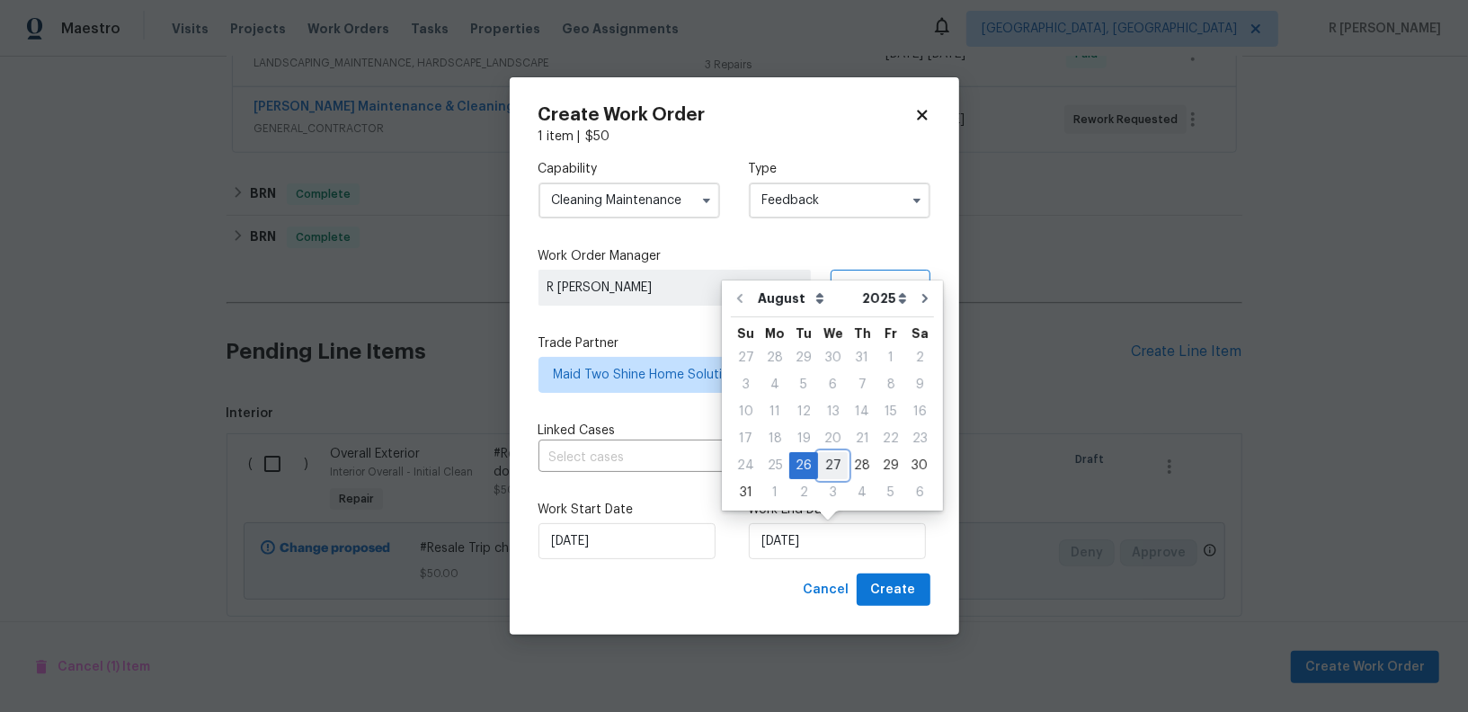
click at [821, 458] on div "27" at bounding box center [833, 465] width 30 height 25
type input "27/08/2025"
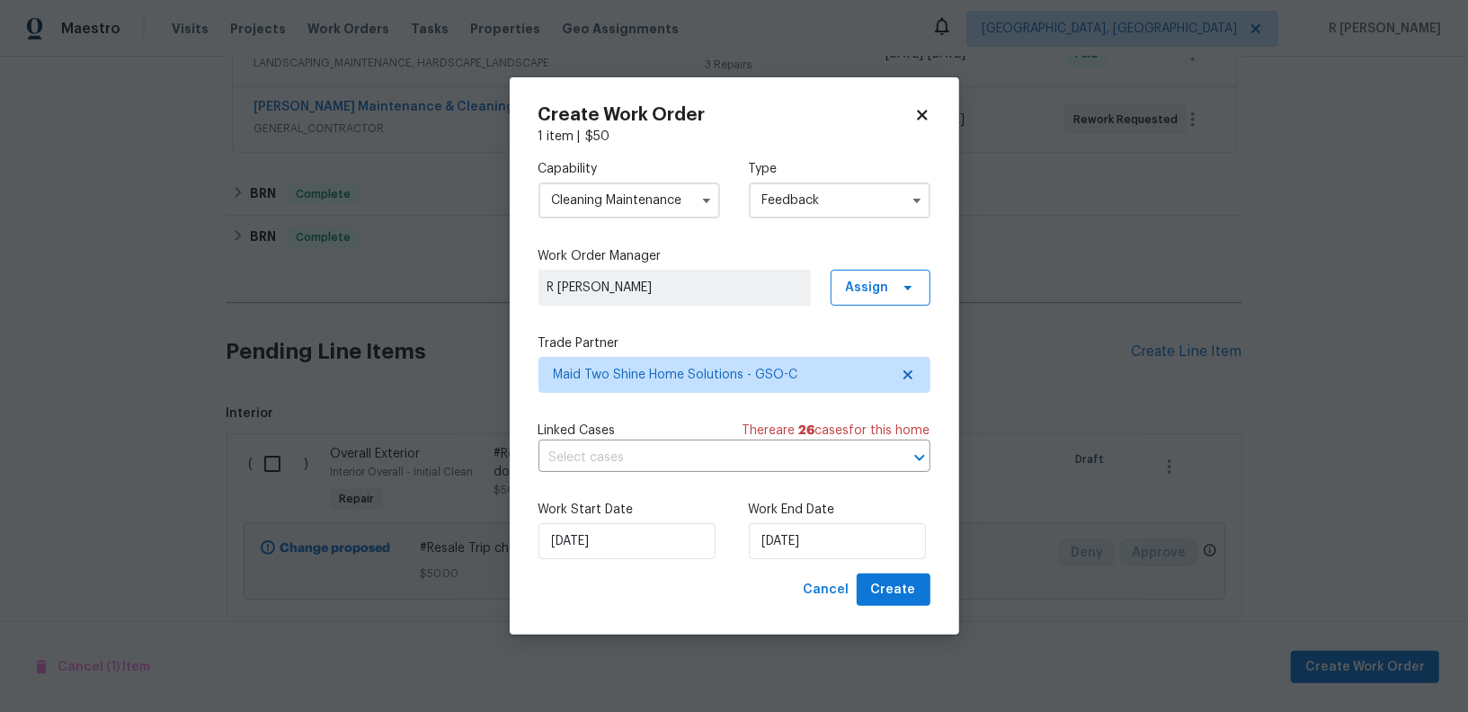
click at [907, 607] on div "Cancel Create" at bounding box center [863, 589] width 134 height 33
click at [884, 583] on span "Create" at bounding box center [893, 590] width 45 height 22
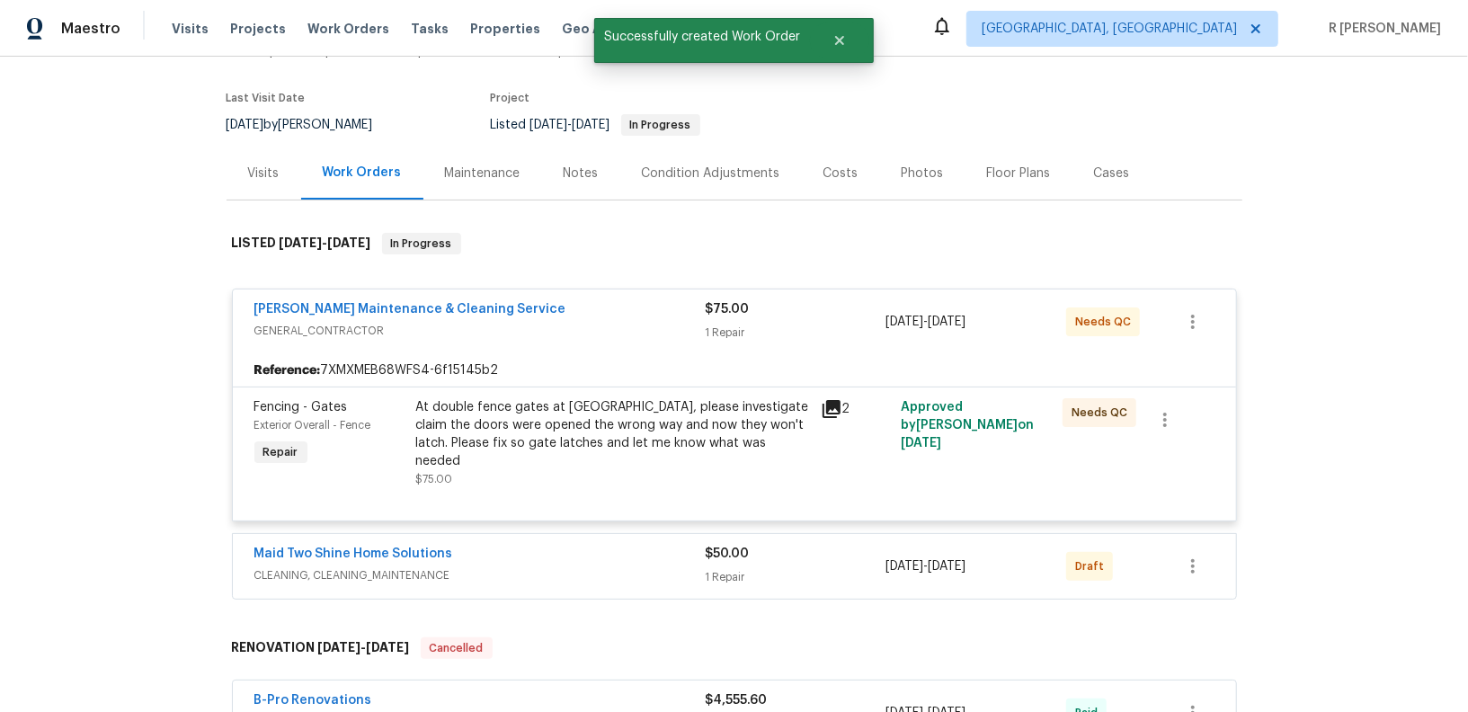
scroll to position [265, 0]
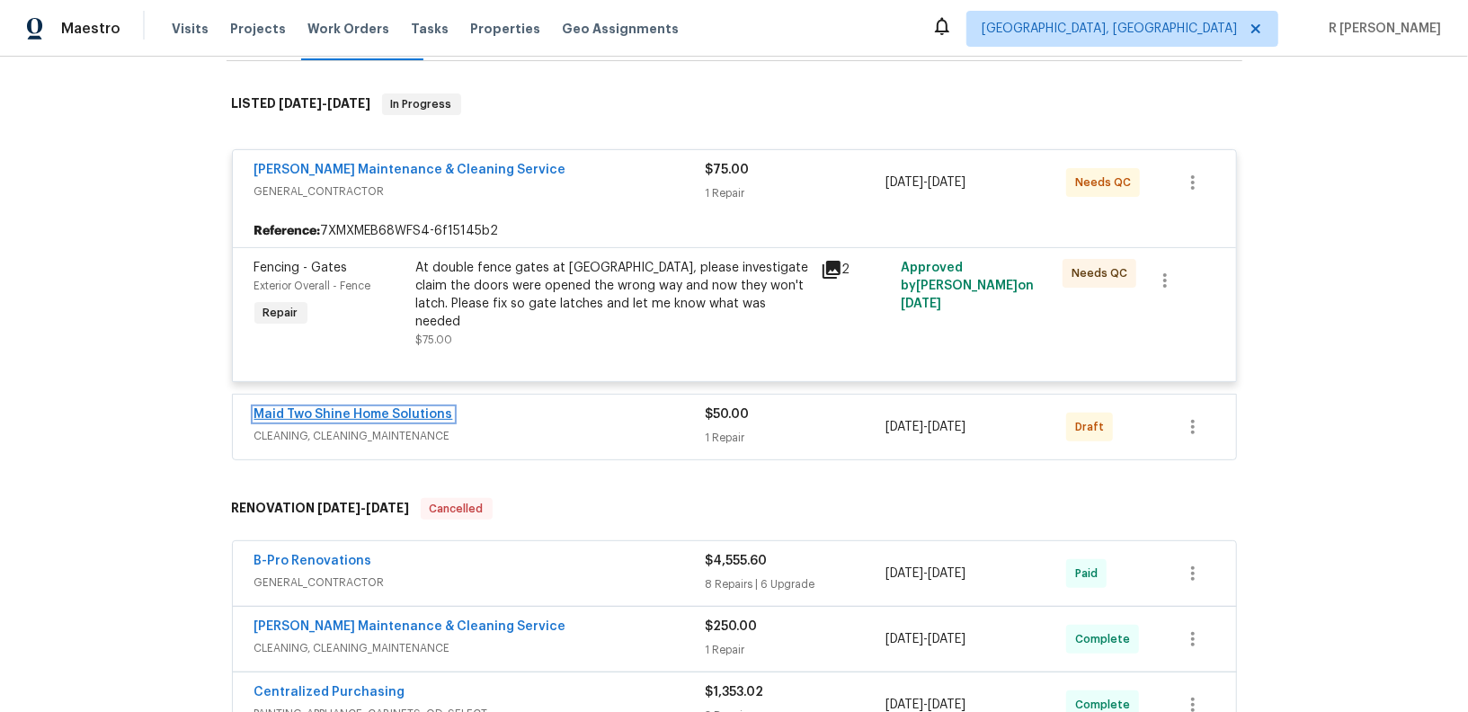
click at [357, 408] on link "Maid Two Shine Home Solutions" at bounding box center [353, 414] width 199 height 13
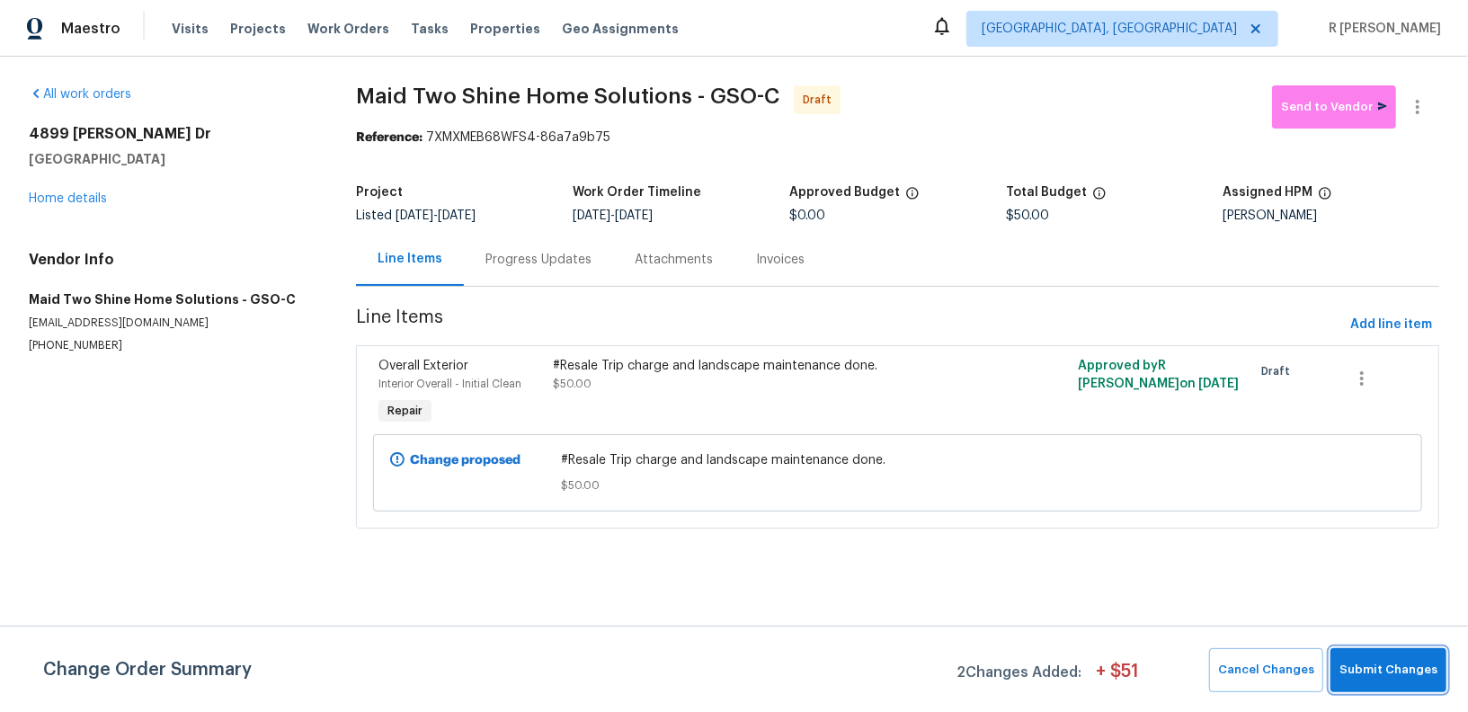
click at [1375, 671] on span "Submit Changes" at bounding box center [1388, 670] width 98 height 21
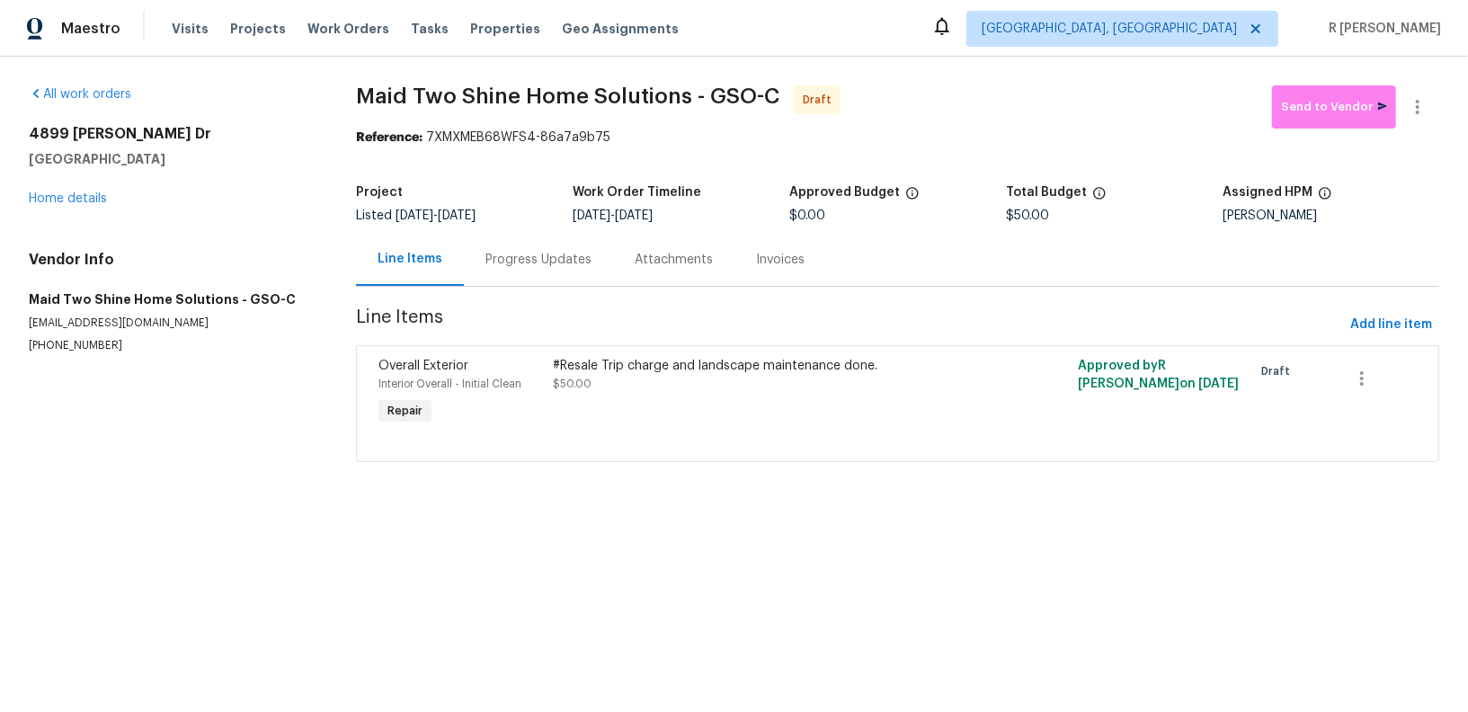
click at [537, 261] on div "Progress Updates" at bounding box center [538, 260] width 106 height 18
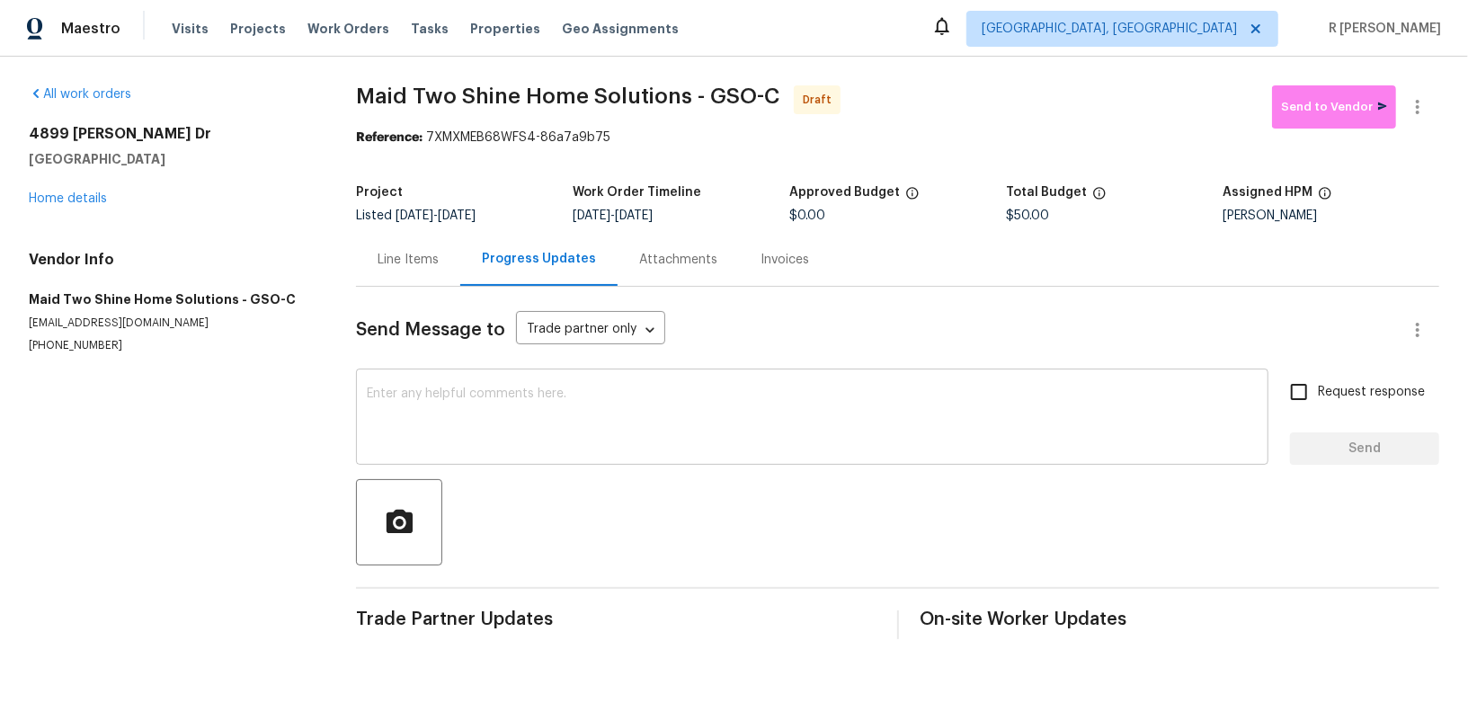
click at [732, 411] on textarea at bounding box center [812, 418] width 891 height 63
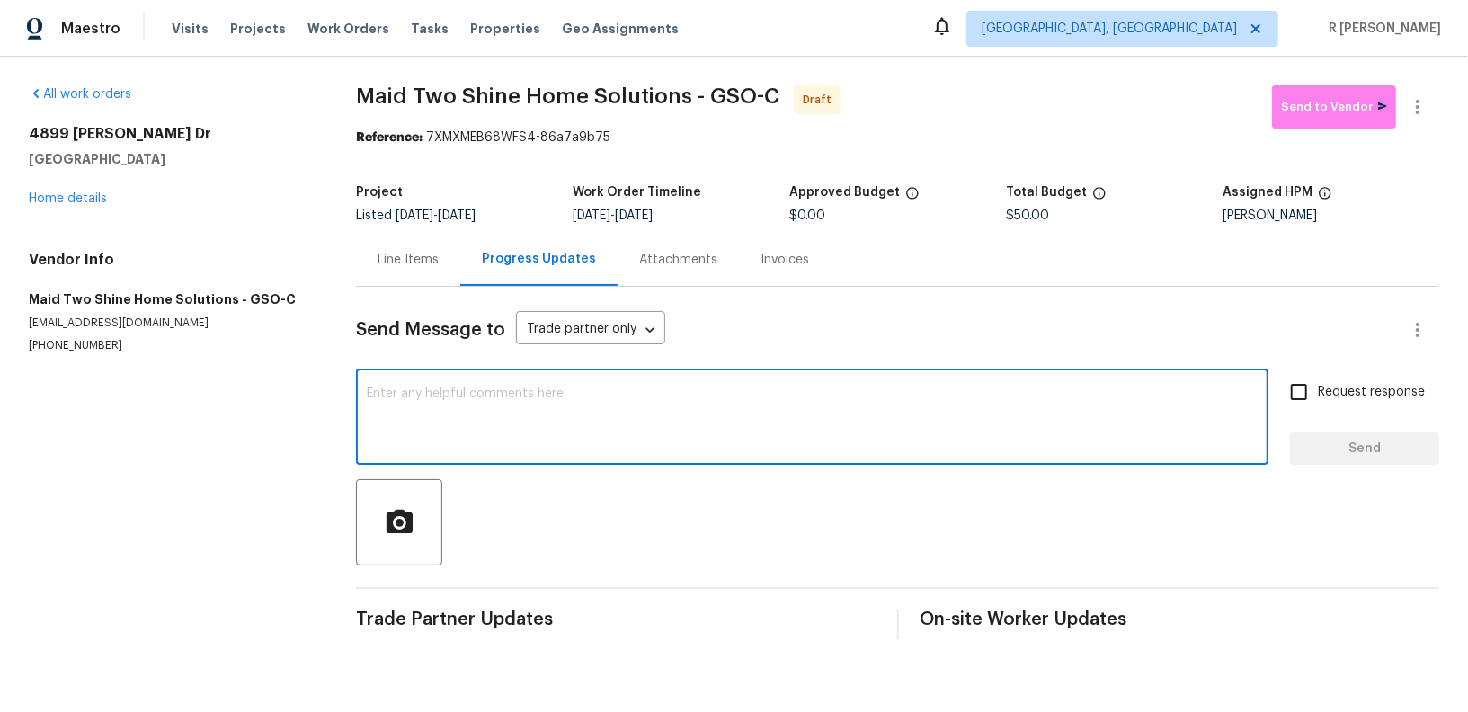
paste textarea "Hi this is (Yogesh) with Opendoor. I’m confirming you received the WO for the p…"
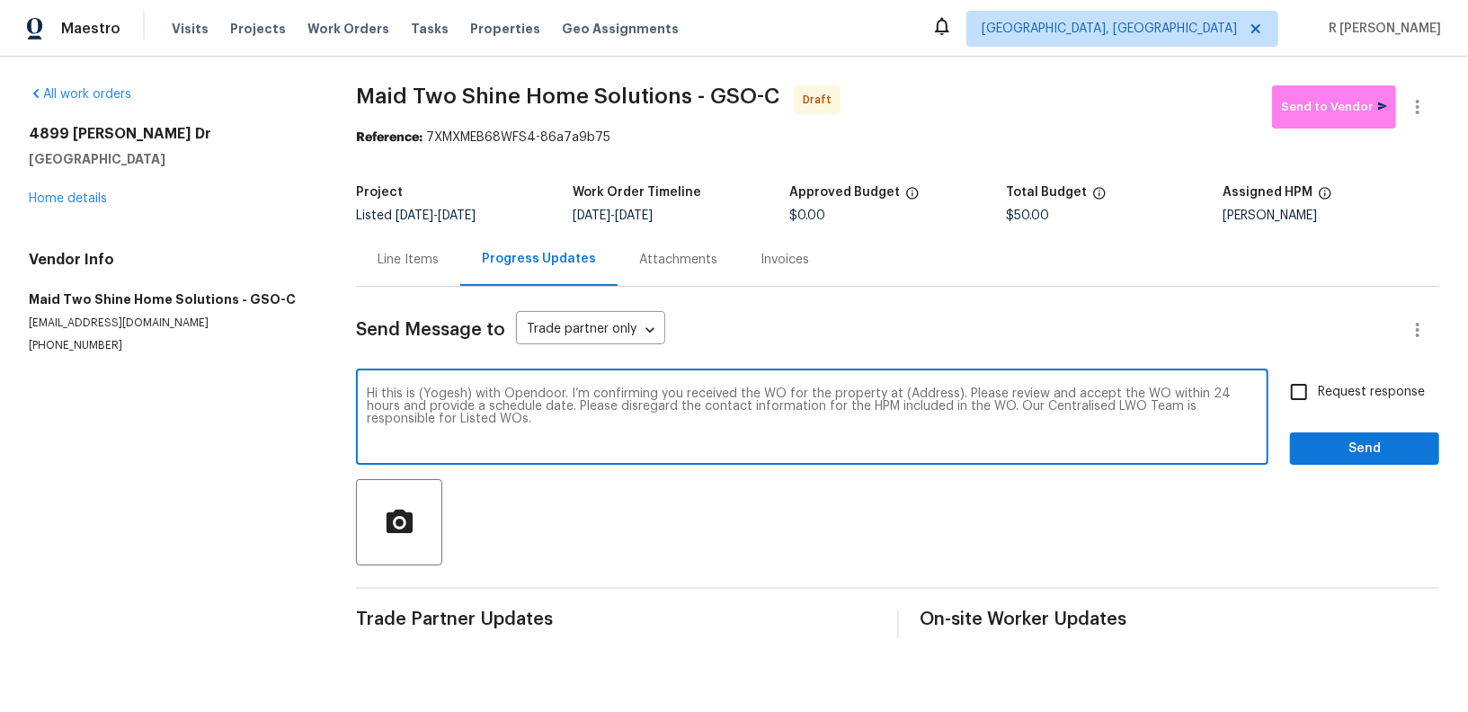
click at [925, 390] on textarea "Hi this is (Yogesh) with Opendoor. I’m confirming you received the WO for the p…" at bounding box center [812, 418] width 891 height 63
paste textarea "4899 Chaucer Dr, Greensboro, NC 27407"
type textarea "Hi this is (Yogesh) with Opendoor. I’m confirming you received the WO for the p…"
click at [1385, 393] on span "Request response" at bounding box center [1371, 392] width 107 height 19
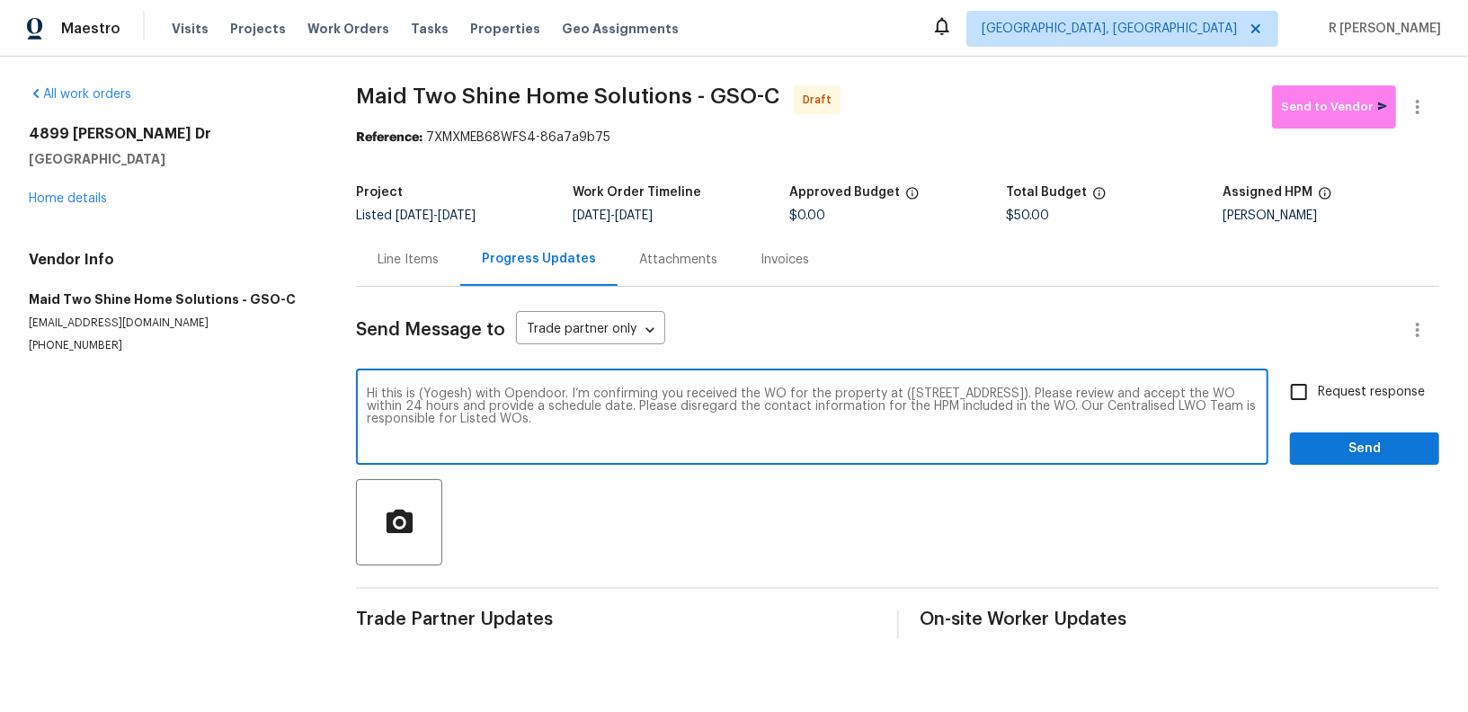
click at [1318, 393] on input "Request response" at bounding box center [1299, 392] width 38 height 38
checkbox input "true"
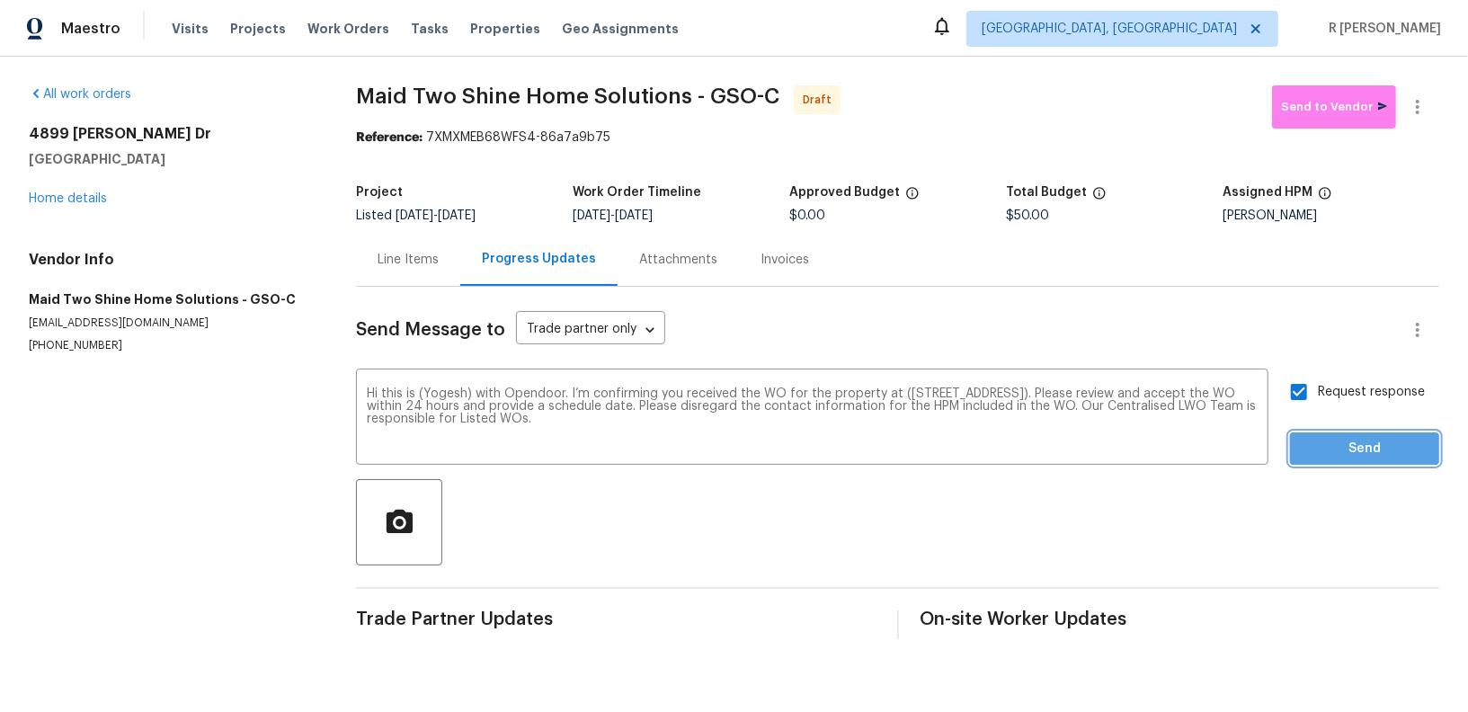
click at [1366, 447] on span "Send" at bounding box center [1364, 449] width 120 height 22
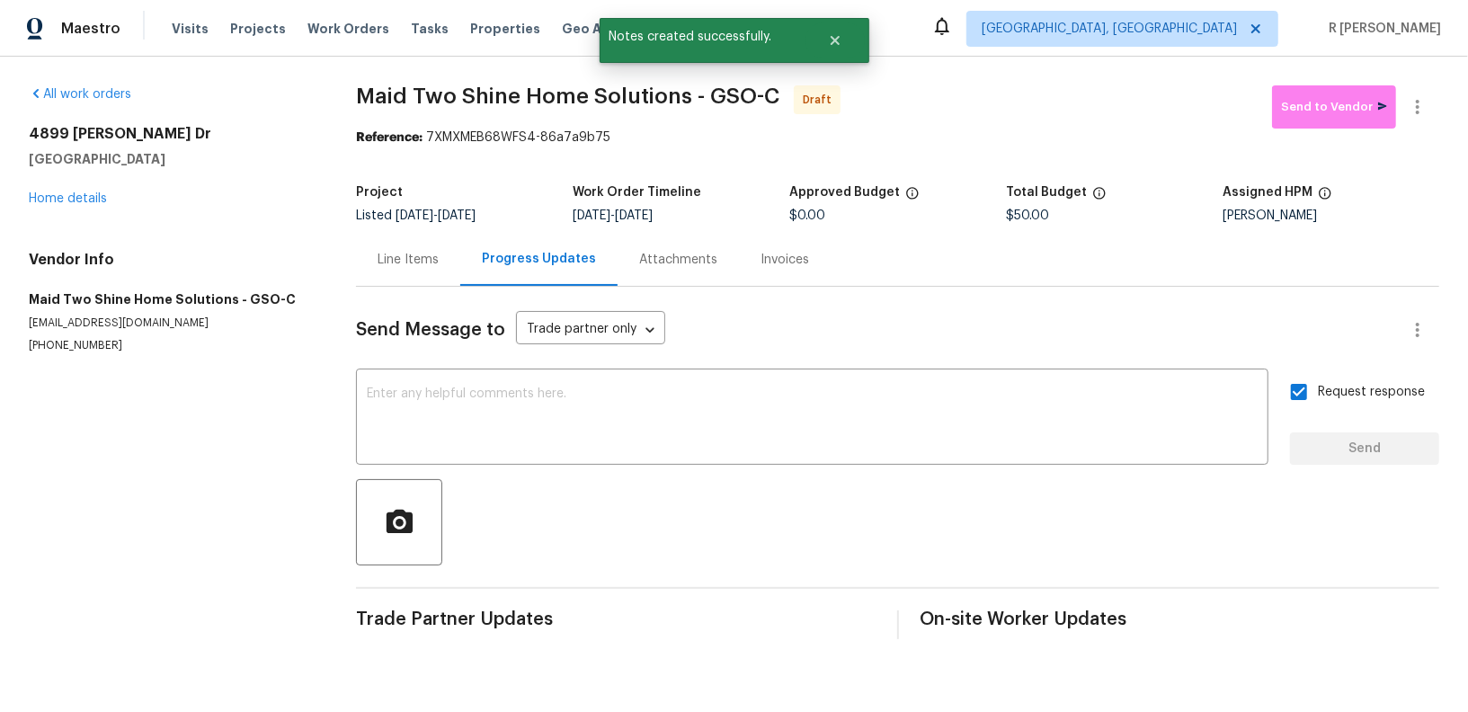
click at [1415, 129] on div "Reference: 7XMXMEB68WFS4-86a7a9b75" at bounding box center [897, 138] width 1083 height 18
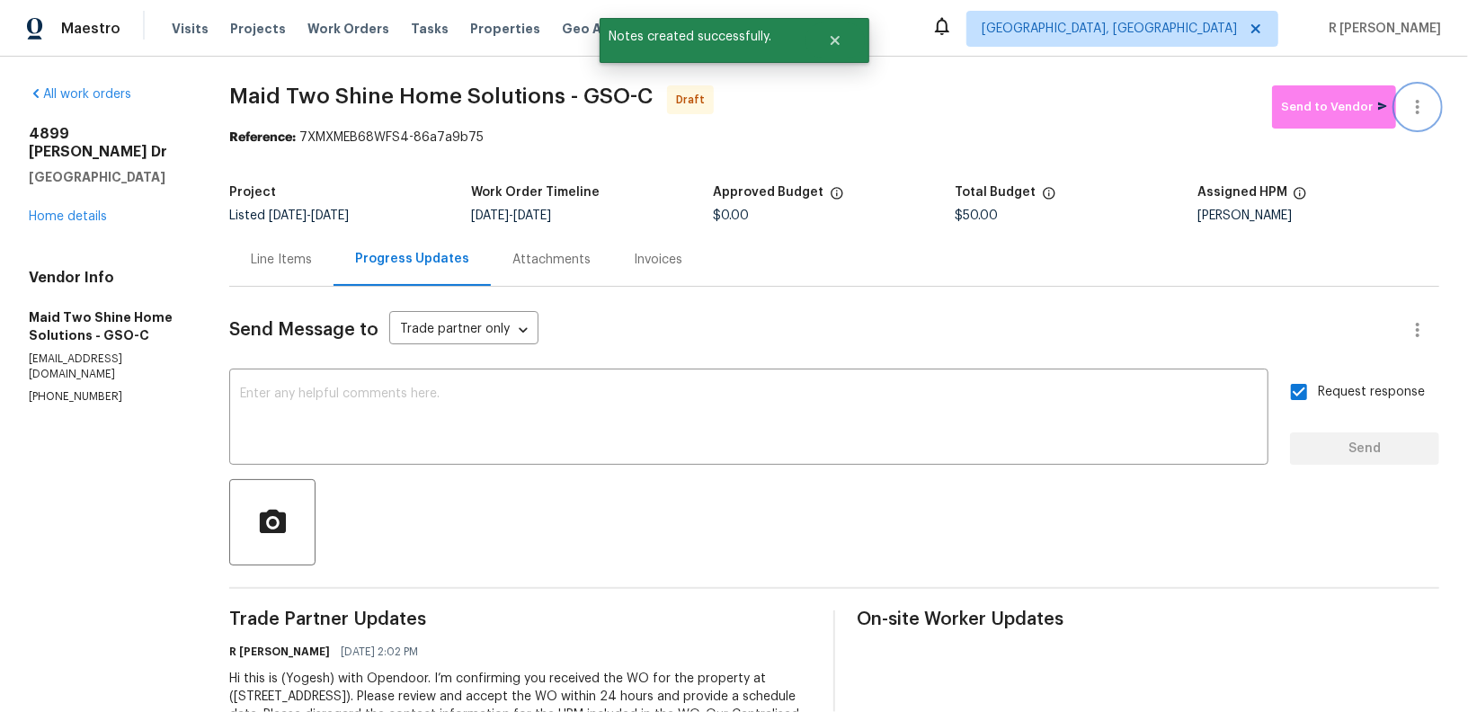
click at [1423, 93] on button "button" at bounding box center [1417, 106] width 43 height 43
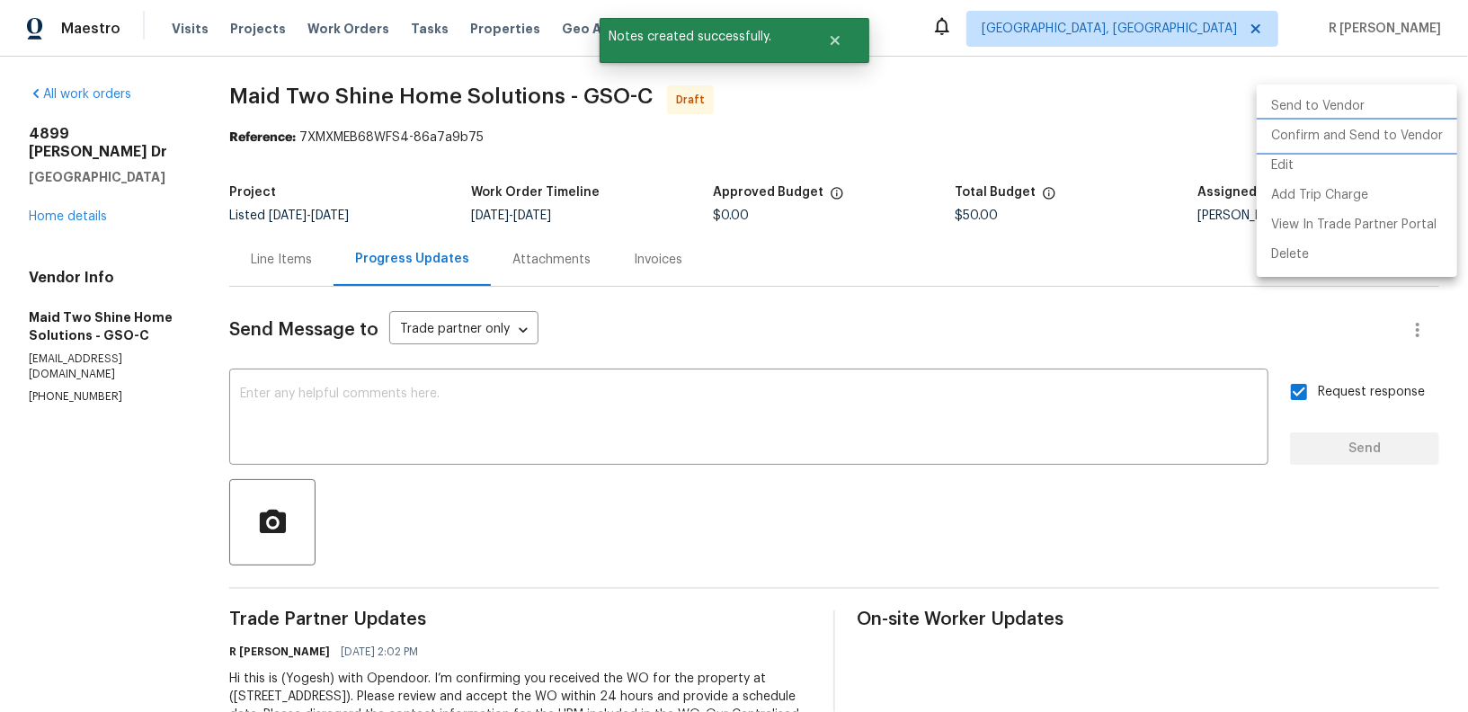
click at [1350, 131] on li "Confirm and Send to Vendor" at bounding box center [1356, 136] width 200 height 30
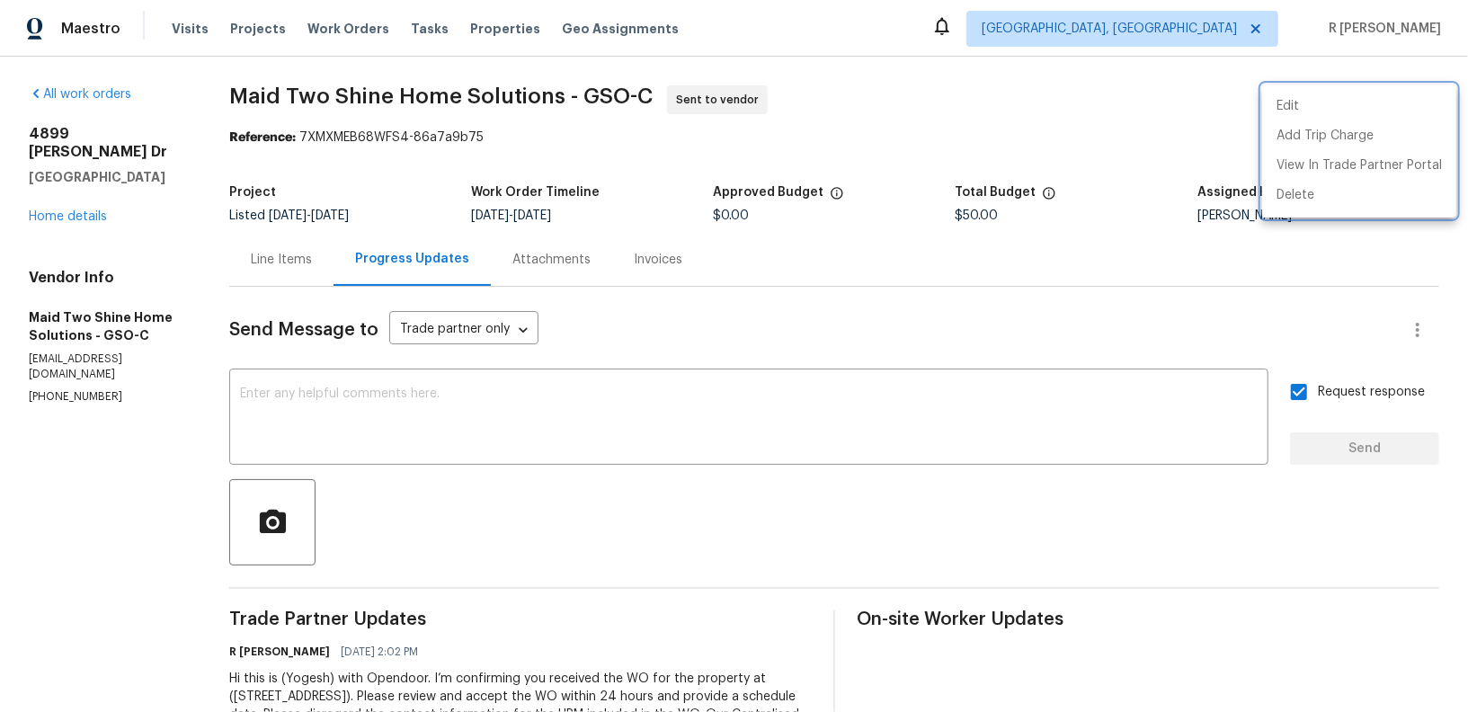
click at [801, 433] on div at bounding box center [734, 356] width 1468 height 712
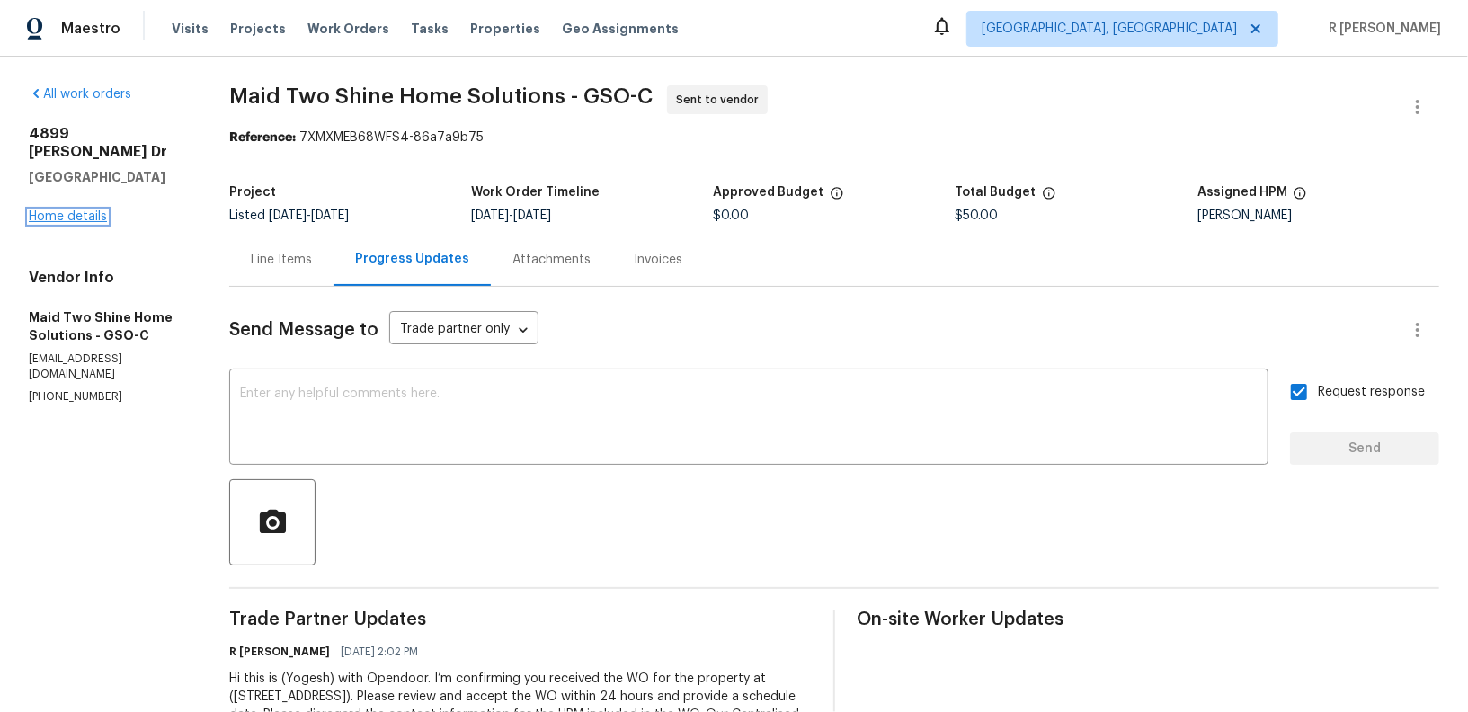
click at [76, 210] on link "Home details" at bounding box center [68, 216] width 78 height 13
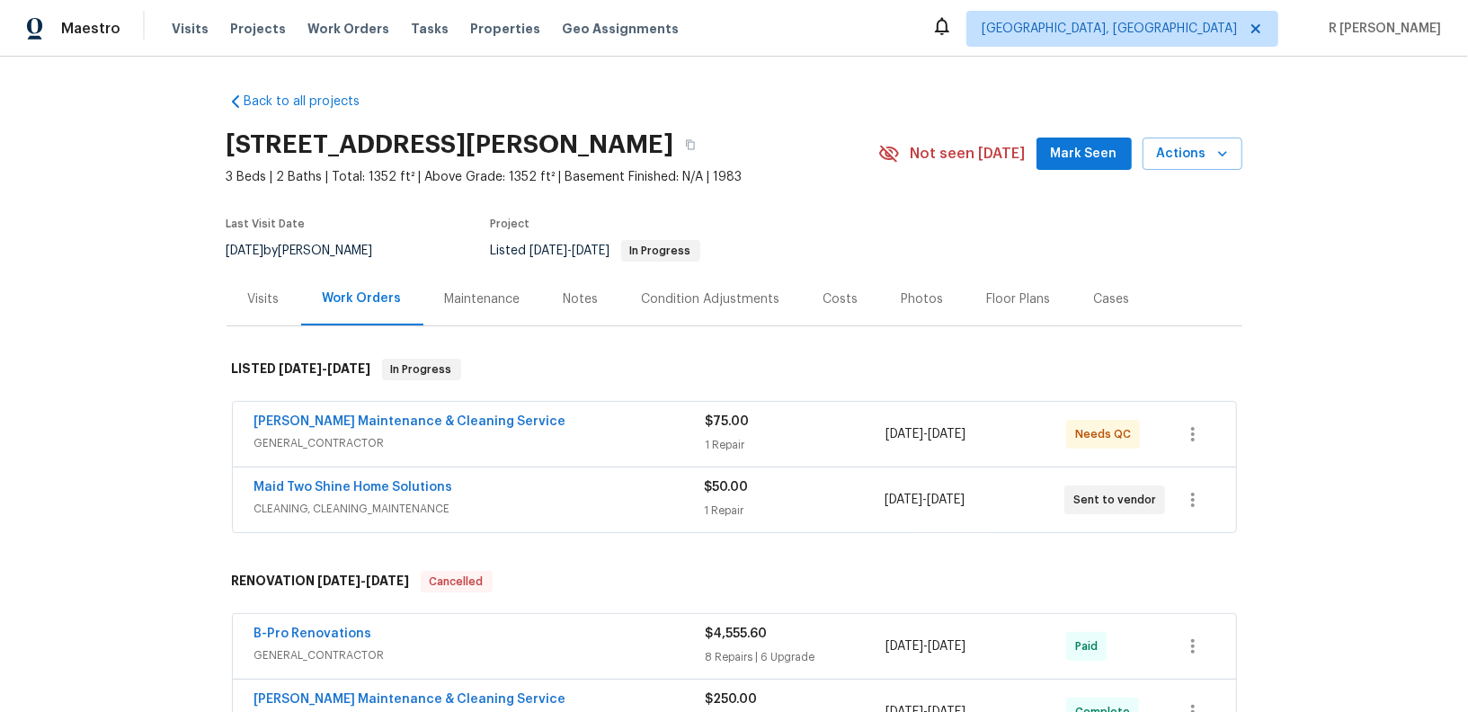
drag, startPoint x: 470, startPoint y: 474, endPoint x: 154, endPoint y: 474, distance: 316.4
click at [154, 474] on div "Back to all projects 4899 Chaucer Dr, Greensboro, NC 27407 3 Beds | 2 Baths | T…" at bounding box center [734, 384] width 1468 height 655
drag, startPoint x: 467, startPoint y: 484, endPoint x: 174, endPoint y: 484, distance: 293.0
click at [187, 484] on div "Back to all projects 4899 Chaucer Dr, Greensboro, NC 27407 3 Beds | 2 Baths | T…" at bounding box center [734, 384] width 1468 height 655
copy link "Maid Two Shine Home Solutions"
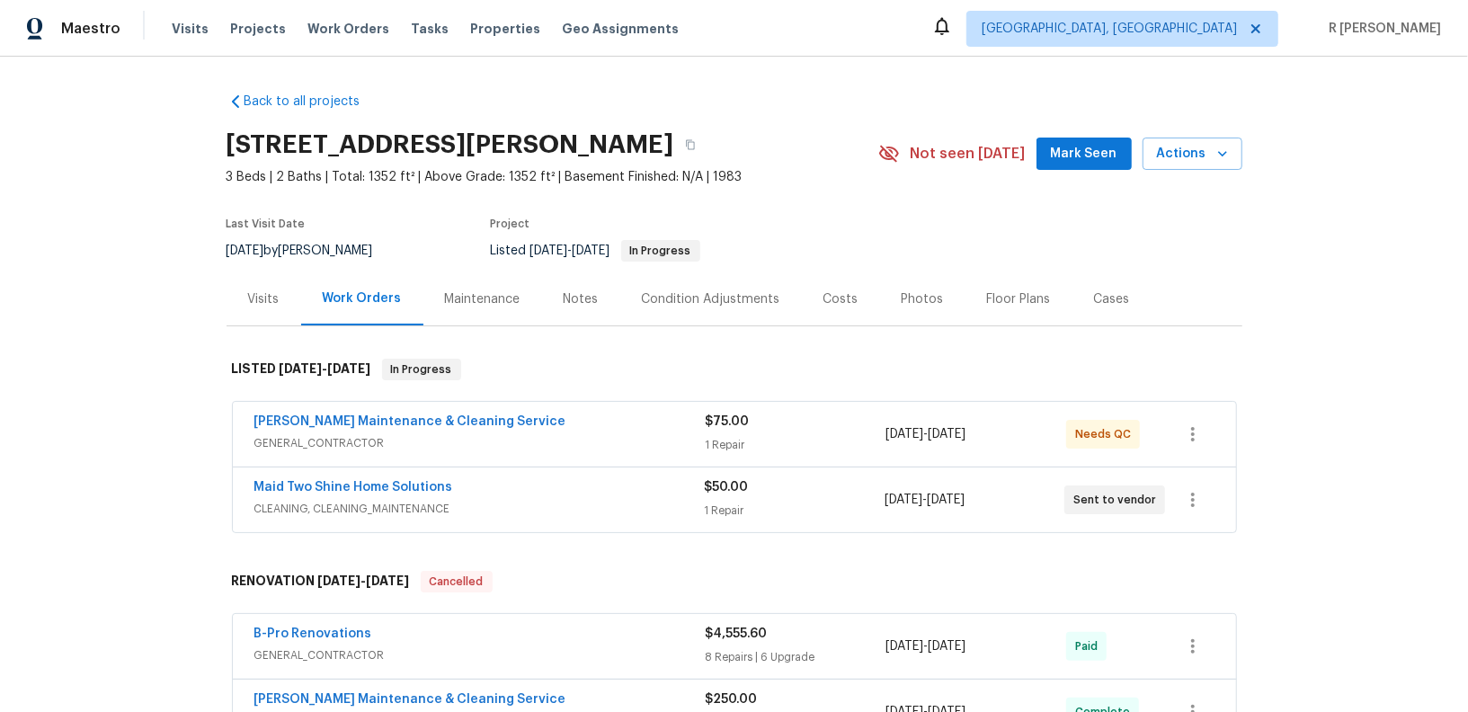
click at [371, 478] on span "Maid Two Shine Home Solutions" at bounding box center [353, 487] width 199 height 18
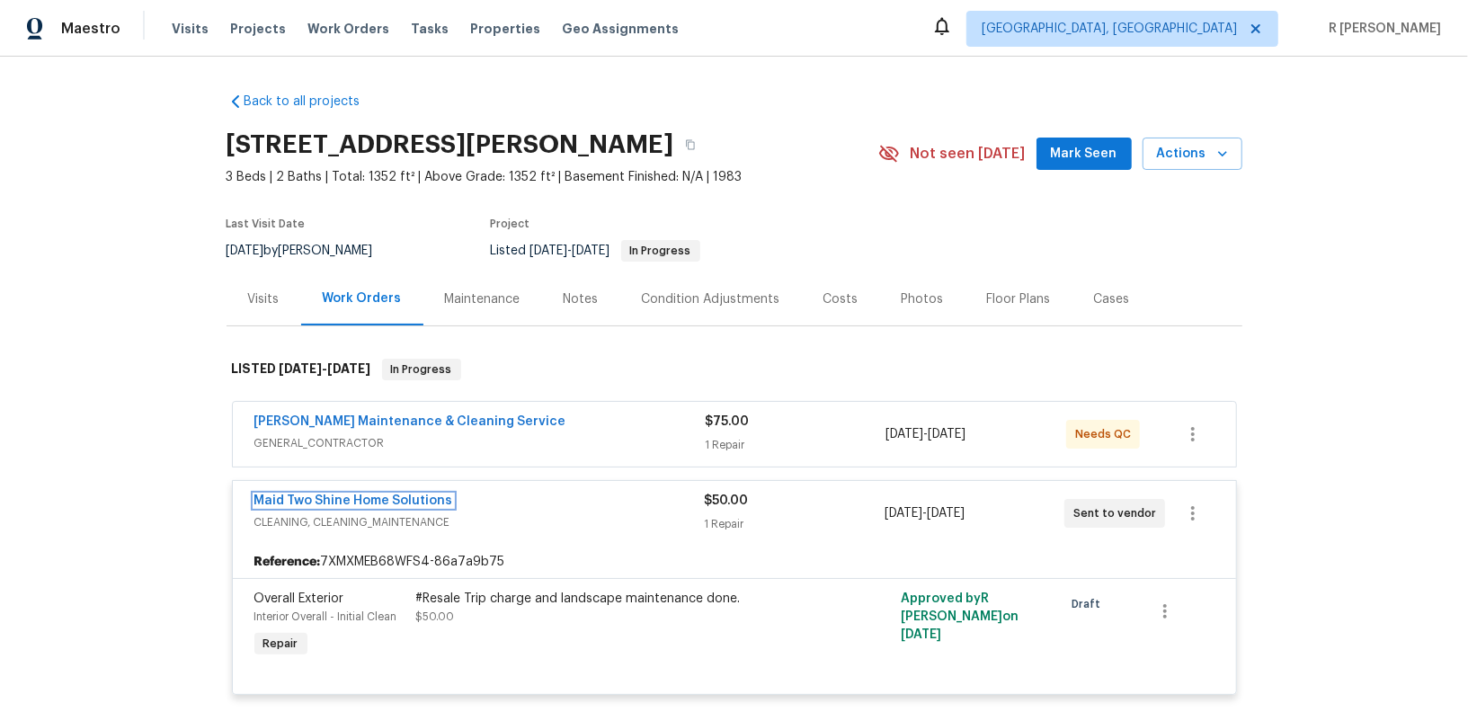
click at [371, 497] on link "Maid Two Shine Home Solutions" at bounding box center [353, 500] width 199 height 13
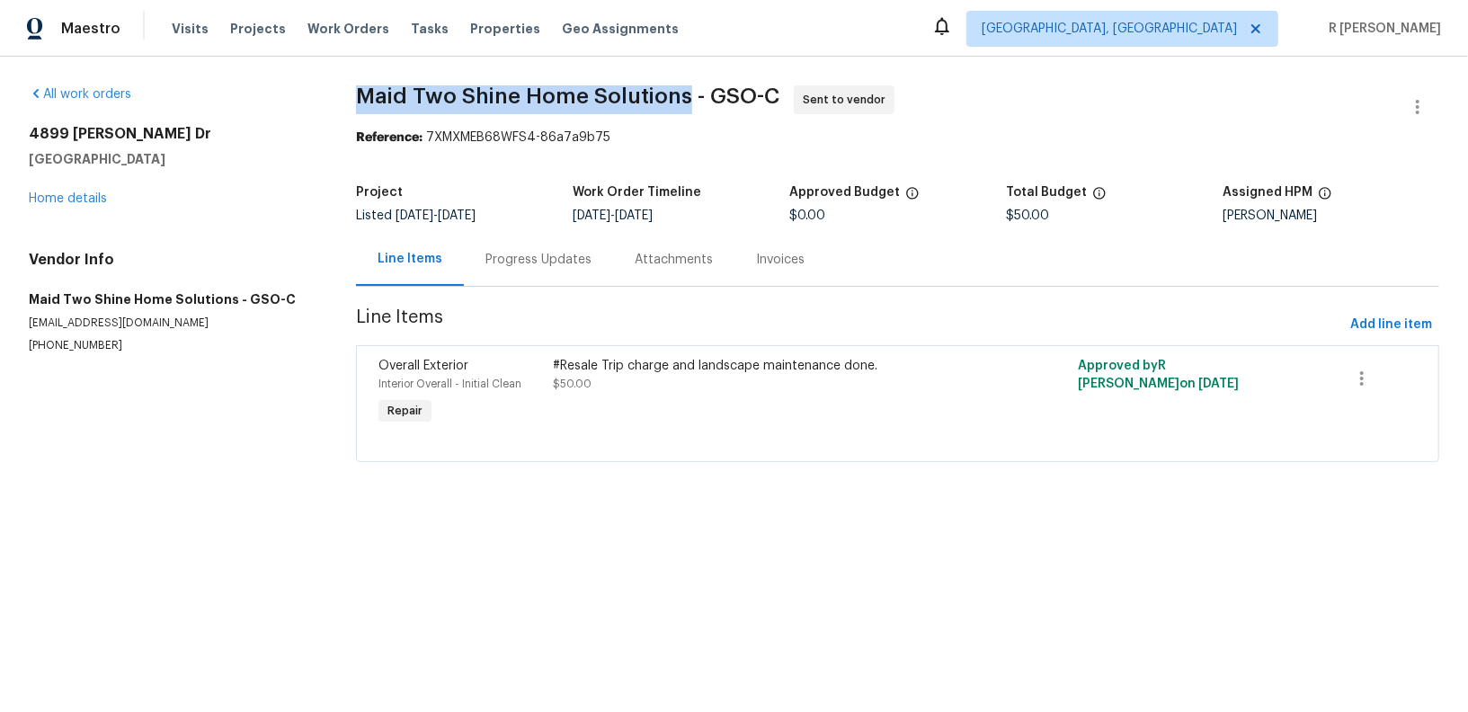
drag, startPoint x: 684, startPoint y: 96, endPoint x: 355, endPoint y: 96, distance: 328.9
click at [355, 96] on div "All work orders 4899 Chaucer Dr Greensboro, NC 27407 Home details Vendor Info M…" at bounding box center [734, 285] width 1468 height 456
copy span "Maid Two Shine Home Solutions"
click at [58, 197] on link "Home details" at bounding box center [68, 198] width 78 height 13
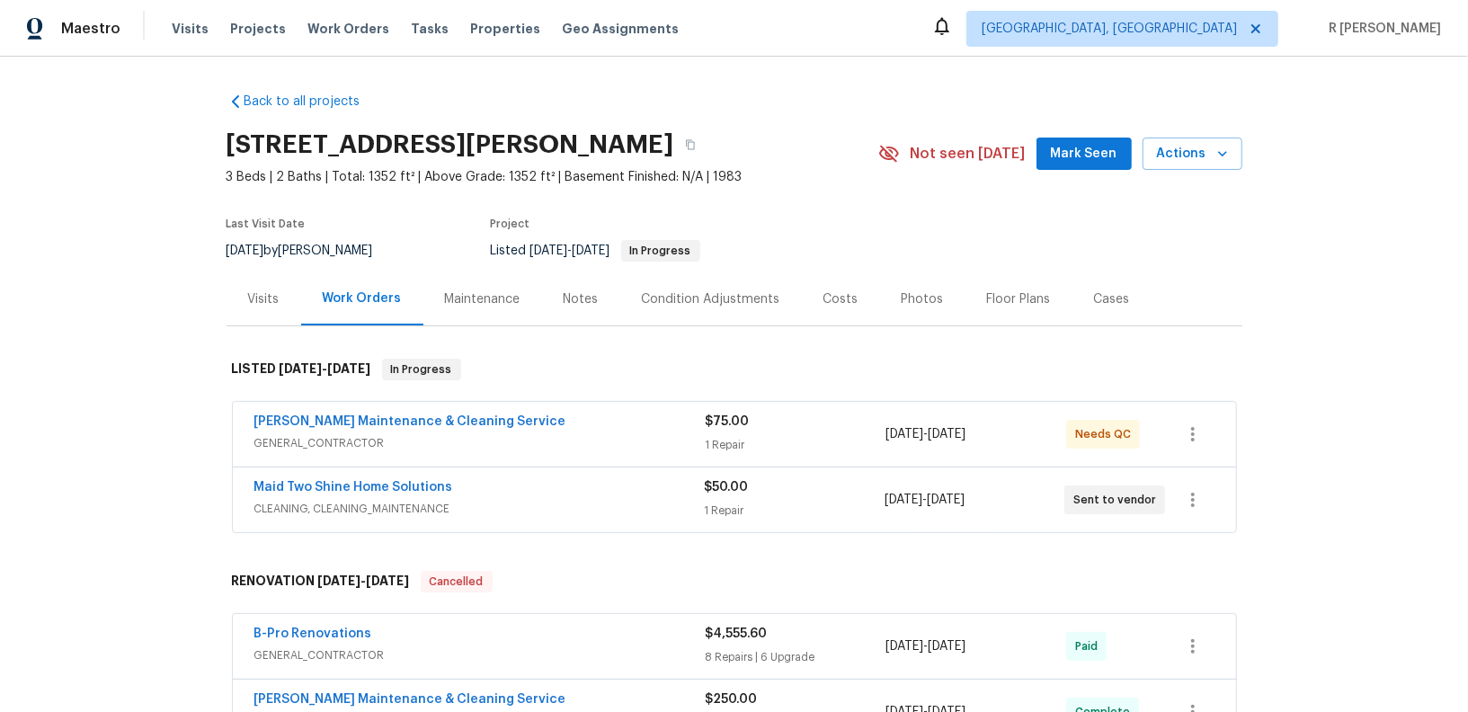
click at [457, 464] on div "Baker's Maintenance & Cleaning Service GENERAL_CONTRACTOR $75.00 1 Repair 8/5/2…" at bounding box center [734, 434] width 1003 height 65
drag, startPoint x: 479, startPoint y: 484, endPoint x: 239, endPoint y: 484, distance: 240.0
click at [239, 484] on div "Maid Two Shine Home Solutions CLEANING, CLEANING_MAINTENANCE $50.00 1 Repair 8/…" at bounding box center [734, 499] width 1003 height 65
copy link "Maid Two Shine Home Solutions"
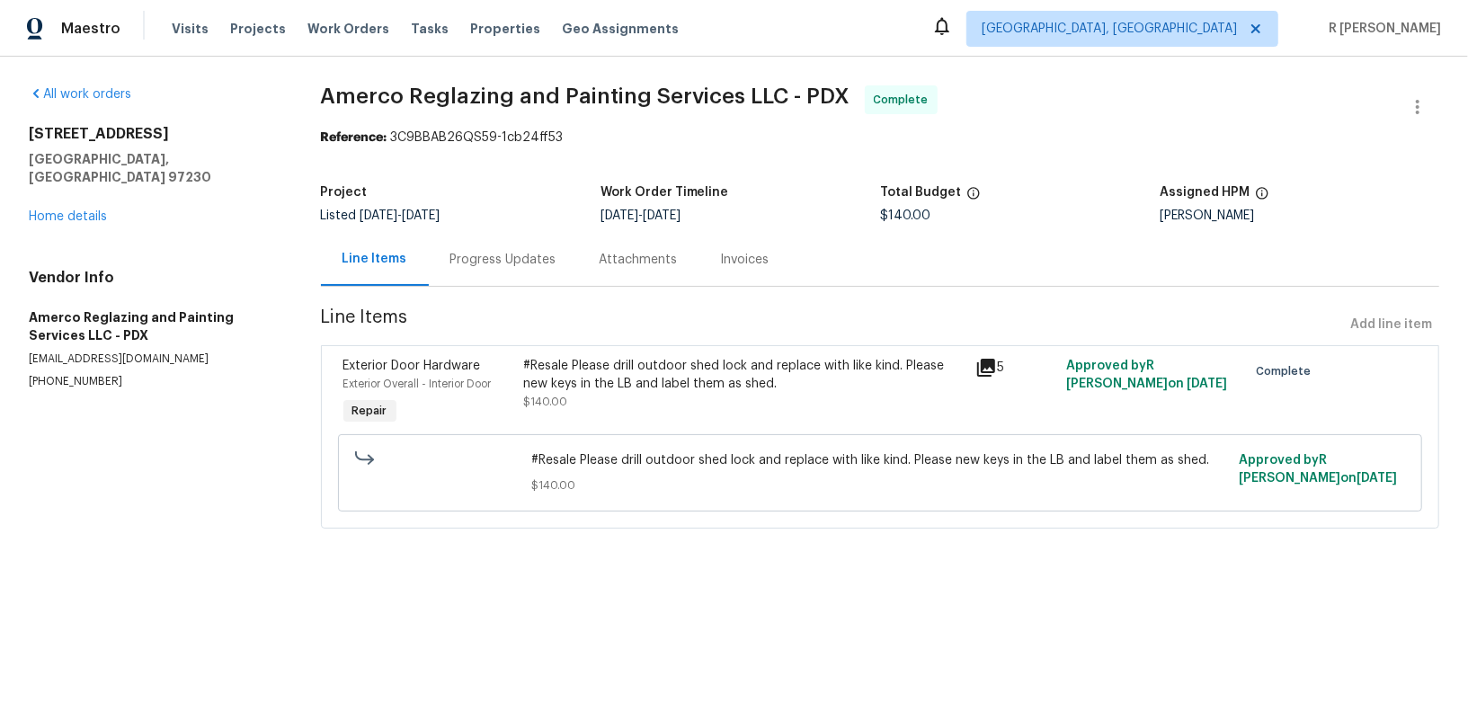
click at [460, 262] on div "Progress Updates" at bounding box center [503, 260] width 106 height 18
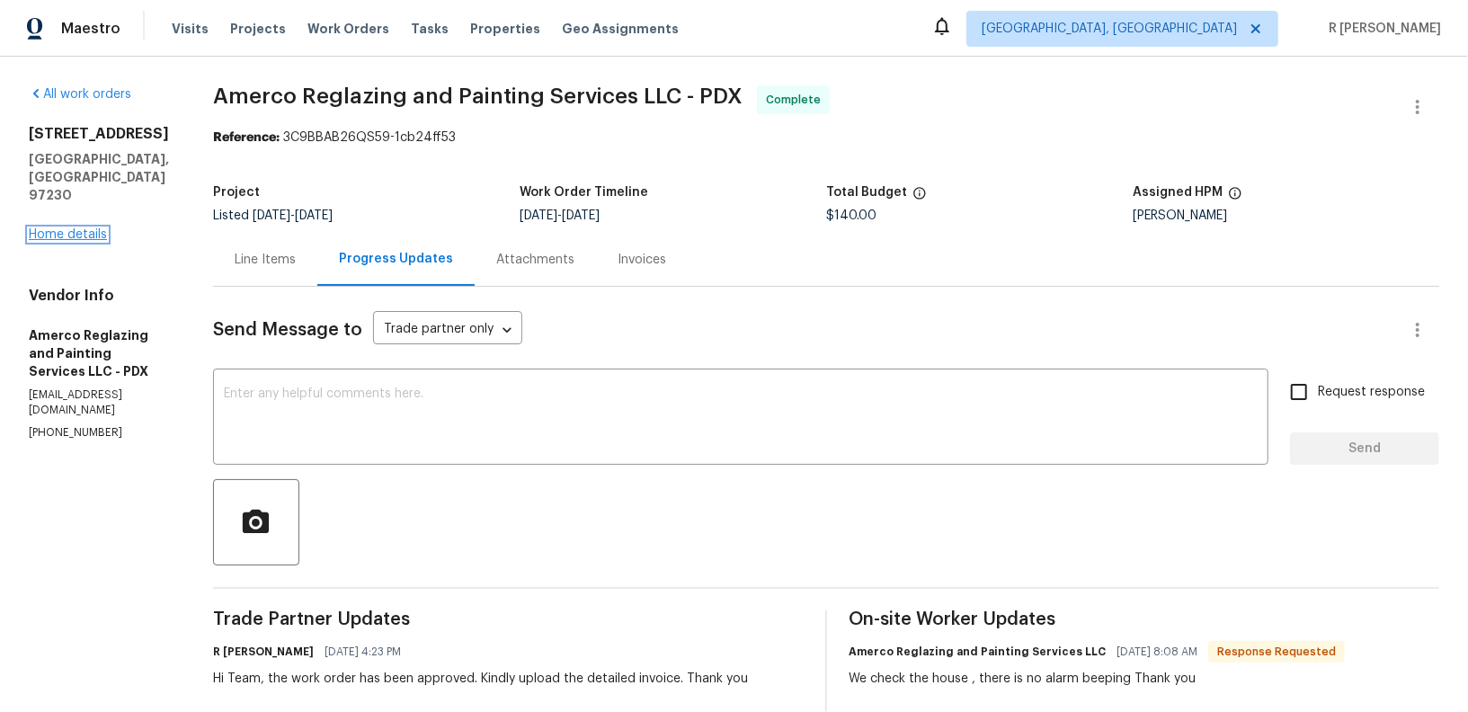
click at [80, 228] on link "Home details" at bounding box center [68, 234] width 78 height 13
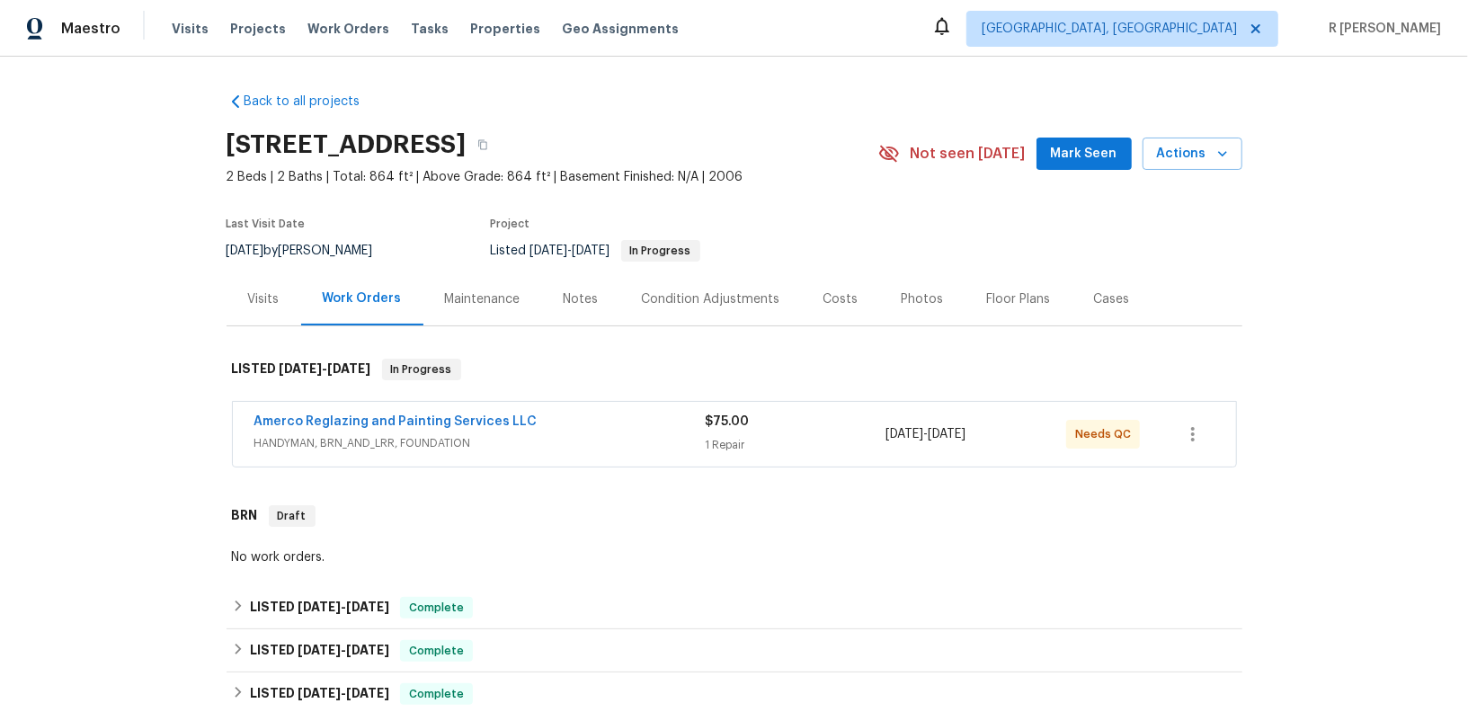
click at [385, 413] on span "Amerco Reglazing and Painting Services LLC" at bounding box center [395, 422] width 283 height 18
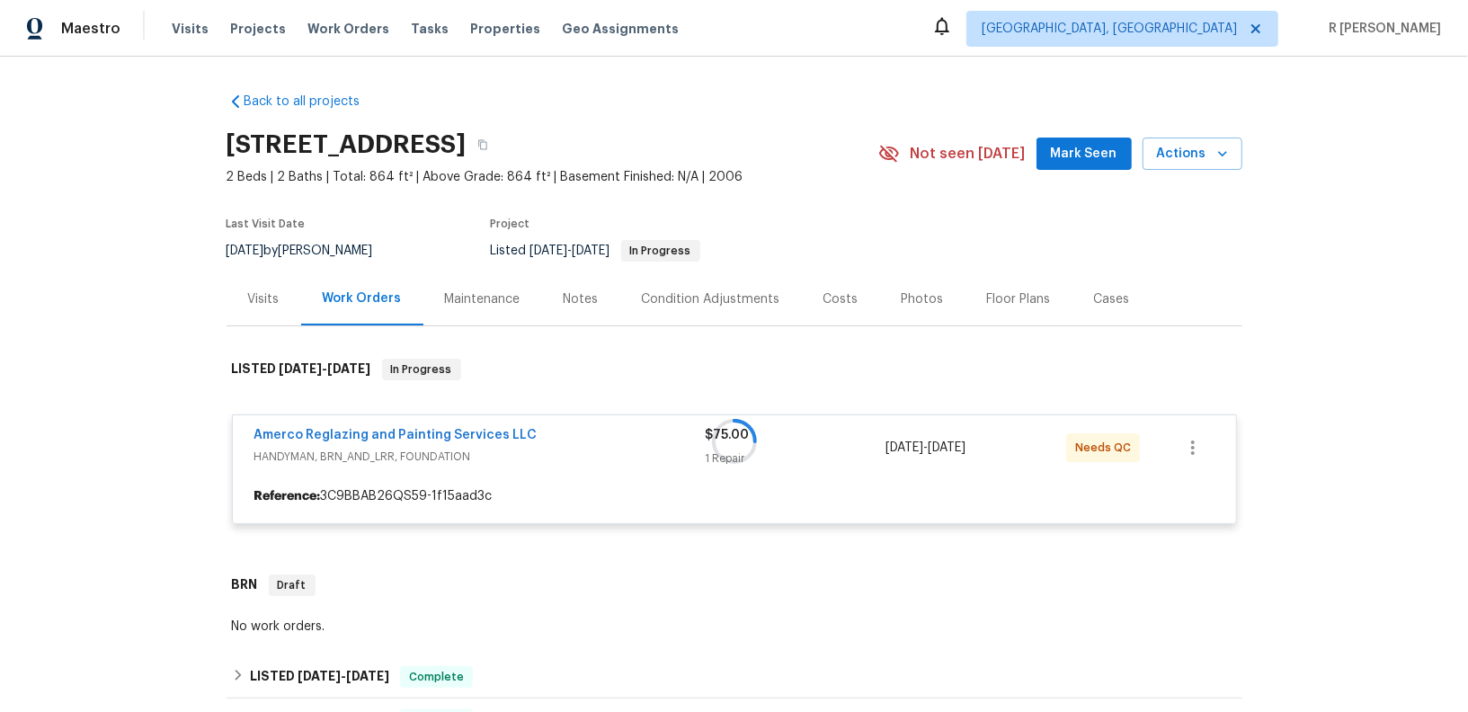
click at [380, 428] on div at bounding box center [734, 441] width 1016 height 201
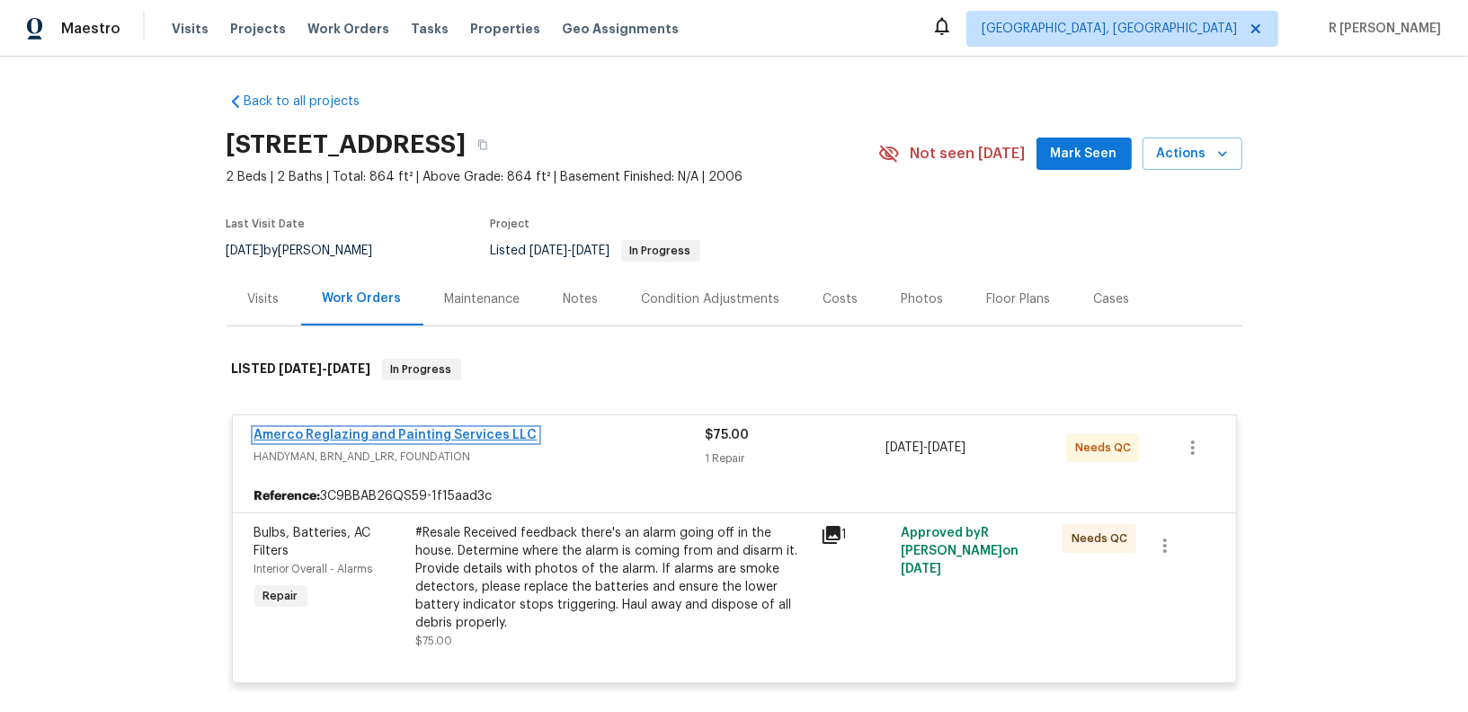
click at [368, 429] on link "Amerco Reglazing and Painting Services LLC" at bounding box center [395, 435] width 283 height 13
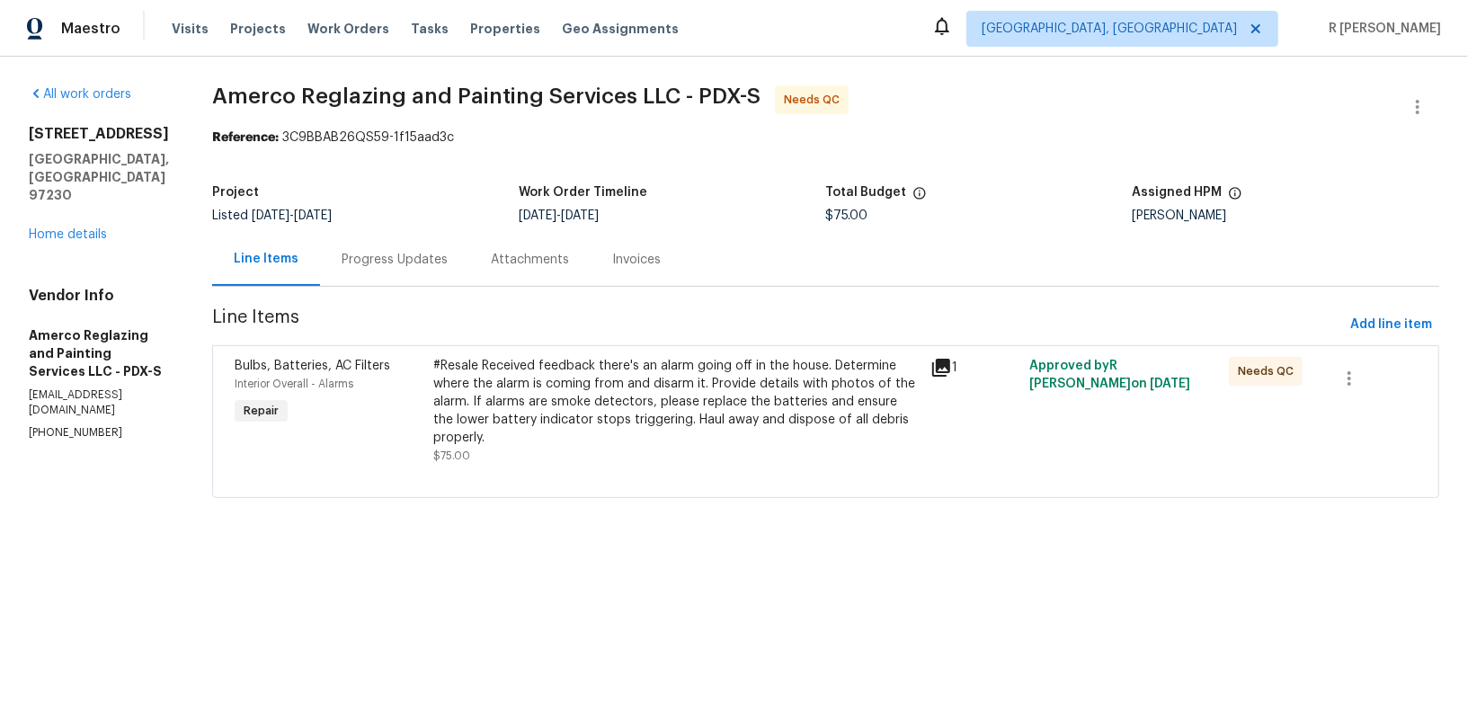
click at [761, 248] on div "Line Items Progress Updates Attachments Invoices" at bounding box center [825, 260] width 1227 height 54
click at [1405, 113] on button "button" at bounding box center [1417, 106] width 43 height 43
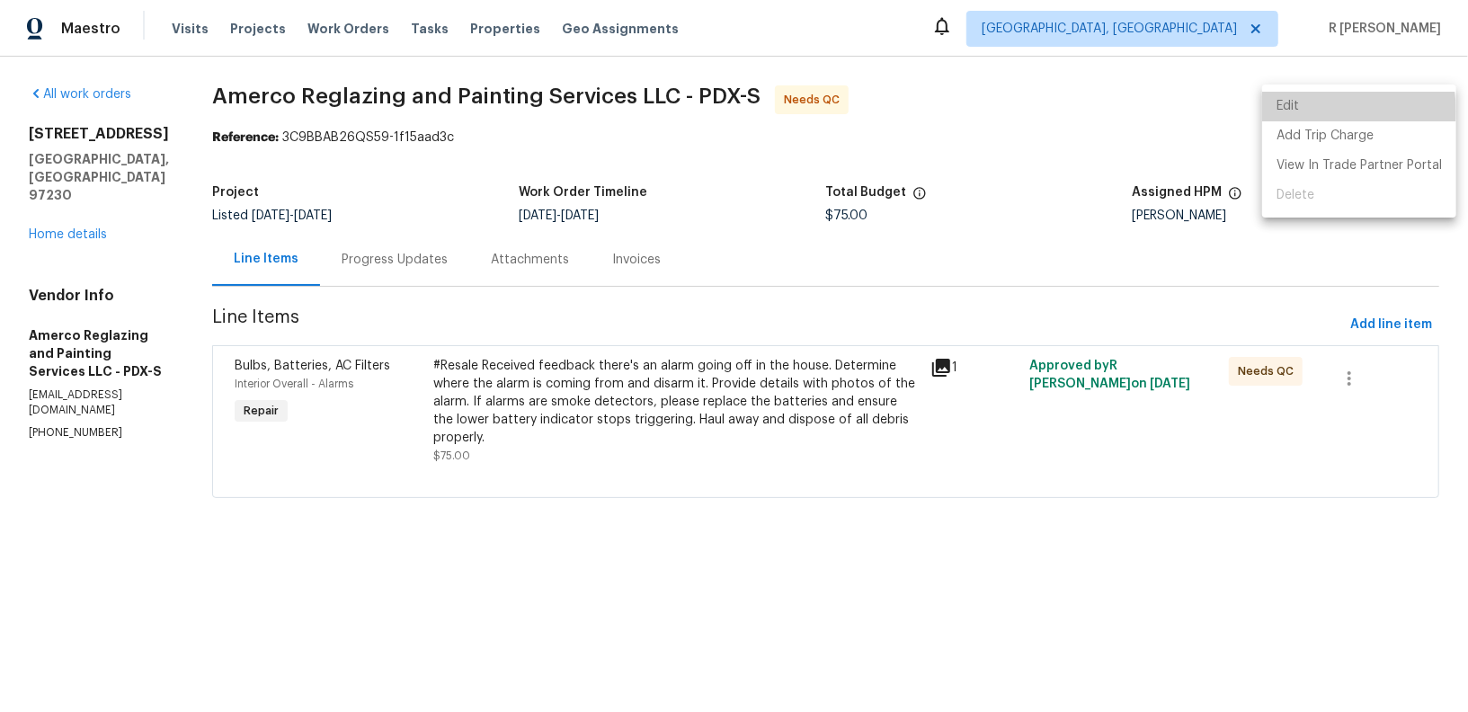
click at [1310, 111] on li "Edit" at bounding box center [1359, 107] width 194 height 30
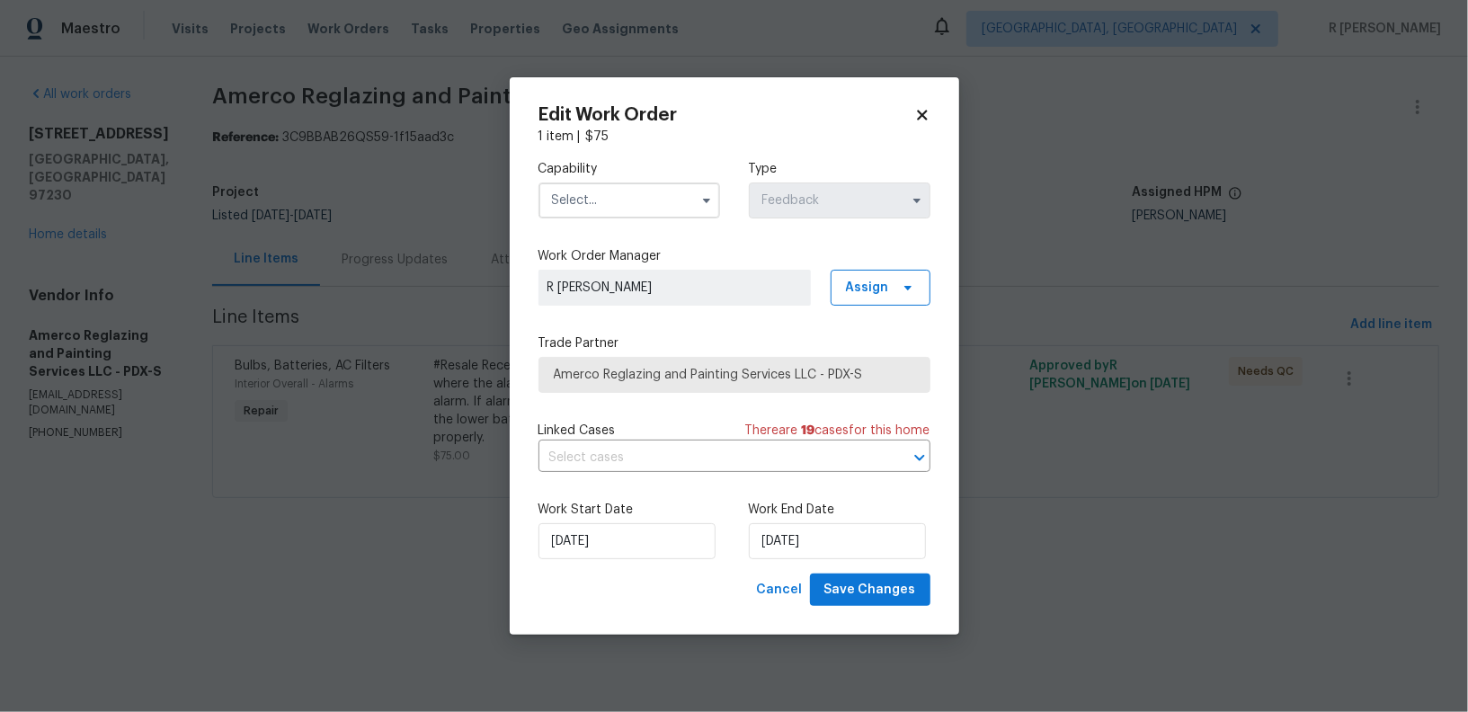
click at [667, 206] on input "text" at bounding box center [629, 200] width 182 height 36
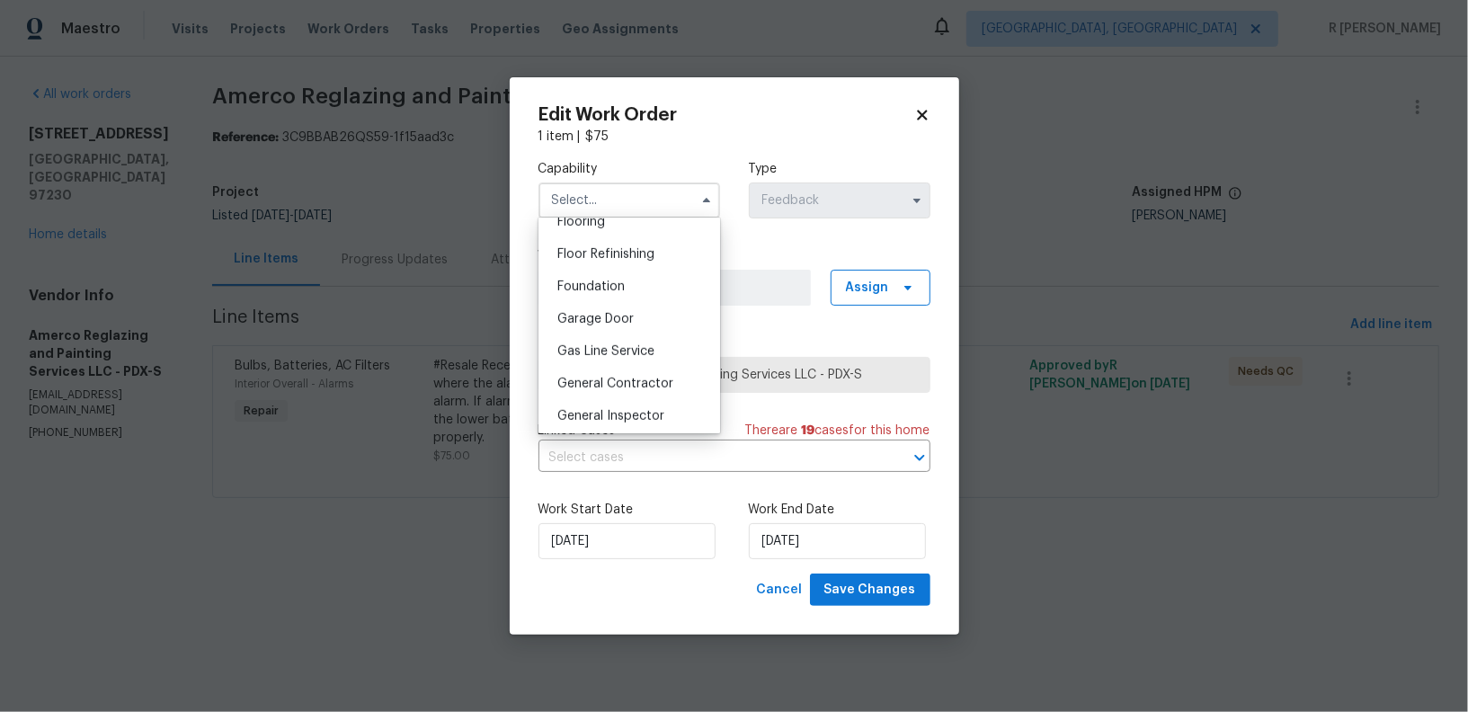
scroll to position [724, 0]
click at [665, 368] on span "General Contractor" at bounding box center [615, 374] width 116 height 13
type input "General Contractor"
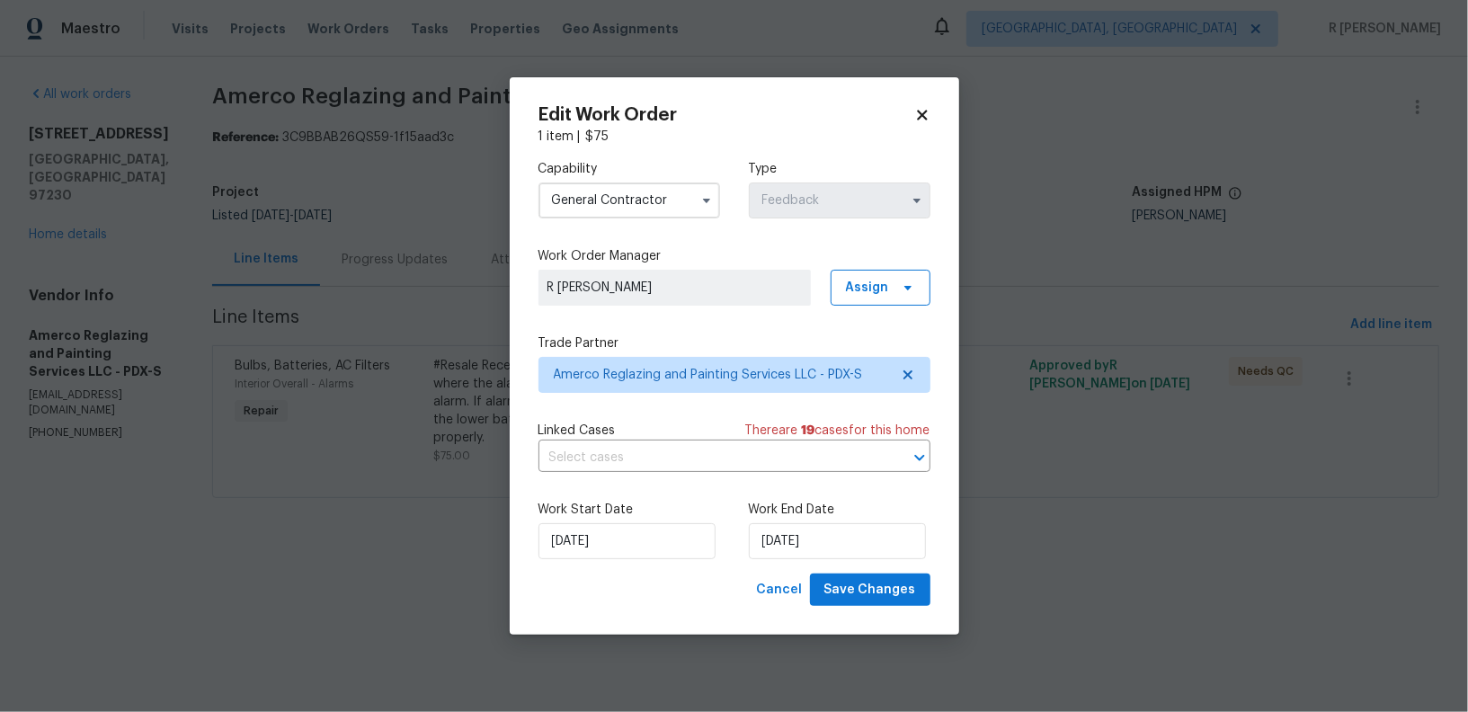
click at [629, 561] on div "Work Start Date [DATE] Work End Date [DATE]" at bounding box center [734, 529] width 392 height 87
click at [617, 551] on input "[DATE]" at bounding box center [626, 541] width 177 height 36
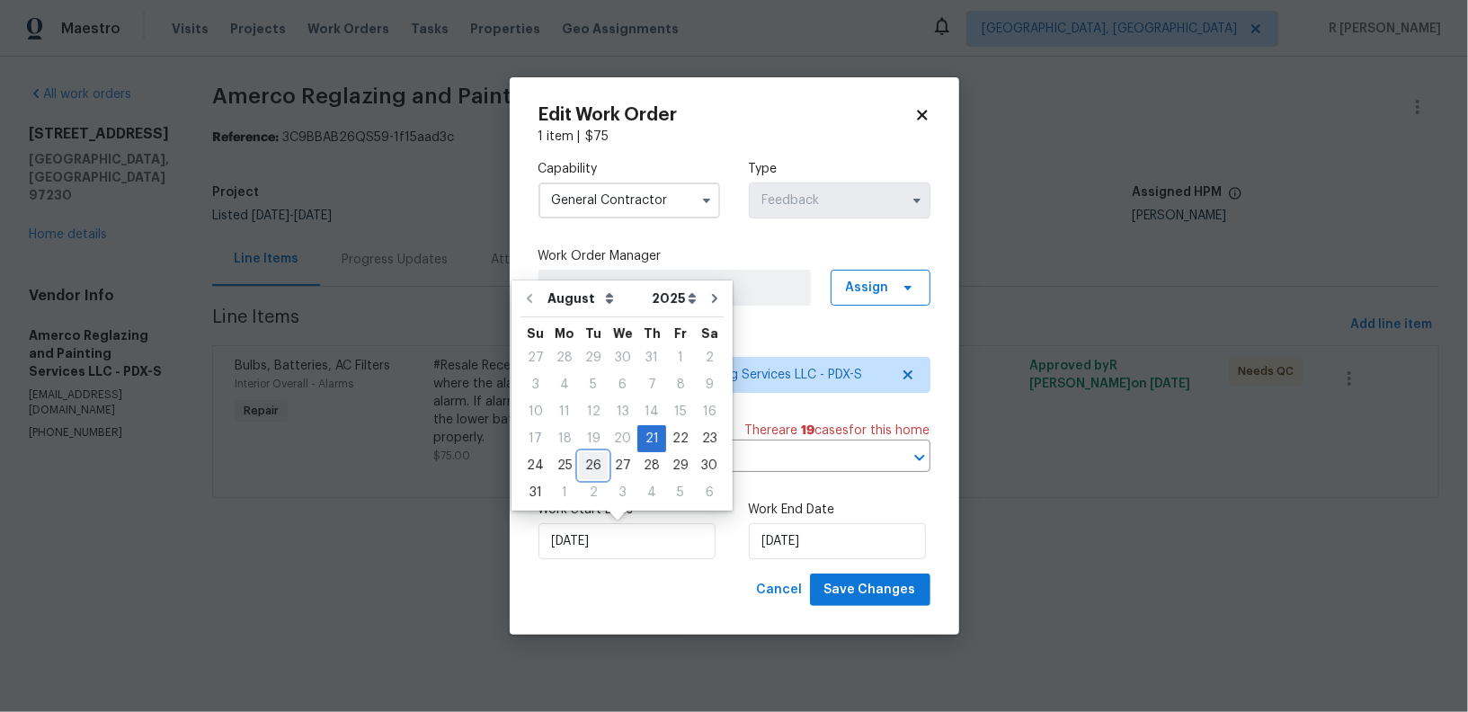
click at [596, 467] on div "26" at bounding box center [593, 465] width 29 height 25
type input "[DATE]"
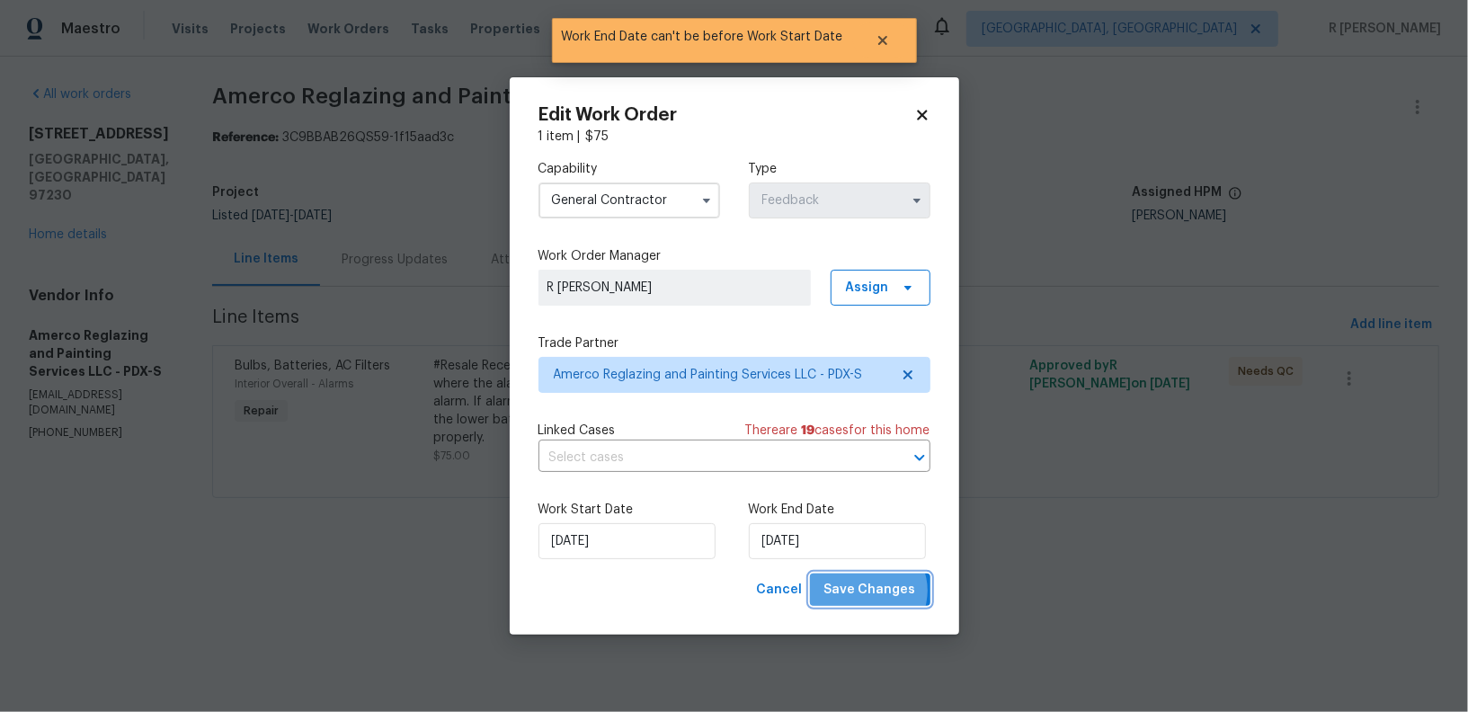
click at [873, 591] on span "Save Changes" at bounding box center [870, 590] width 92 height 22
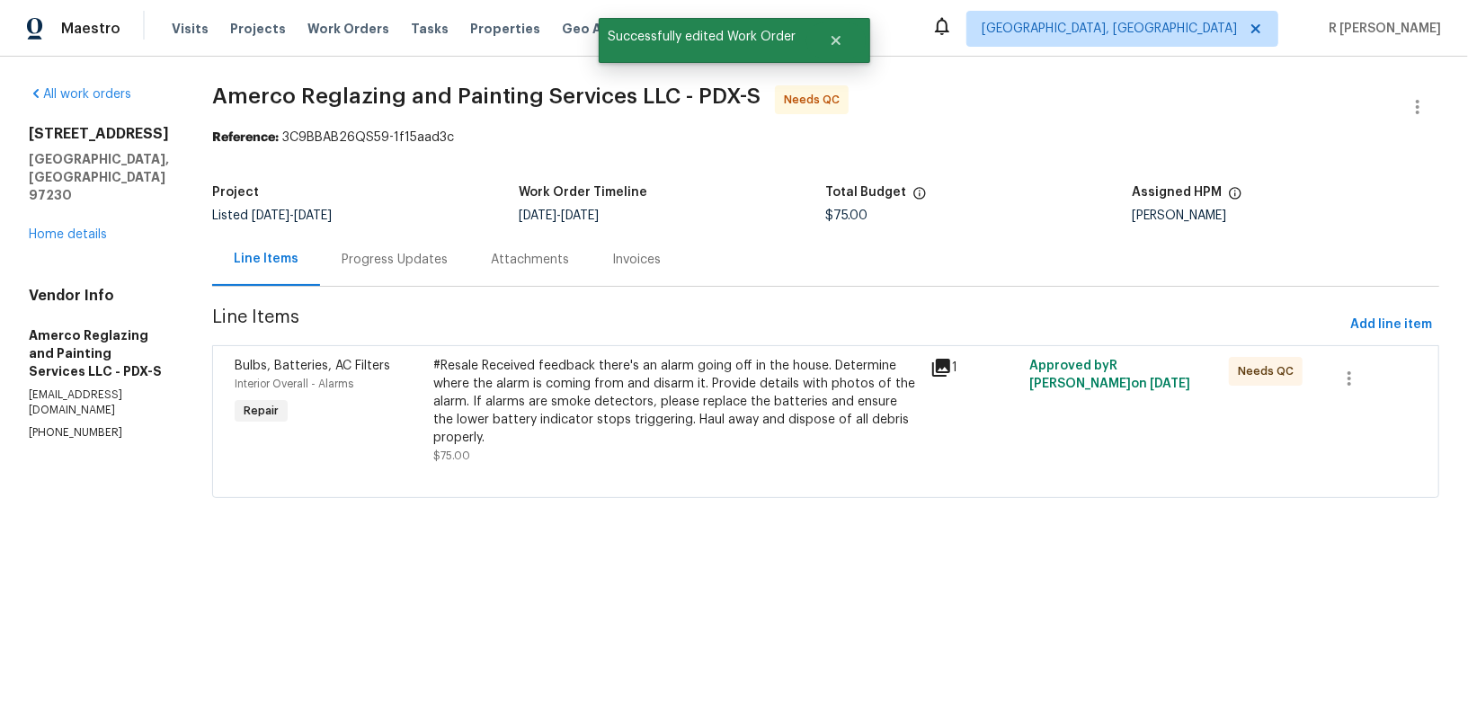
click at [539, 428] on div "#Resale Received feedback there's an alarm going off in the house. Determine wh…" at bounding box center [676, 402] width 486 height 90
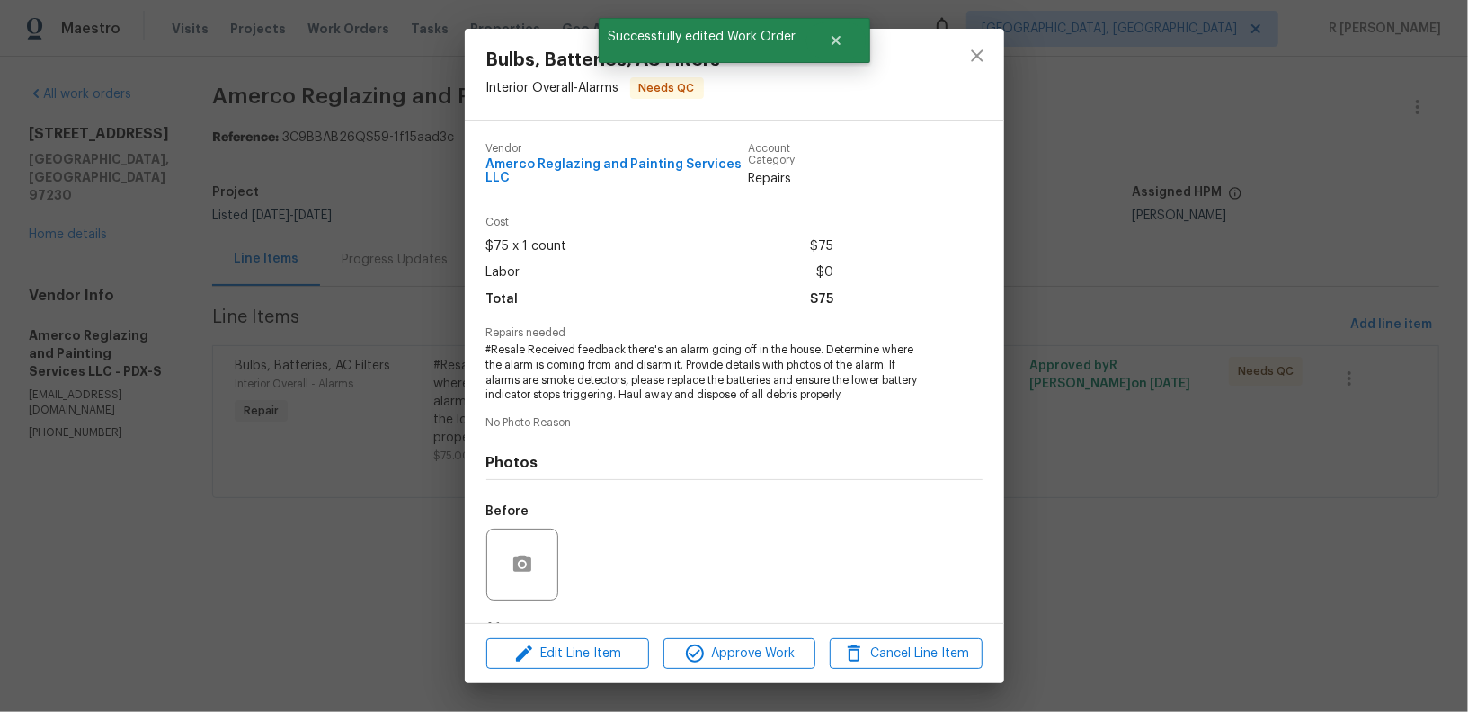
scroll to position [113, 0]
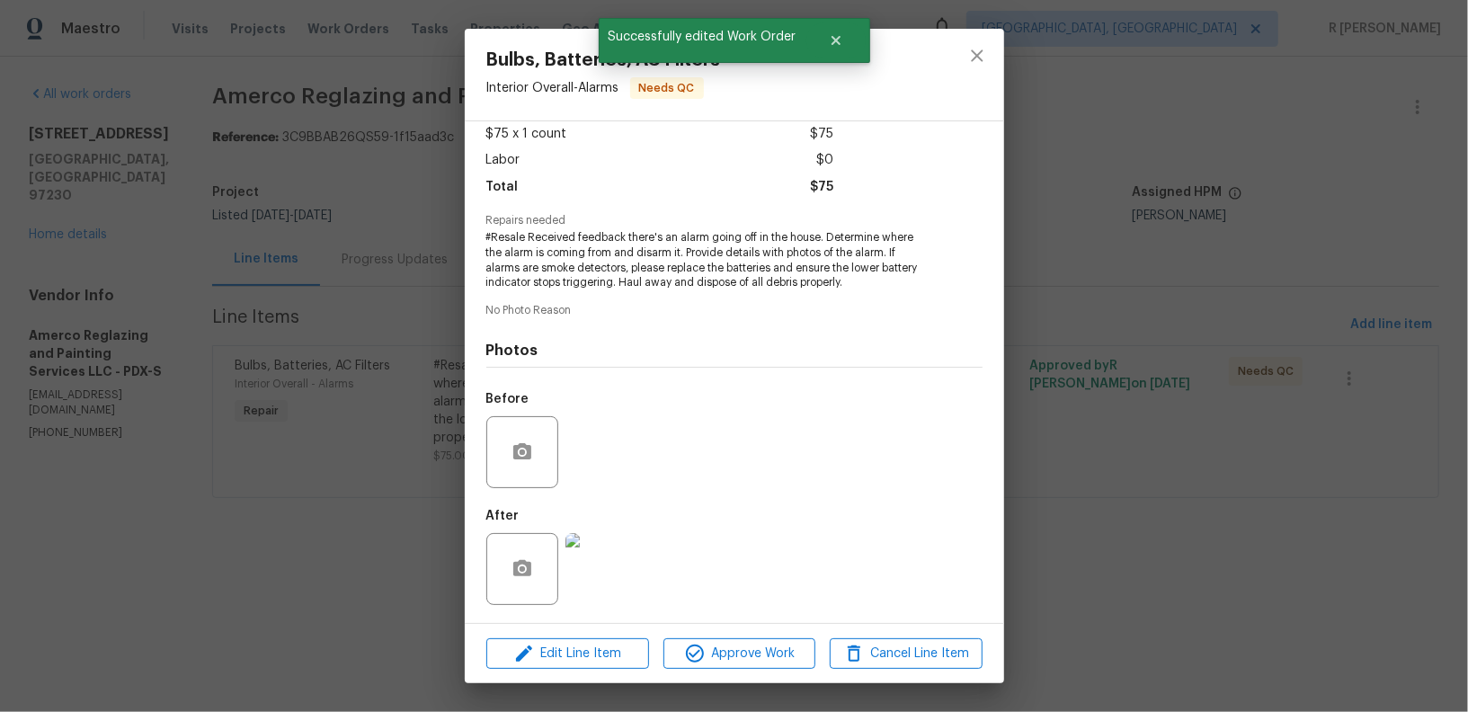
click at [566, 581] on img at bounding box center [601, 569] width 72 height 72
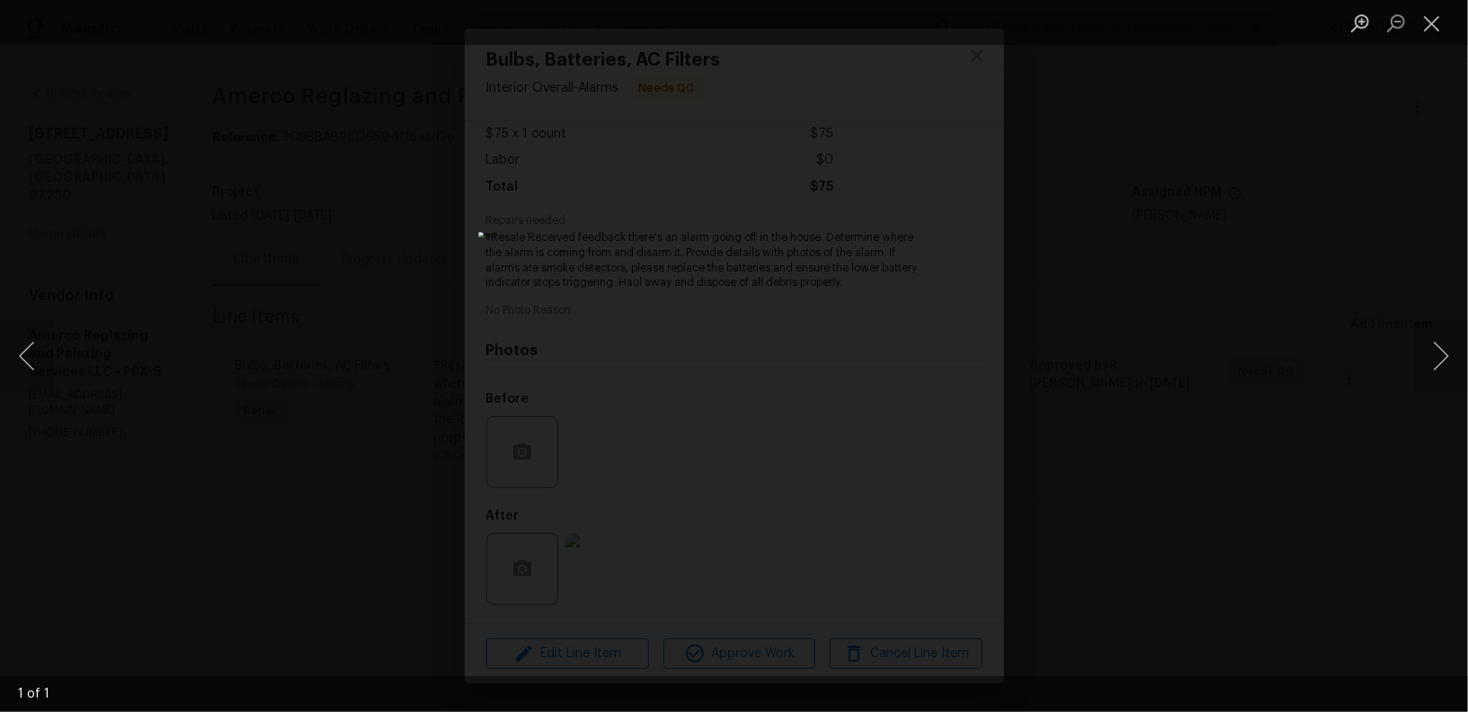
click at [974, 138] on div "Lightbox" at bounding box center [734, 356] width 1468 height 712
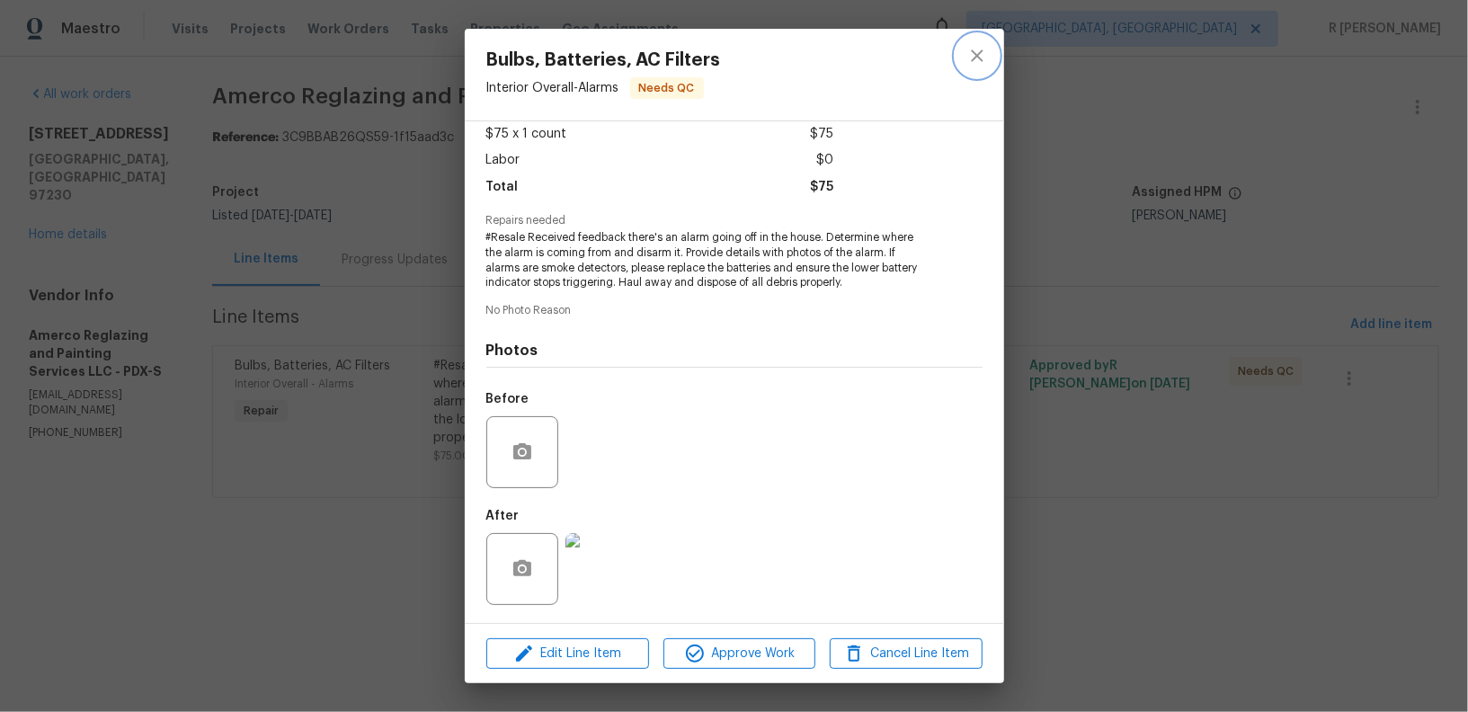
click at [987, 55] on icon "close" at bounding box center [977, 56] width 22 height 22
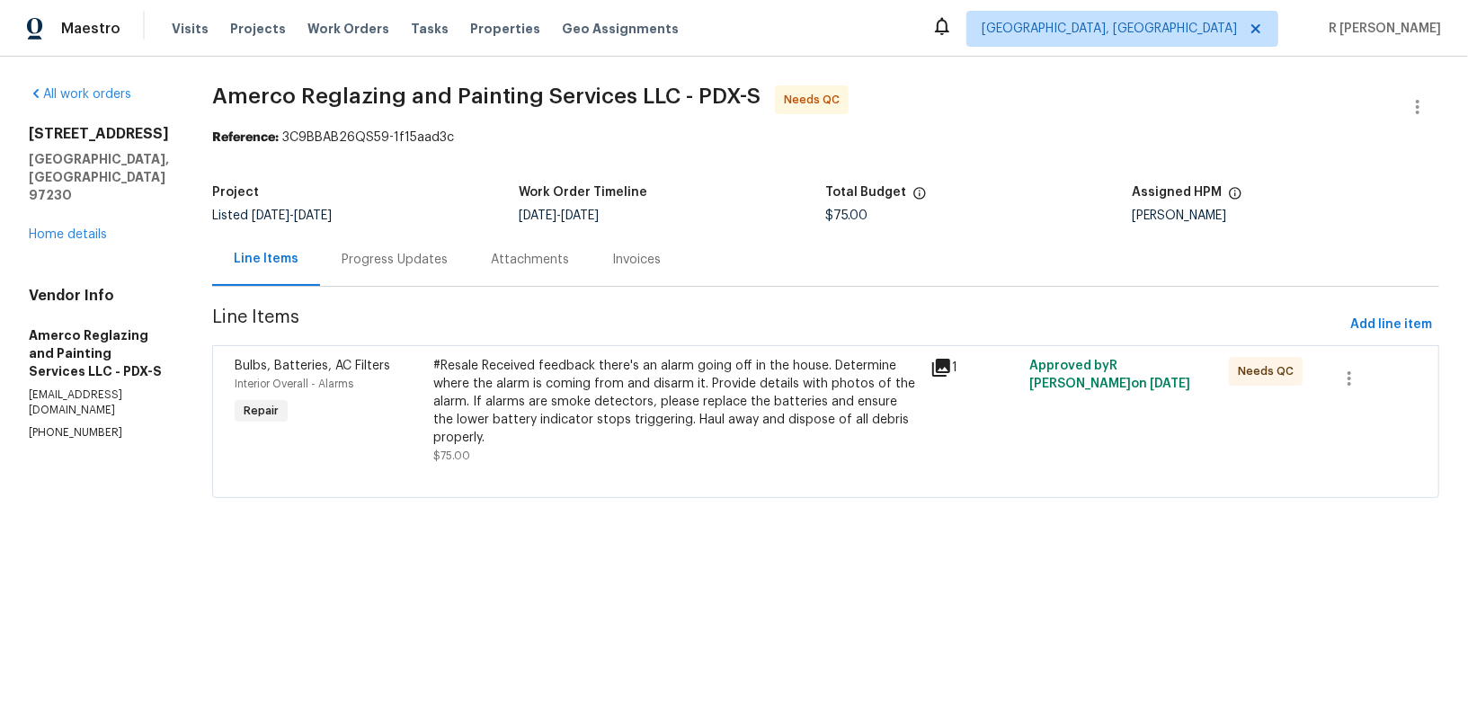
click at [434, 261] on div "Progress Updates" at bounding box center [395, 260] width 106 height 18
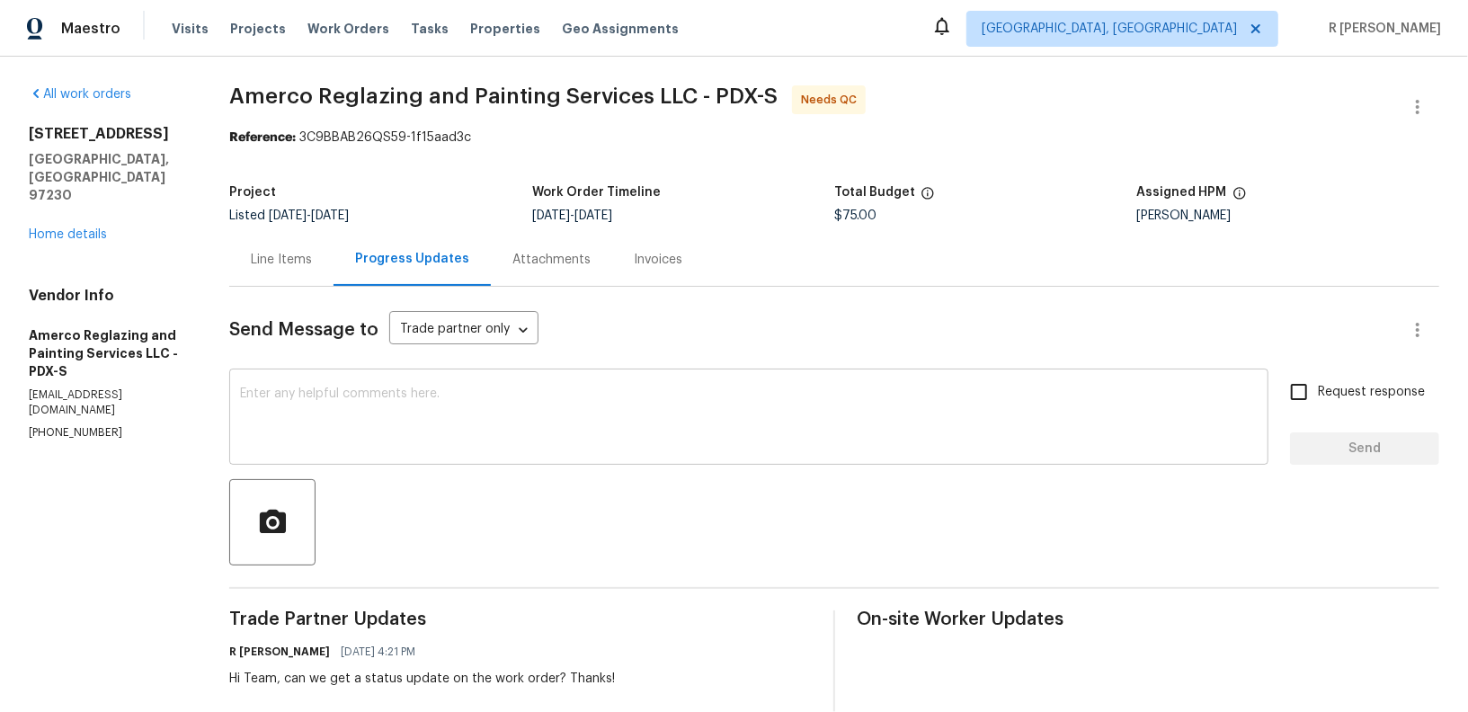
click at [630, 374] on div "x ​" at bounding box center [748, 419] width 1039 height 92
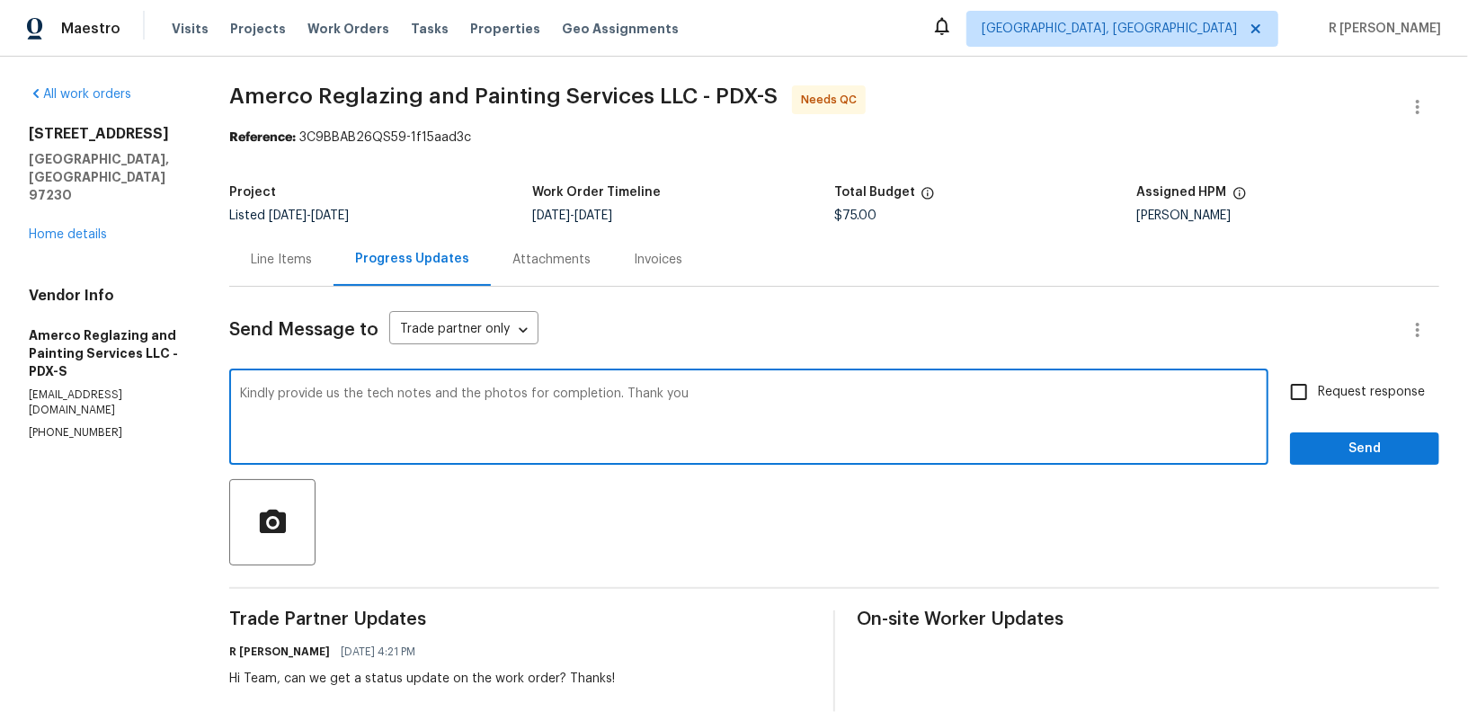
type textarea "Kindly provide us the tech notes and the photos for completion. Thank you"
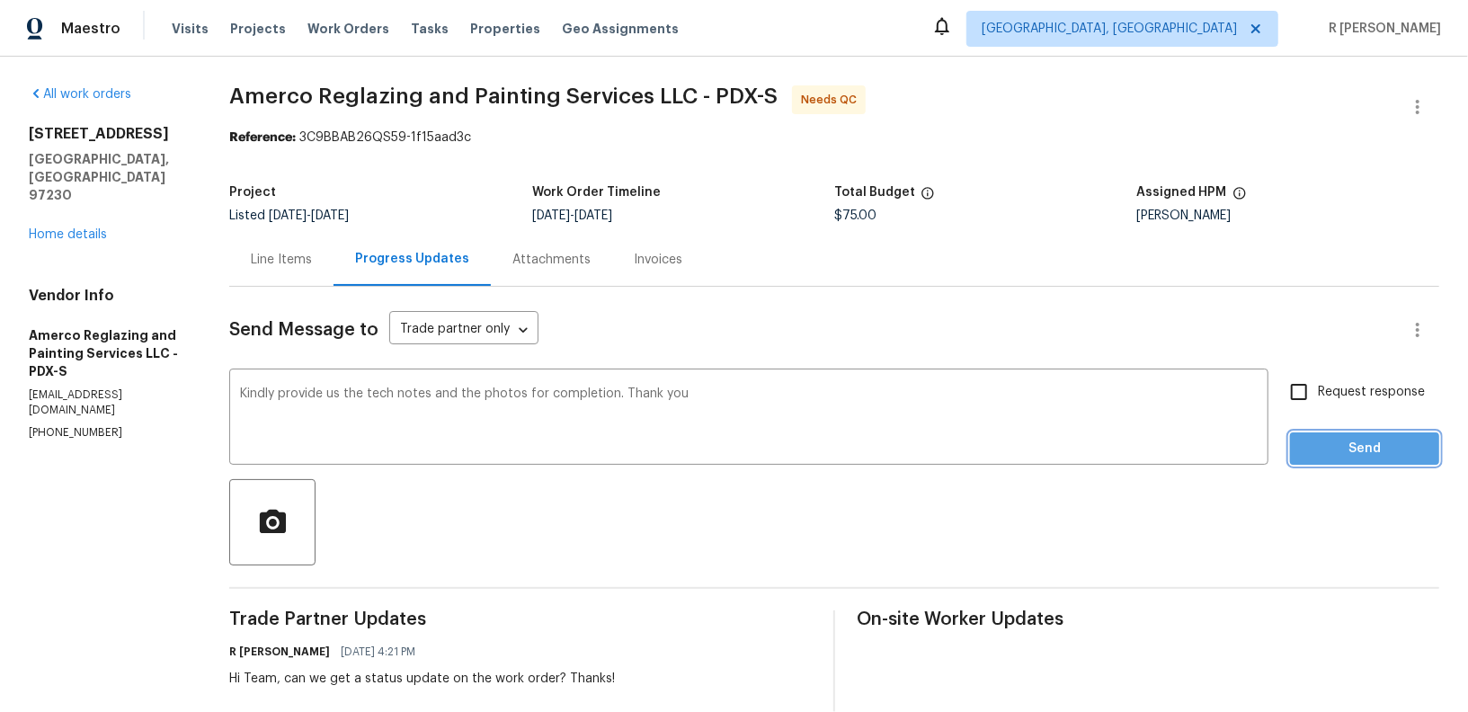
click at [1358, 435] on button "Send" at bounding box center [1364, 448] width 149 height 33
